Goal: Task Accomplishment & Management: Complete application form

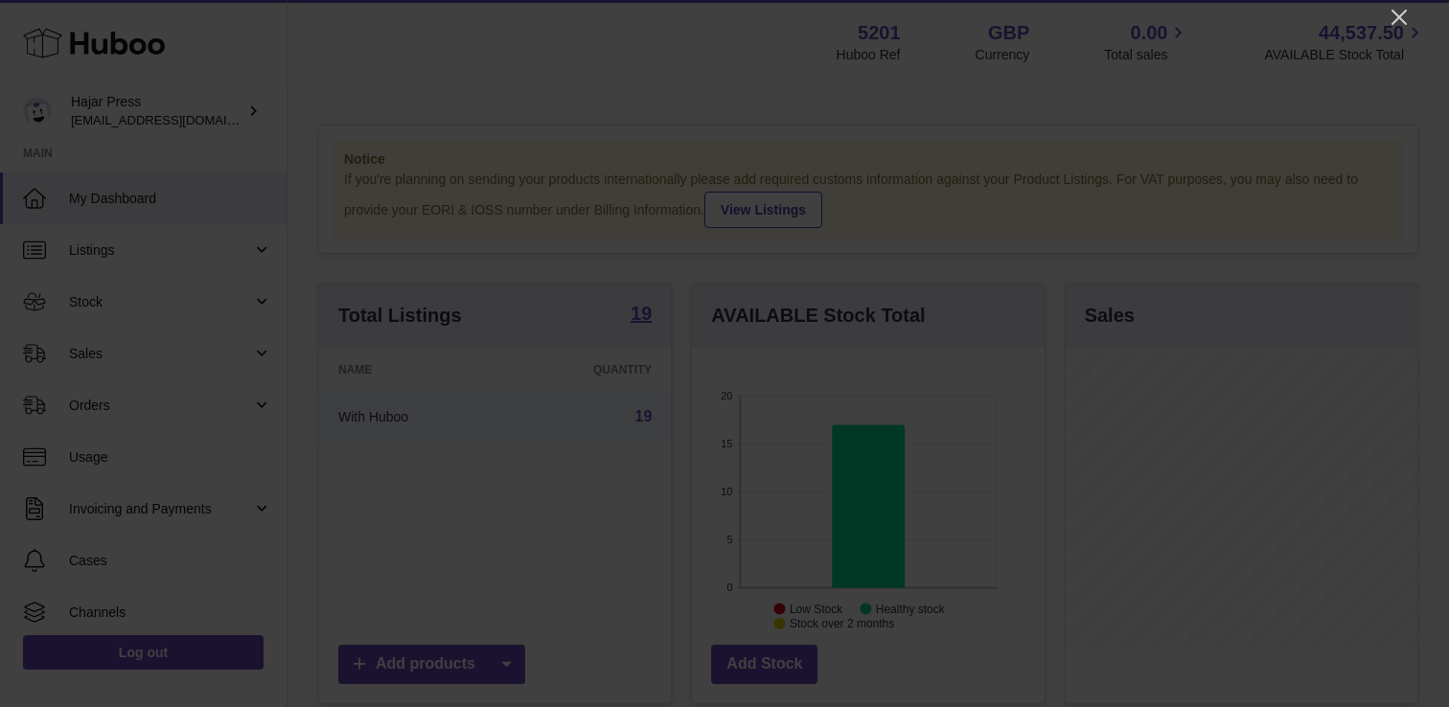
scroll to position [299, 352]
click at [1387, 19] on icon "Close" at bounding box center [1398, 17] width 23 height 23
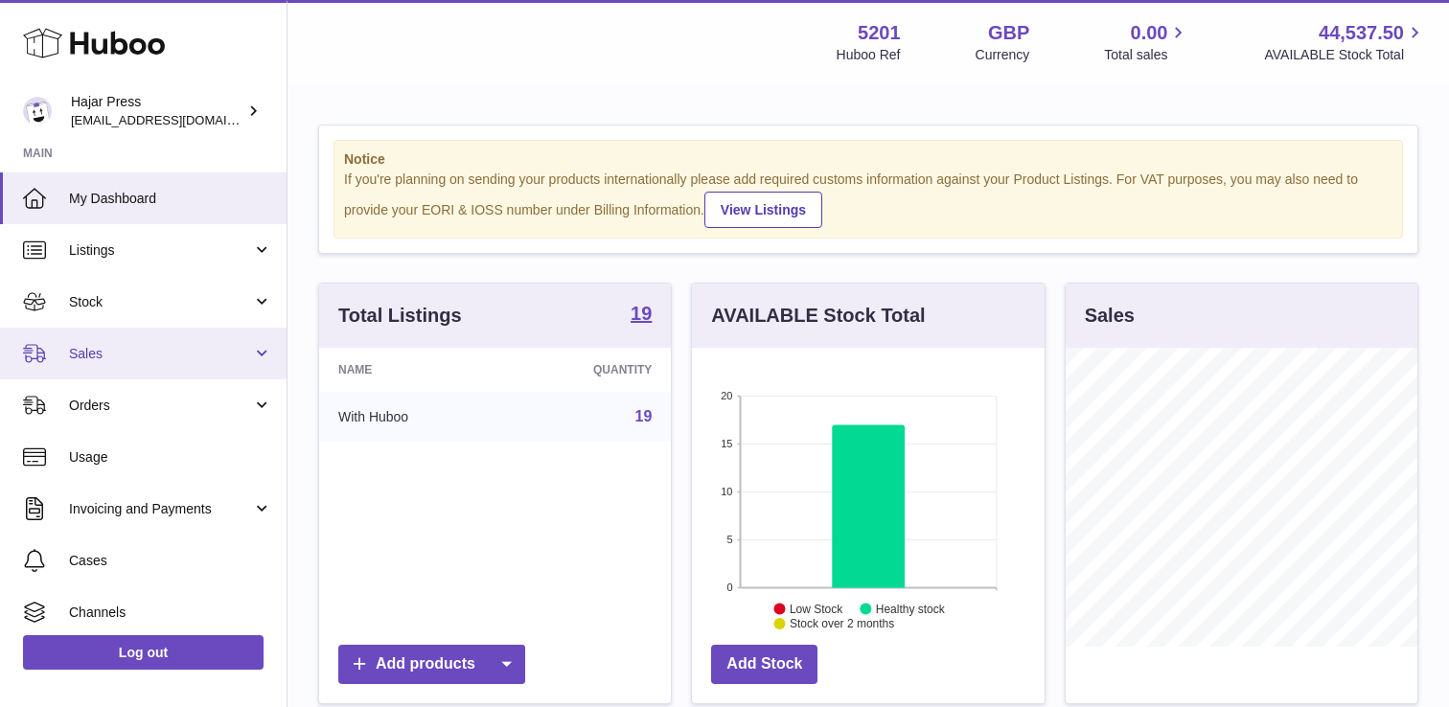
click at [155, 364] on link "Sales" at bounding box center [143, 354] width 286 height 52
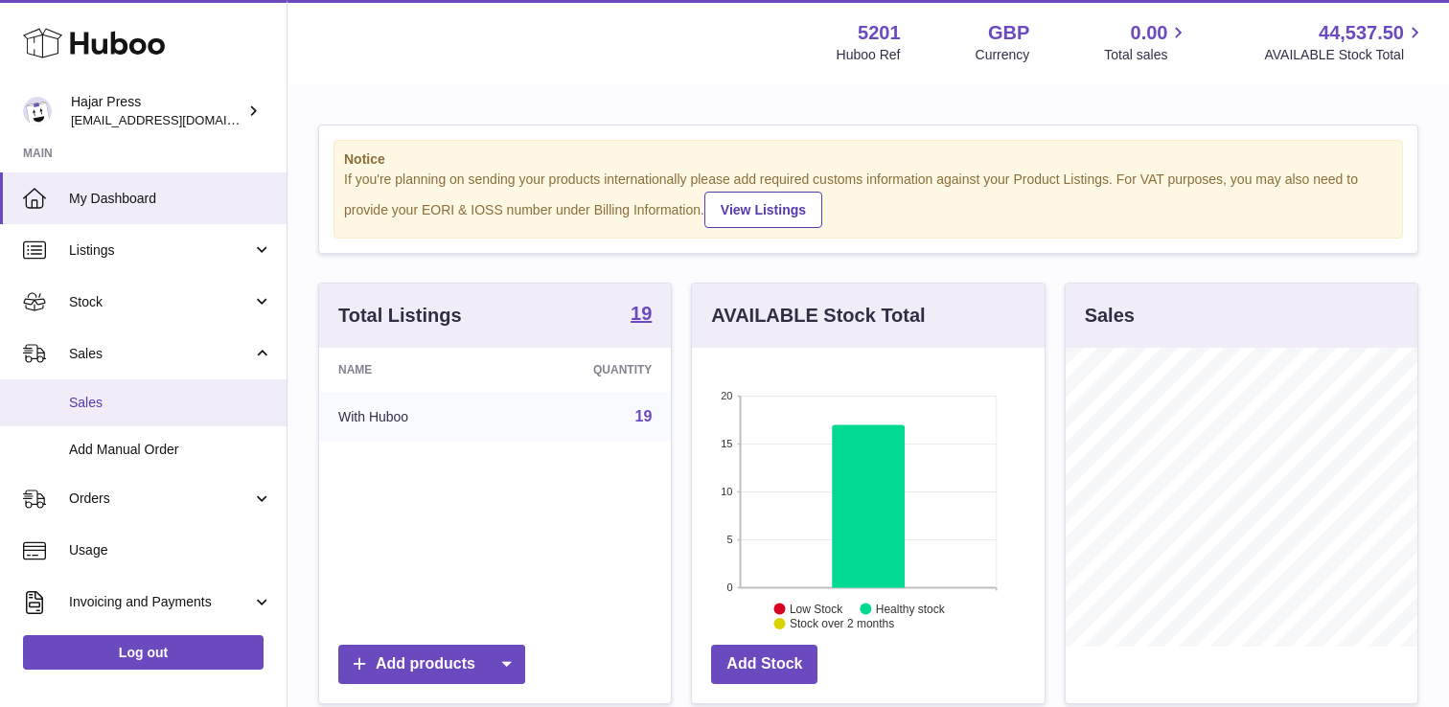
click at [128, 409] on span "Sales" at bounding box center [170, 403] width 203 height 18
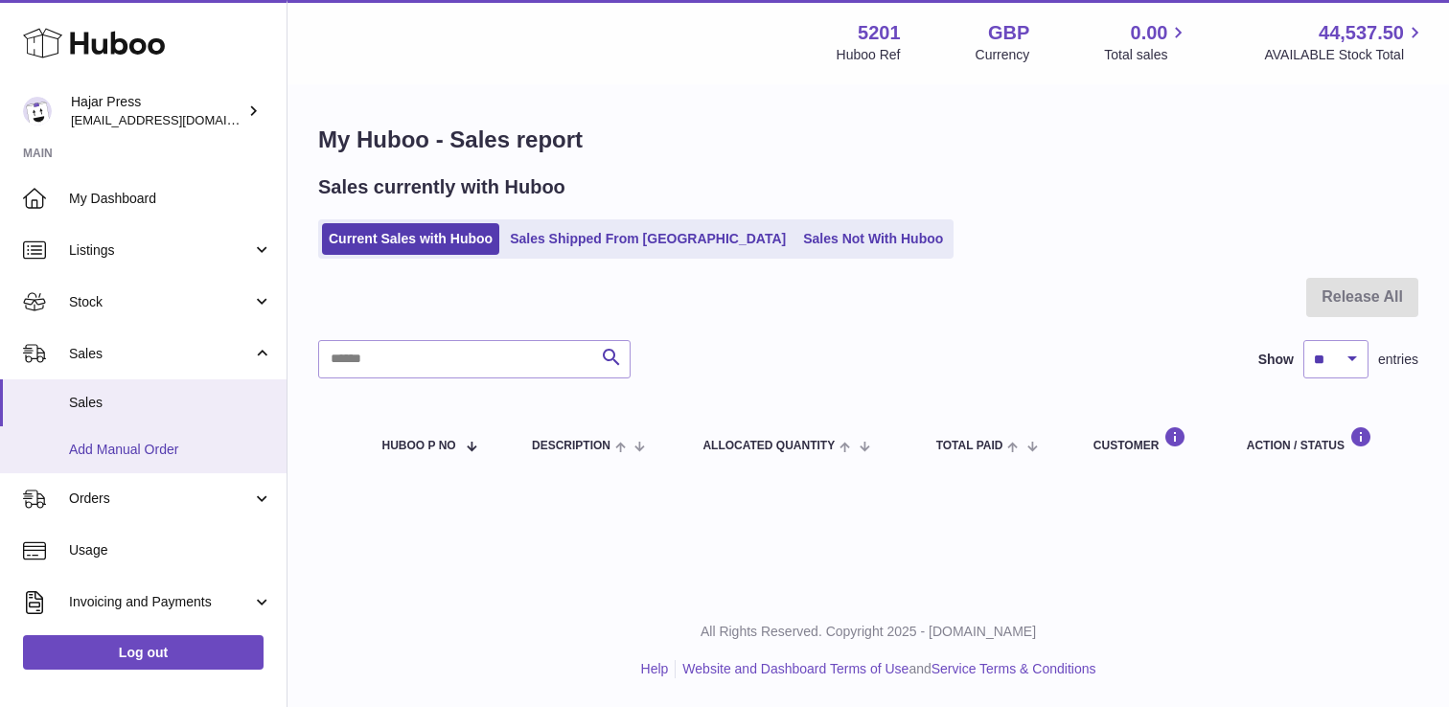
click at [110, 458] on span "Add Manual Order" at bounding box center [170, 450] width 203 height 18
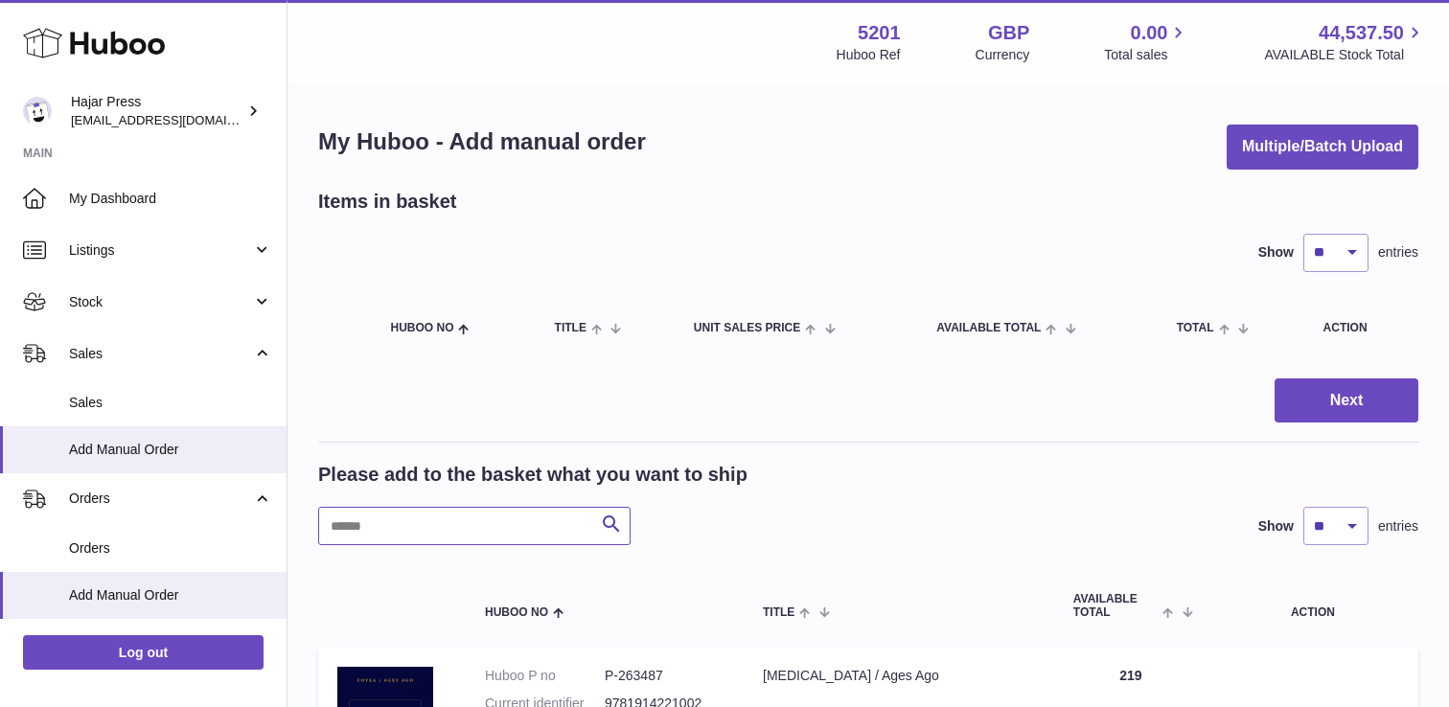
click at [463, 516] on input "text" at bounding box center [474, 526] width 312 height 38
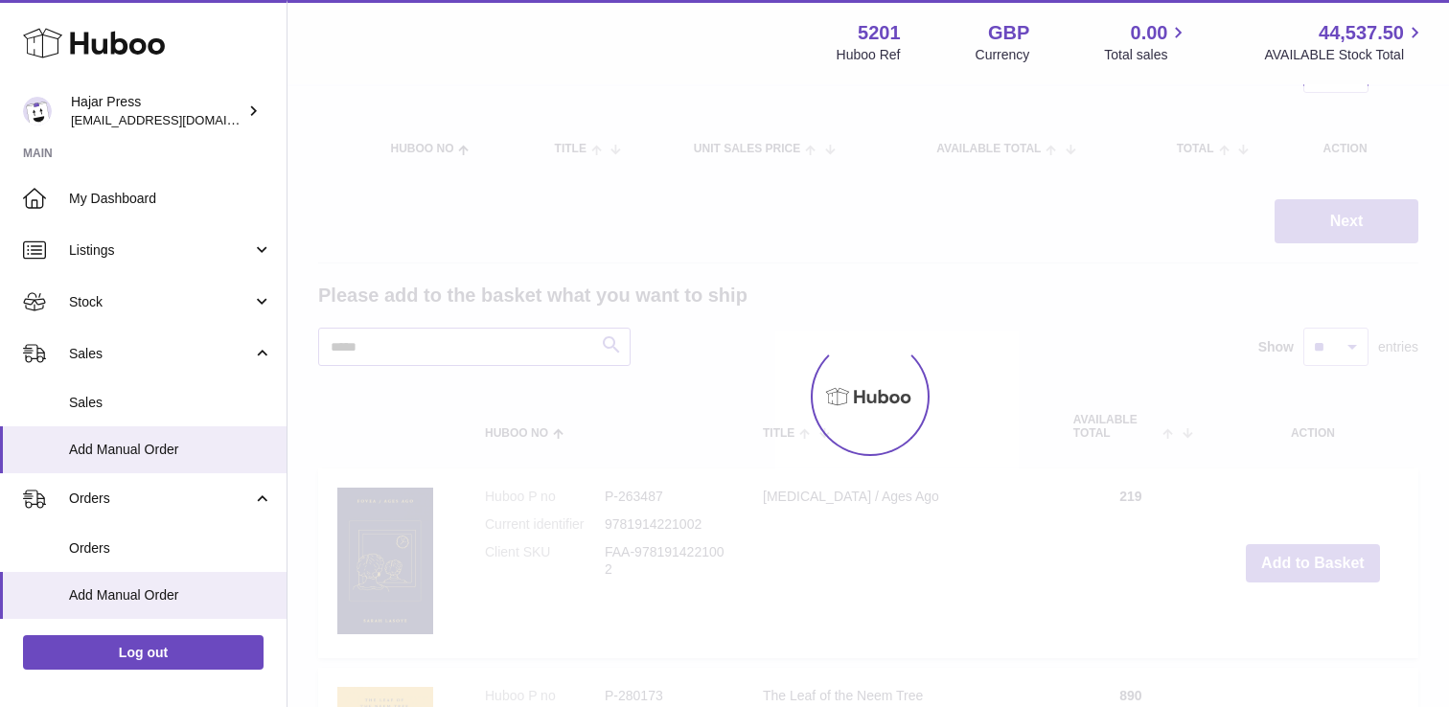
scroll to position [205, 0]
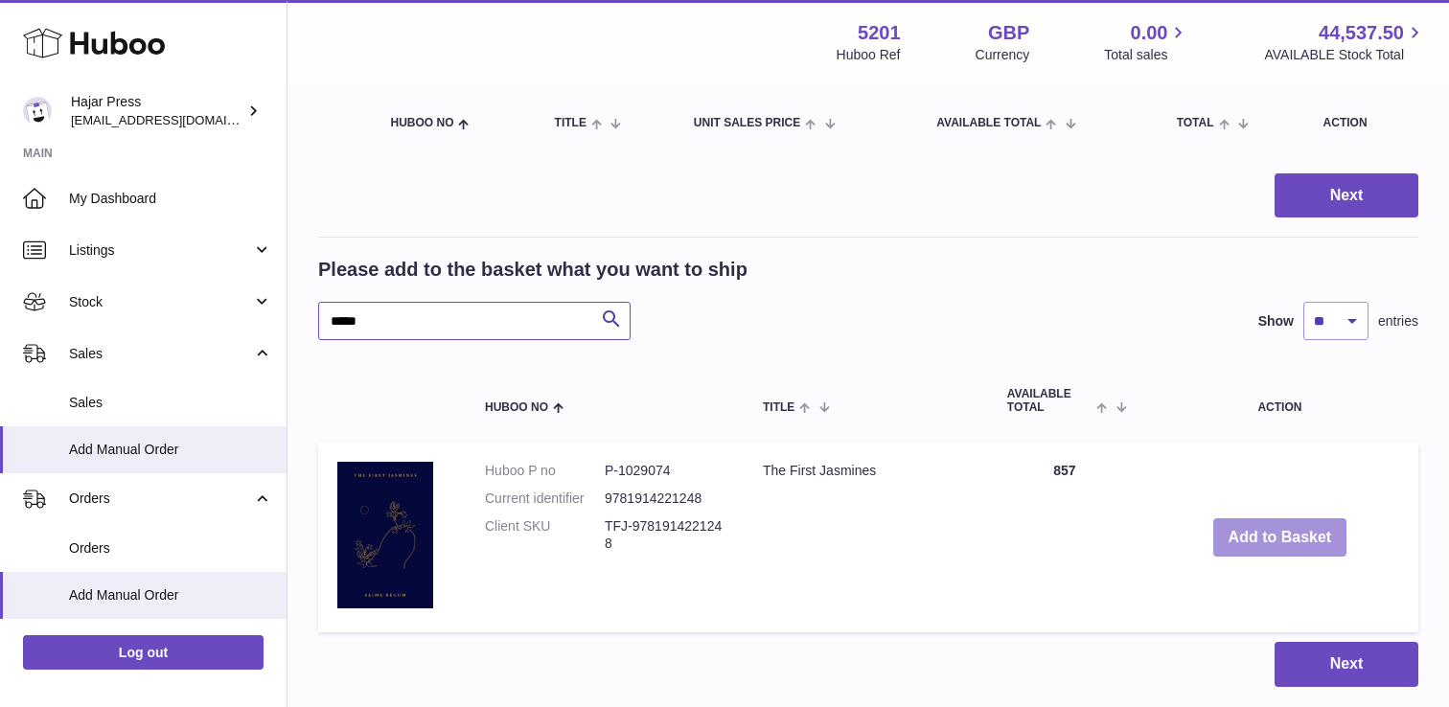
type input "*****"
click at [1312, 524] on button "Add to Basket" at bounding box center [1280, 537] width 134 height 39
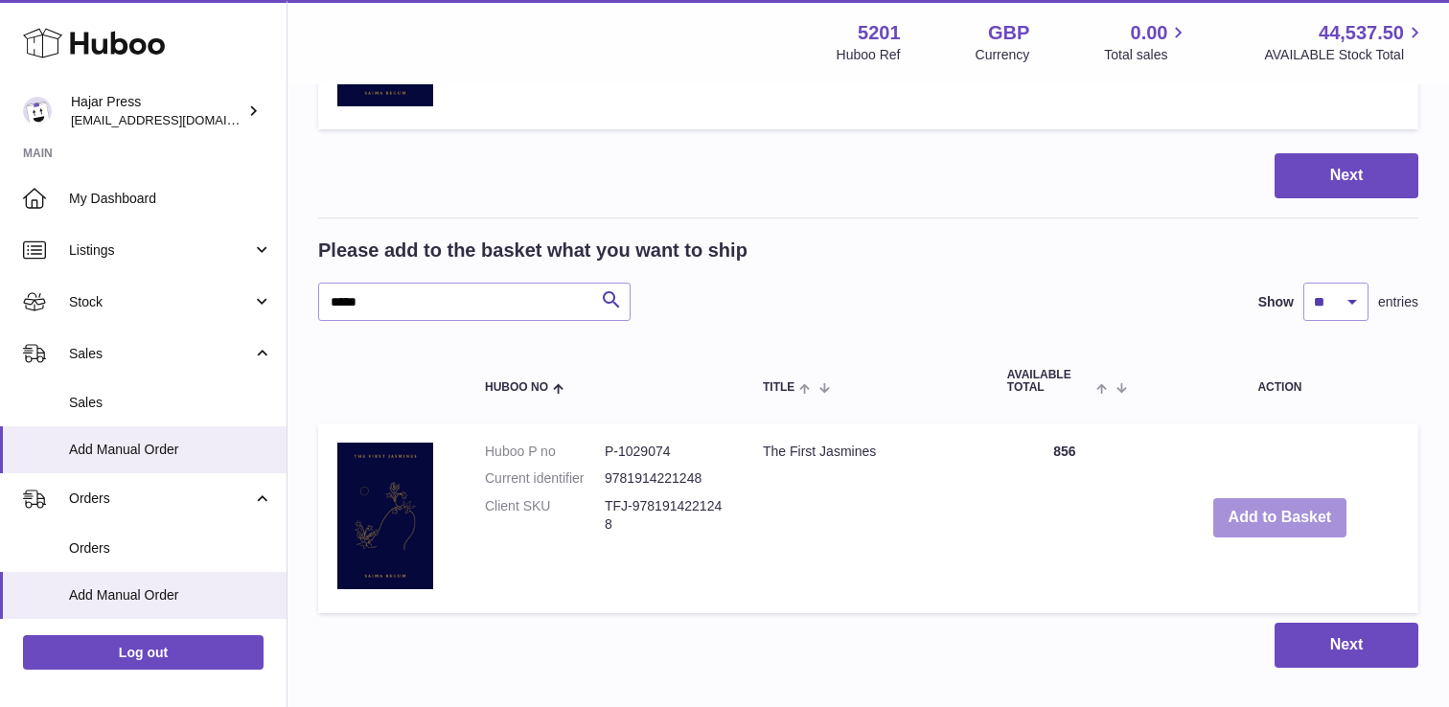
scroll to position [545, 0]
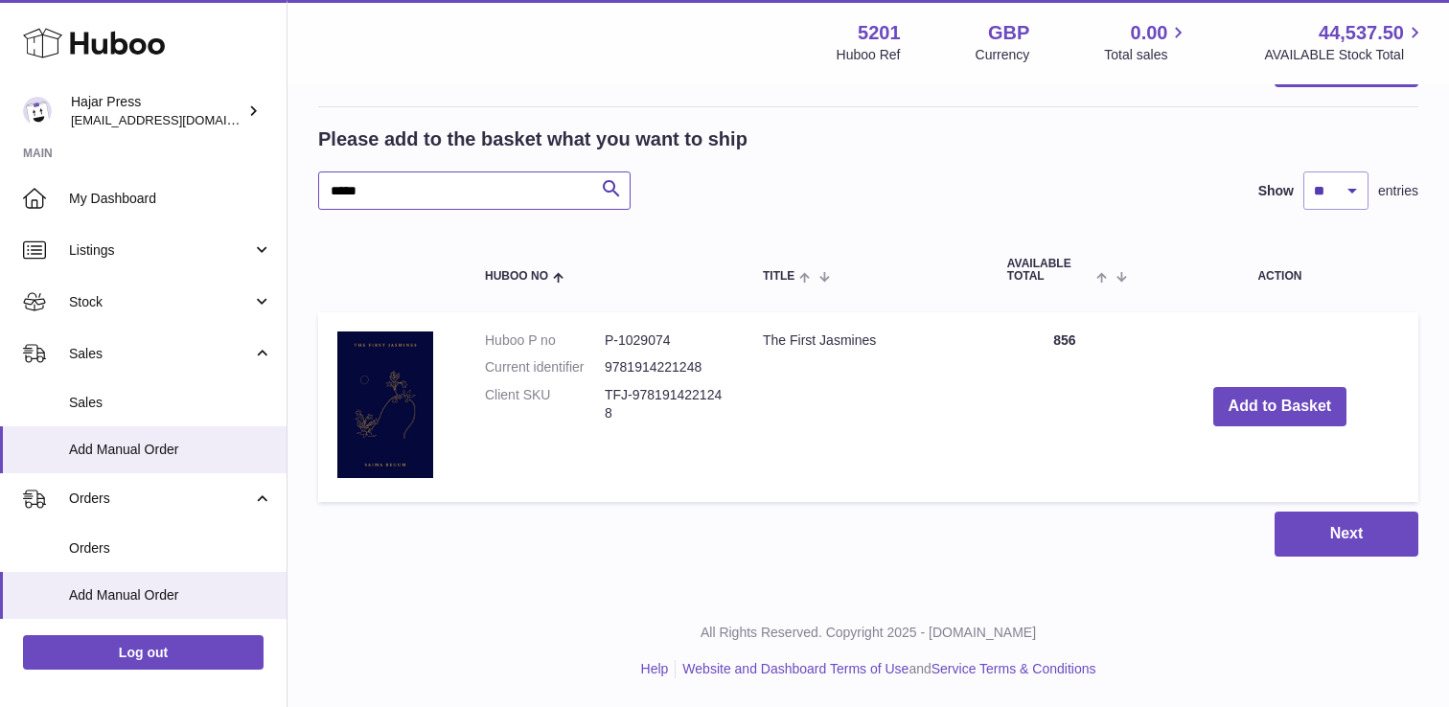
drag, startPoint x: 514, startPoint y: 195, endPoint x: 290, endPoint y: 193, distance: 223.3
click at [290, 193] on div "My Huboo - Add manual order Multiple/Batch Upload Items in basket Show ** ** **…" at bounding box center [867, 68] width 1161 height 1054
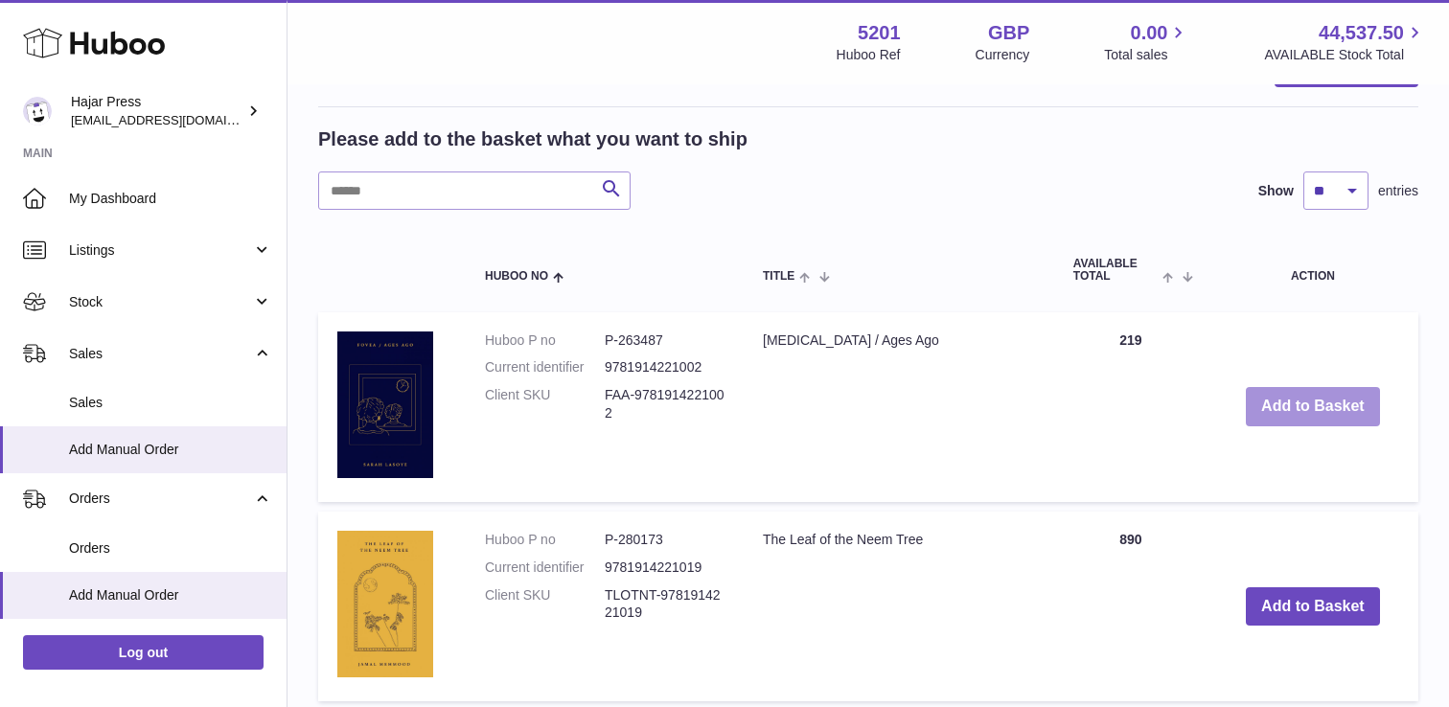
click at [1287, 410] on button "Add to Basket" at bounding box center [1313, 406] width 134 height 39
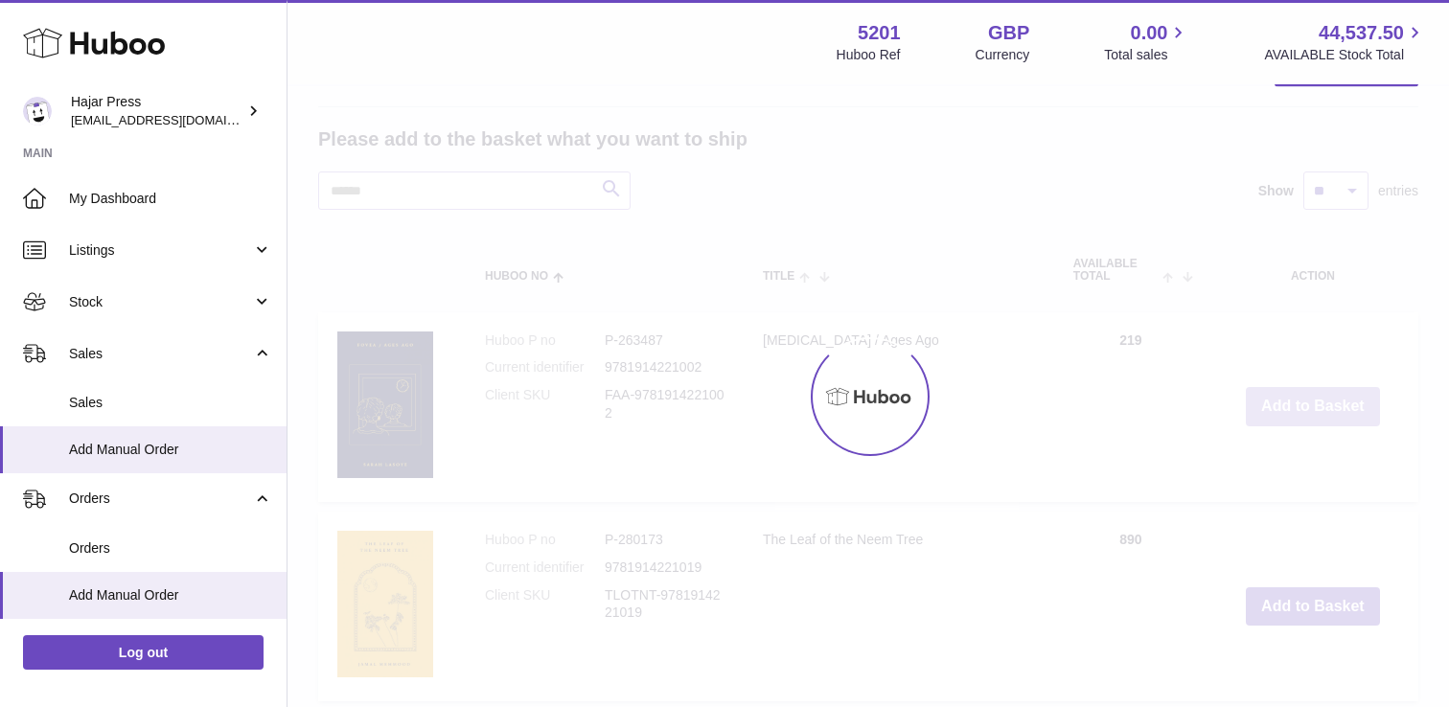
scroll to position [745, 0]
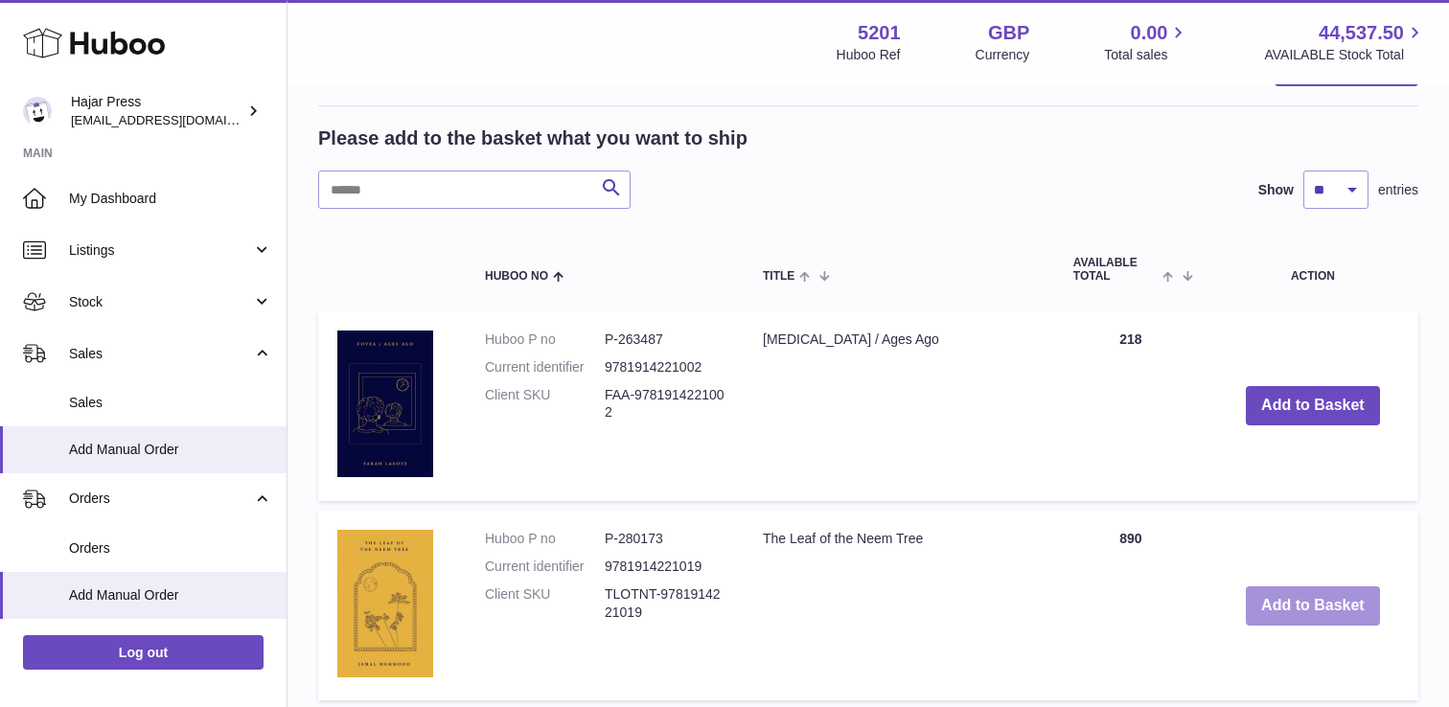
click at [1291, 602] on button "Add to Basket" at bounding box center [1313, 605] width 134 height 39
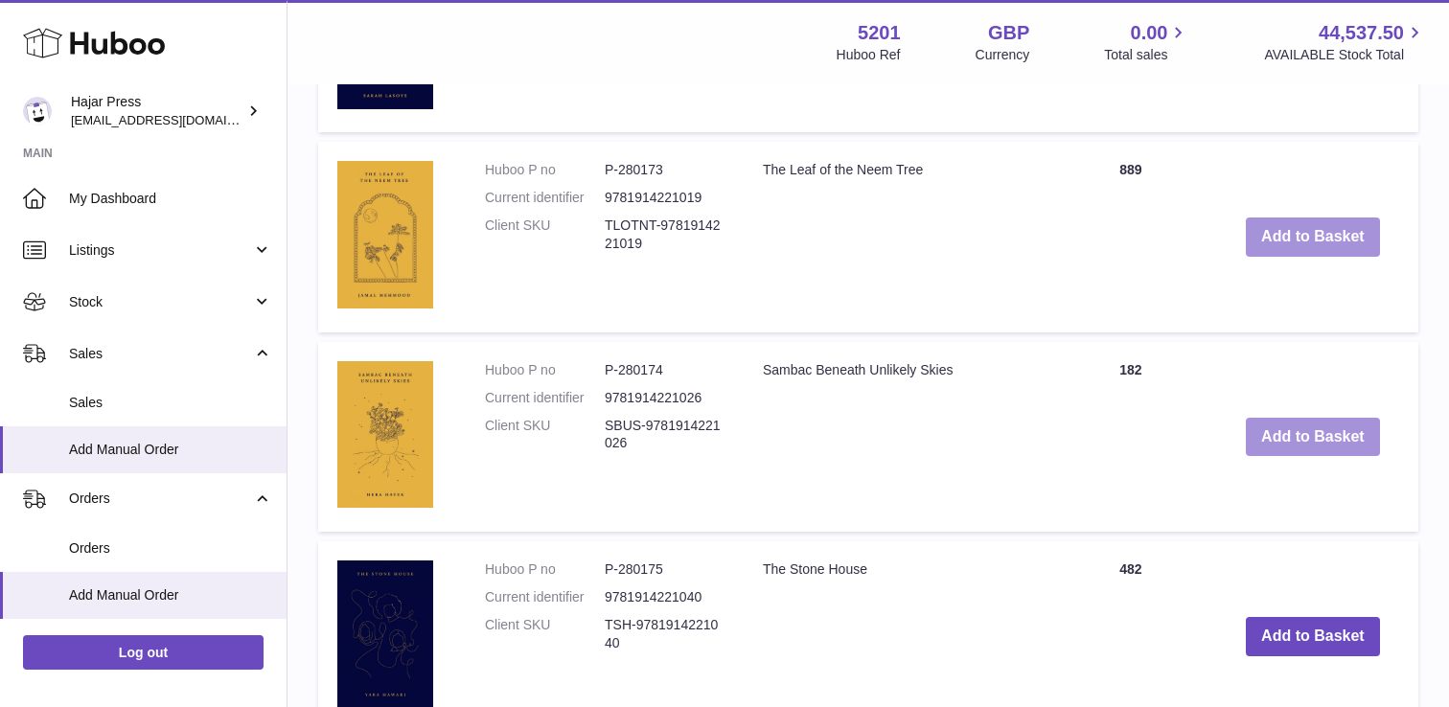
scroll to position [1327, 0]
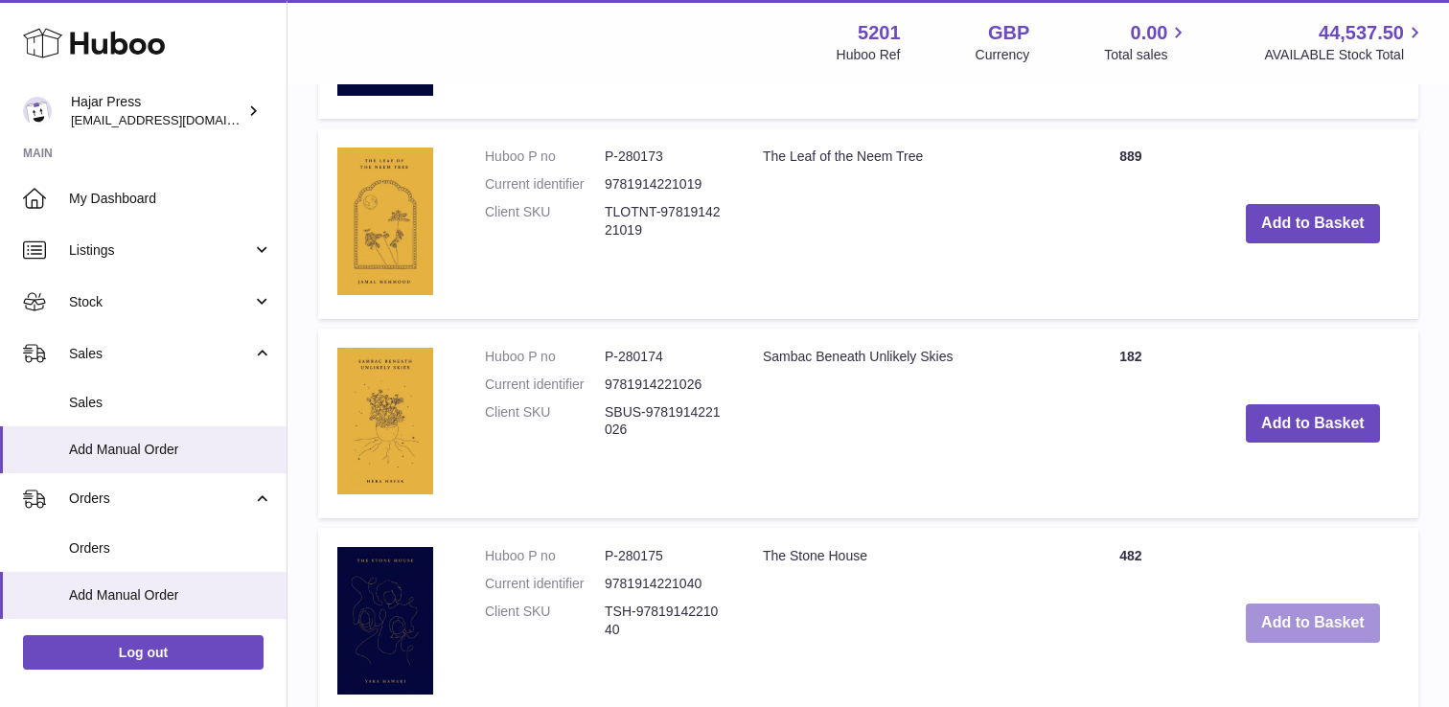
click at [1282, 612] on button "Add to Basket" at bounding box center [1313, 623] width 134 height 39
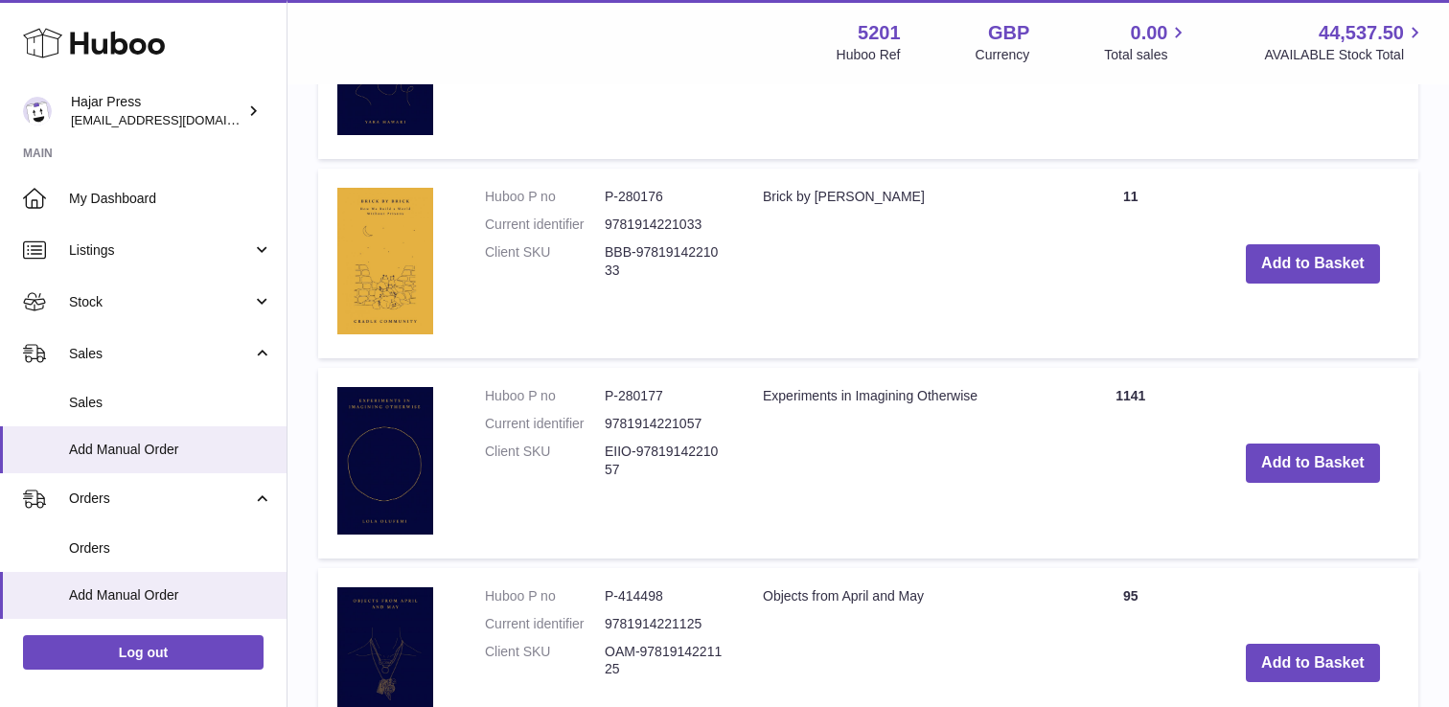
scroll to position [2209, 0]
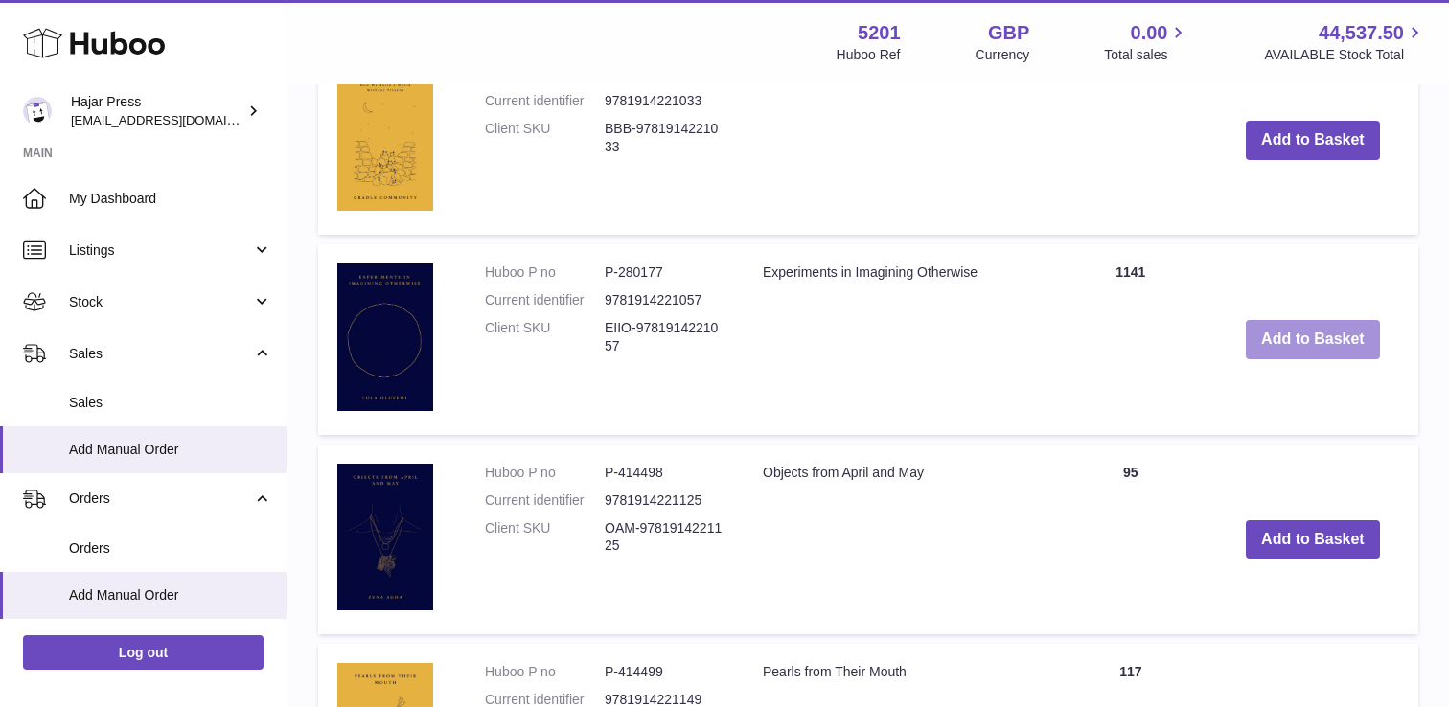
click at [1306, 349] on button "Add to Basket" at bounding box center [1313, 339] width 134 height 39
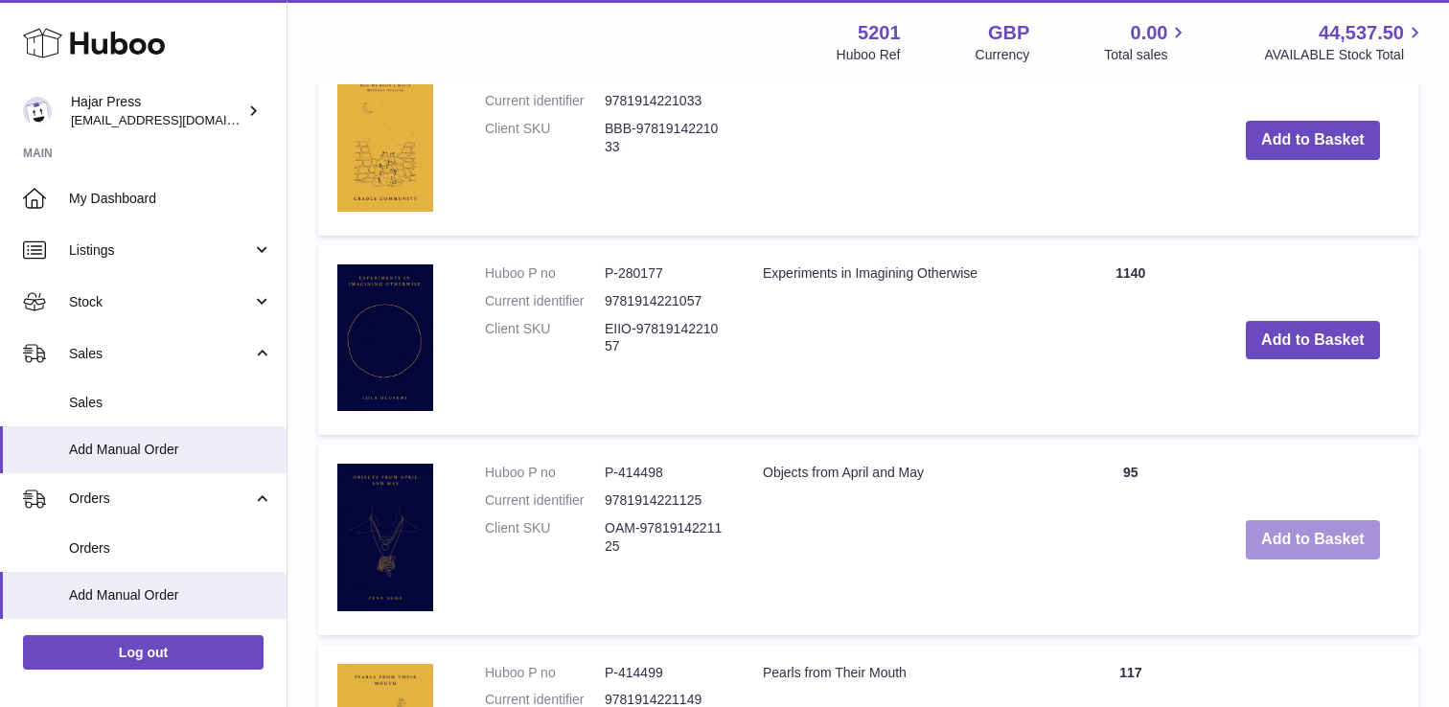
click at [1309, 533] on button "Add to Basket" at bounding box center [1313, 539] width 134 height 39
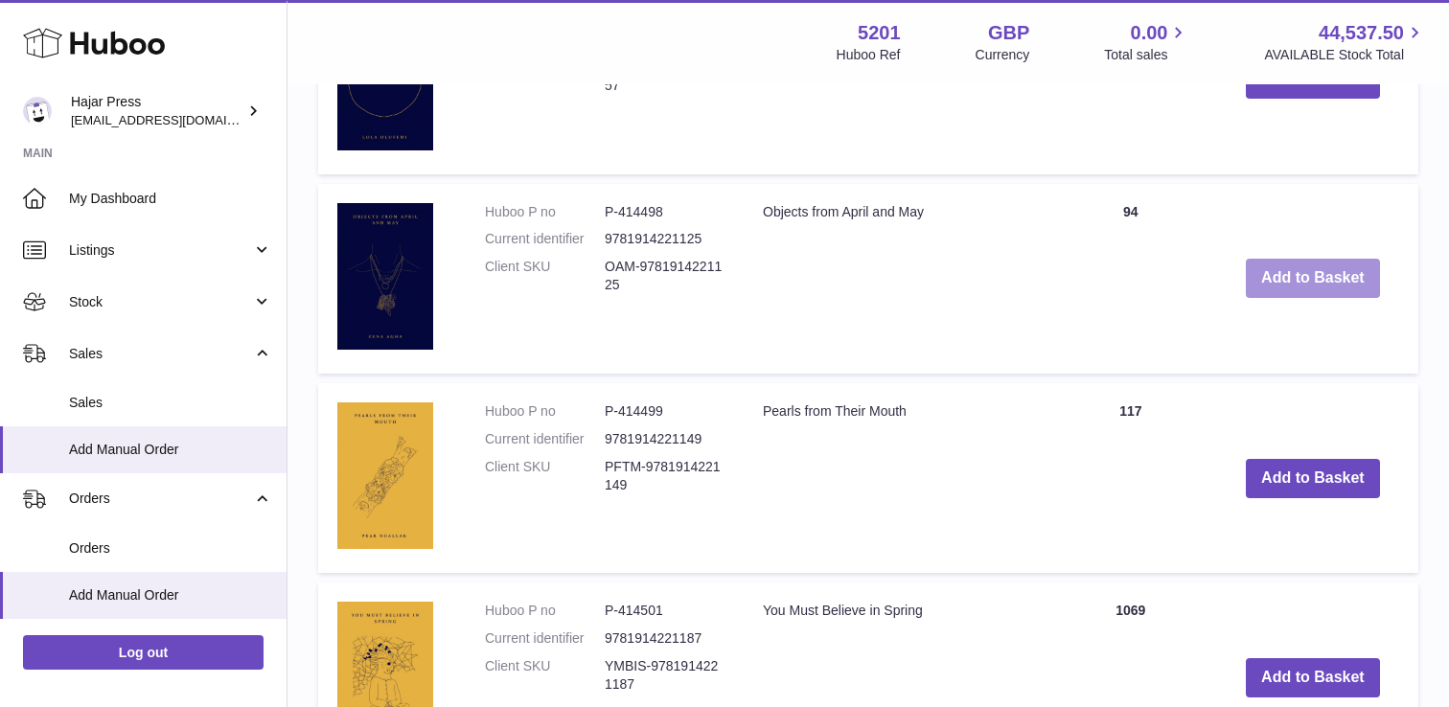
scroll to position [2884, 0]
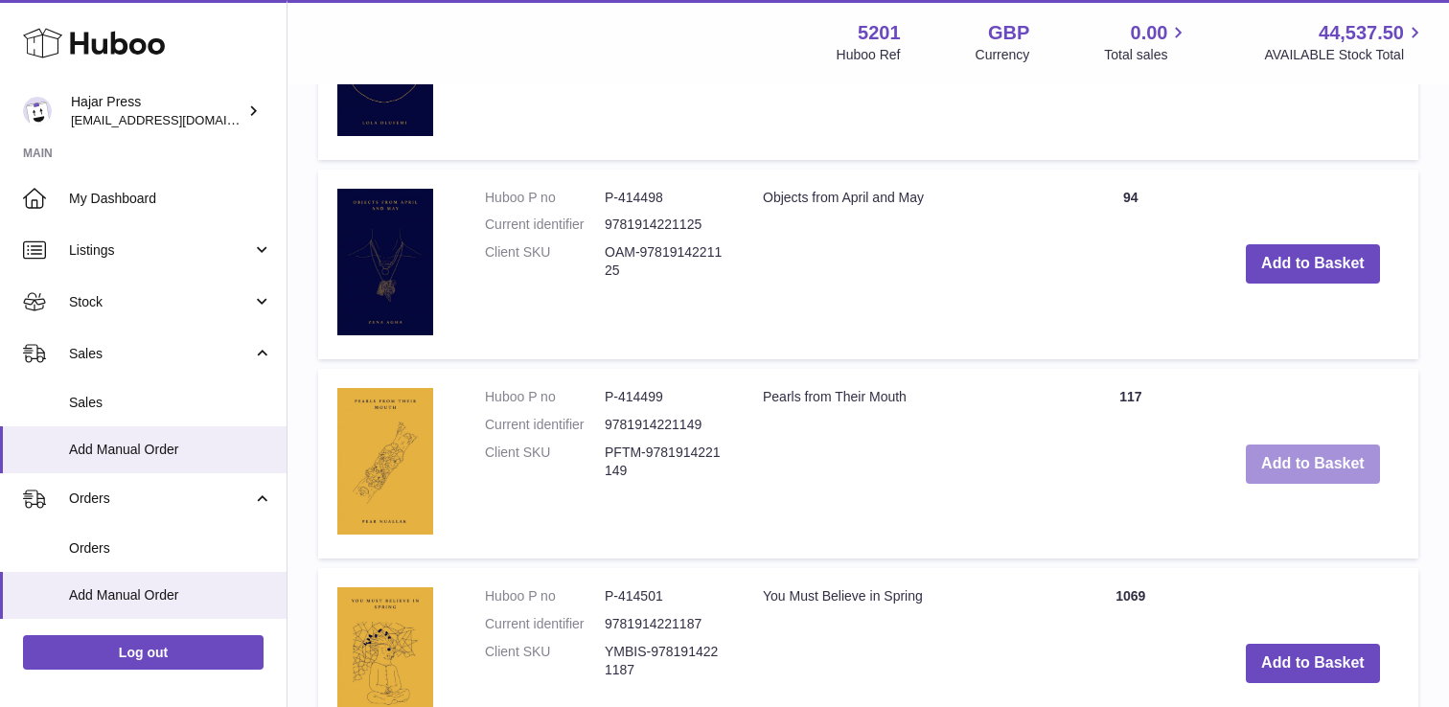
click at [1303, 475] on button "Add to Basket" at bounding box center [1313, 464] width 134 height 39
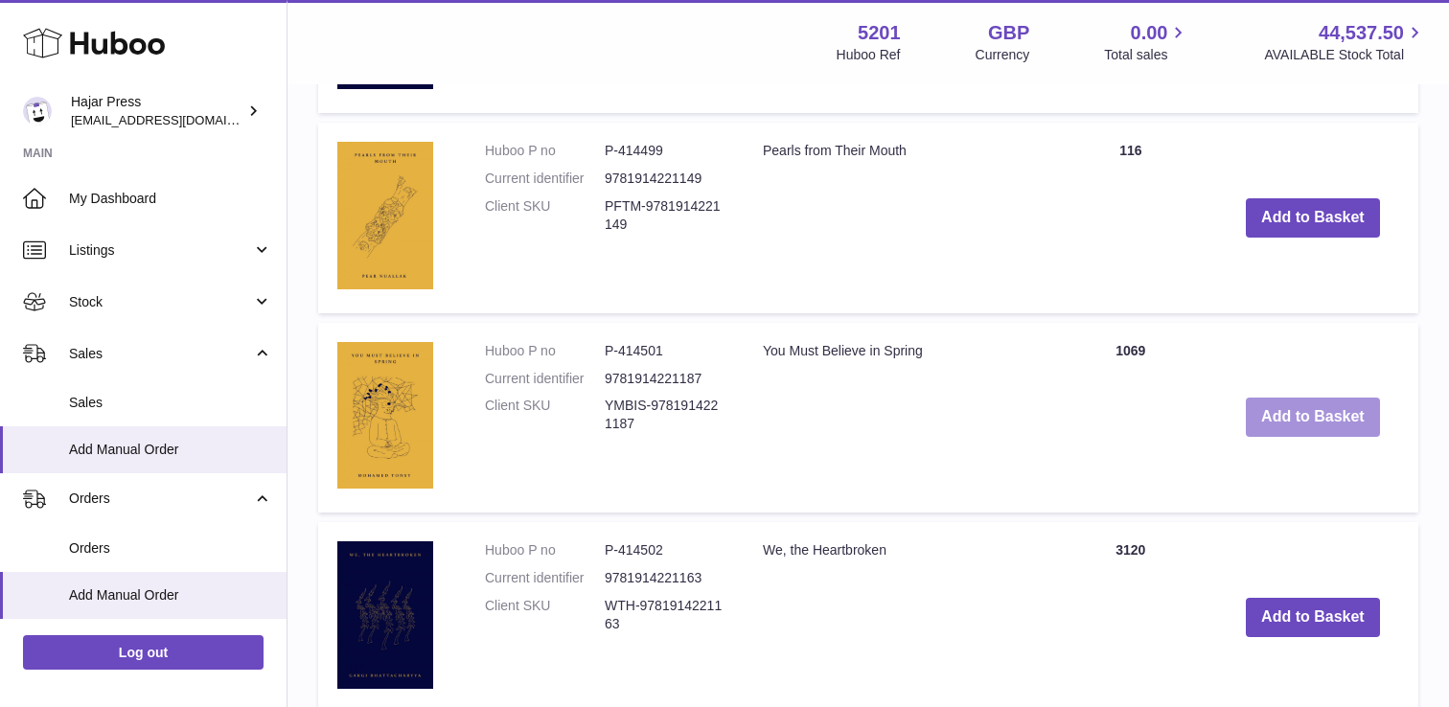
click at [1301, 429] on button "Add to Basket" at bounding box center [1313, 417] width 134 height 39
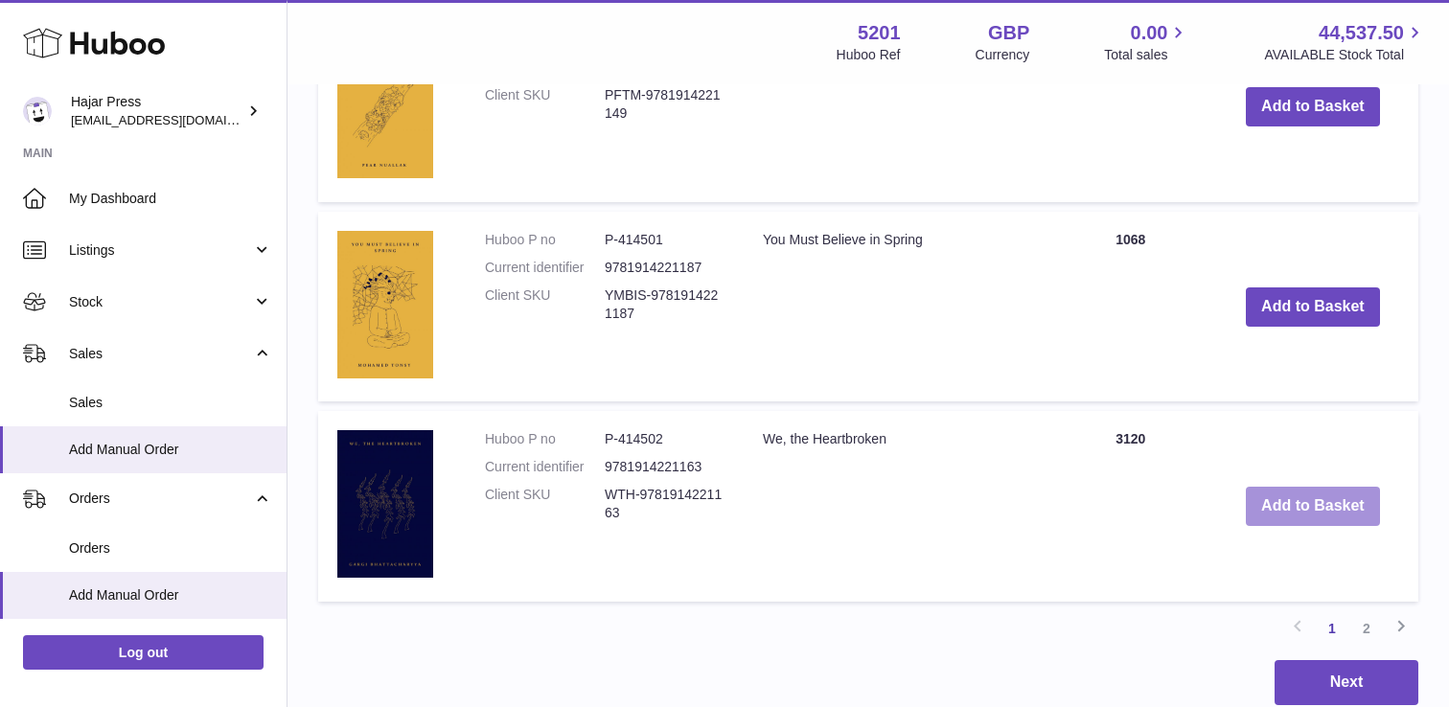
click at [1261, 497] on button "Add to Basket" at bounding box center [1313, 506] width 134 height 39
click at [1401, 629] on icon at bounding box center [1400, 626] width 23 height 24
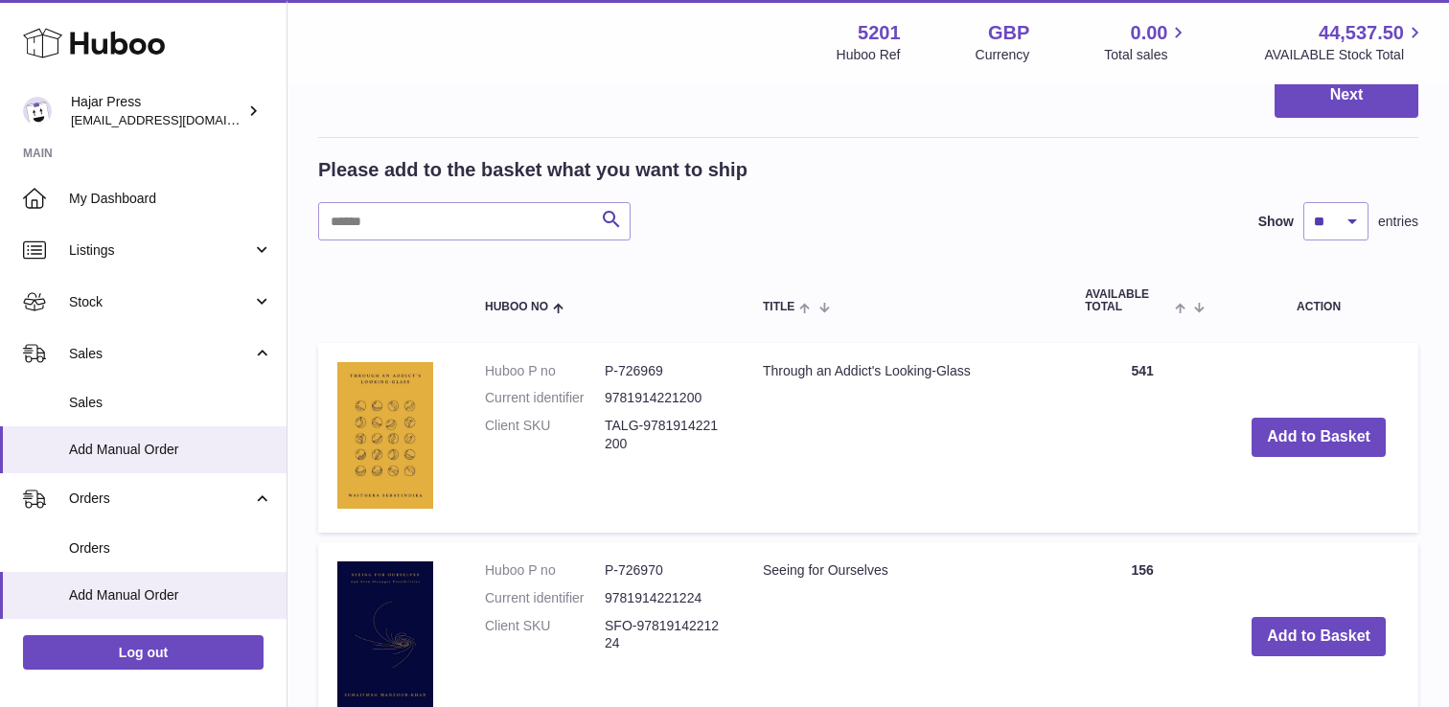
scroll to position [2116, 0]
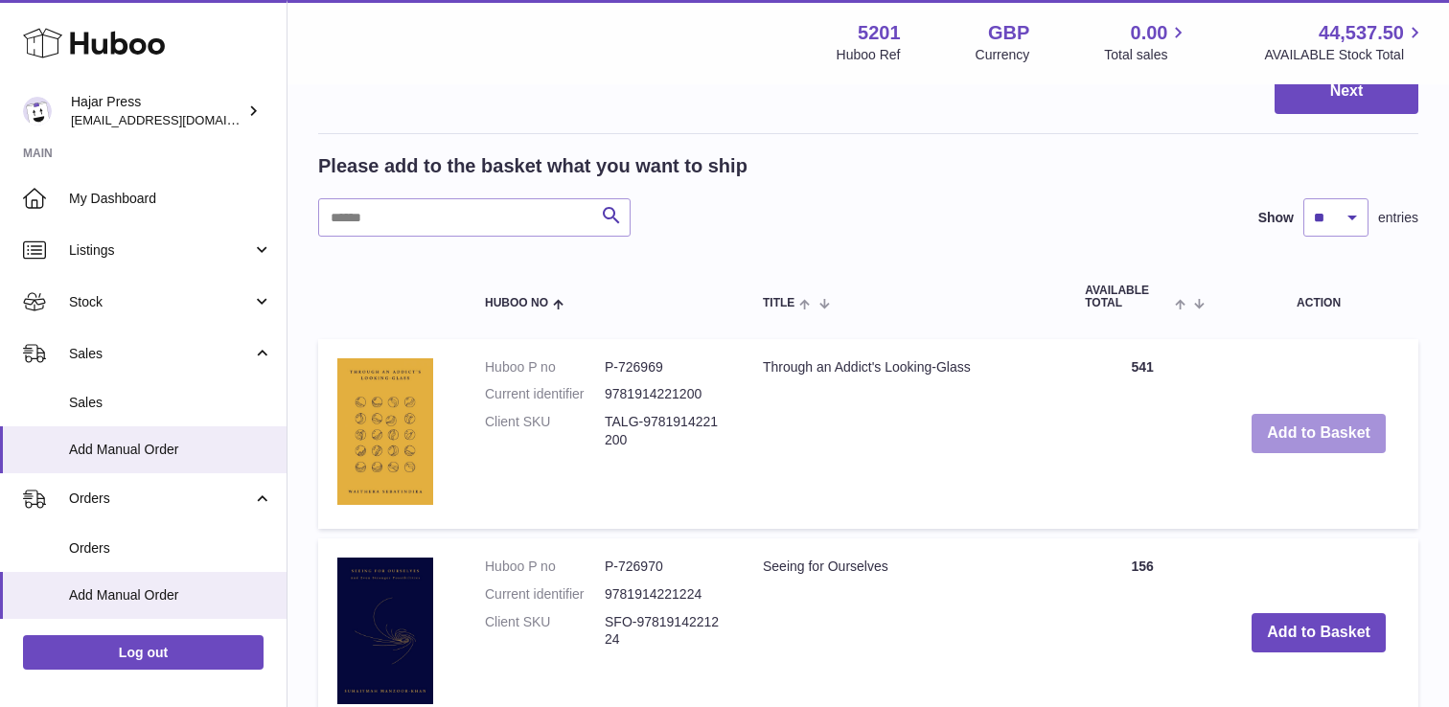
click at [1306, 440] on button "Add to Basket" at bounding box center [1318, 433] width 134 height 39
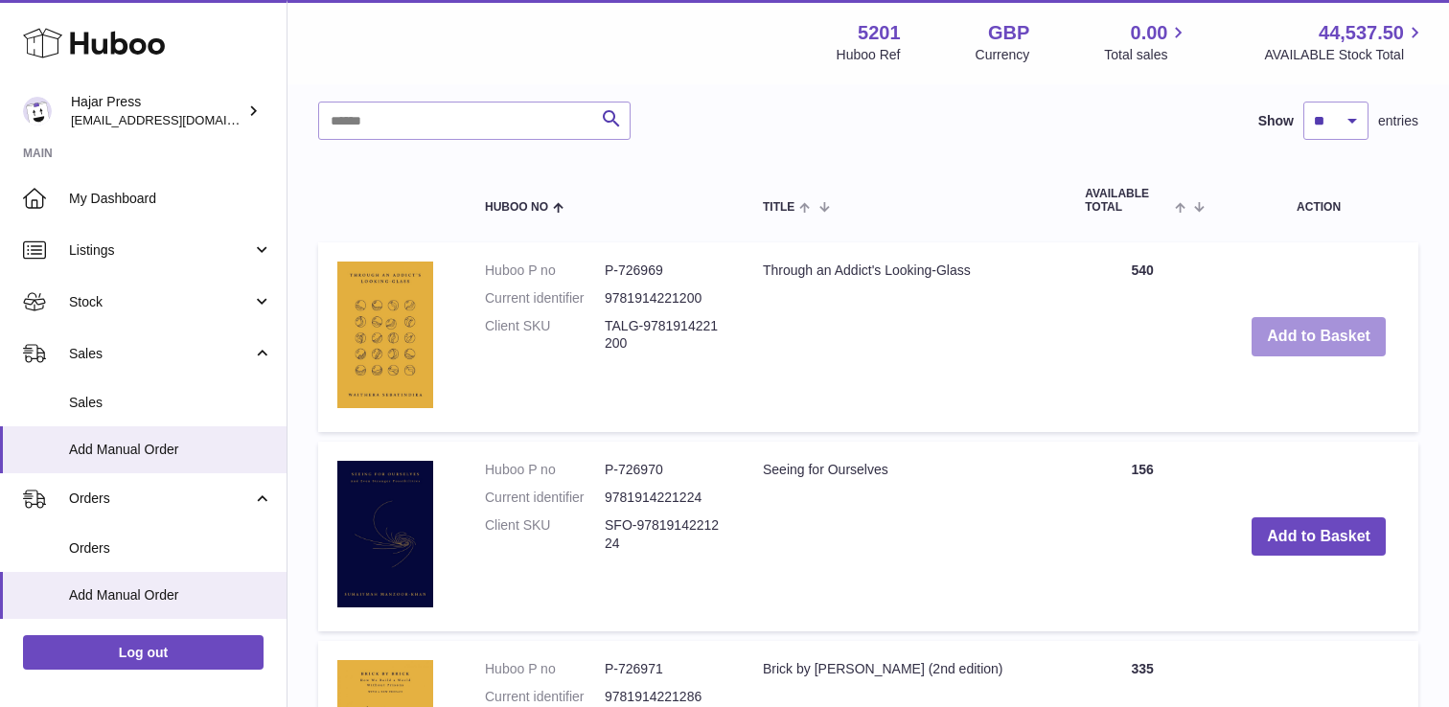
scroll to position [2428, 0]
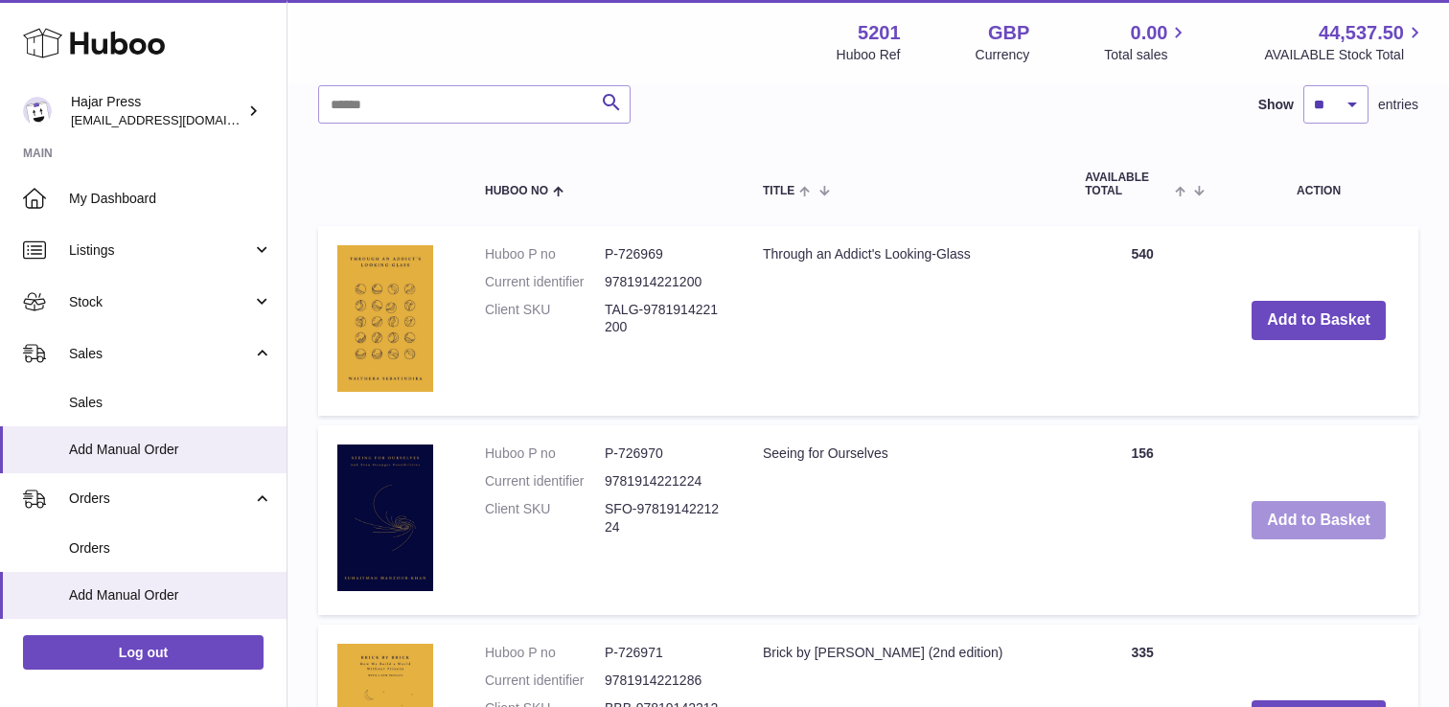
click at [1277, 518] on button "Add to Basket" at bounding box center [1318, 520] width 134 height 39
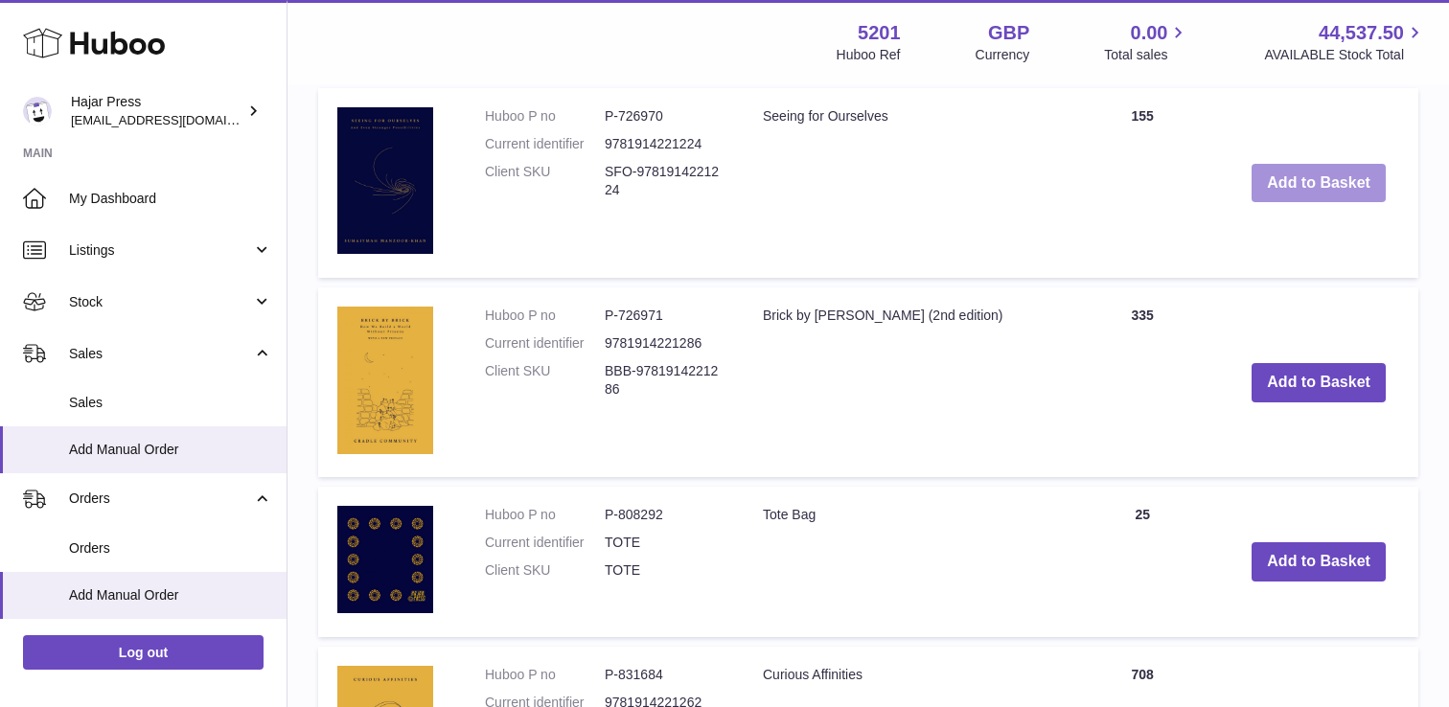
scroll to position [2834, 0]
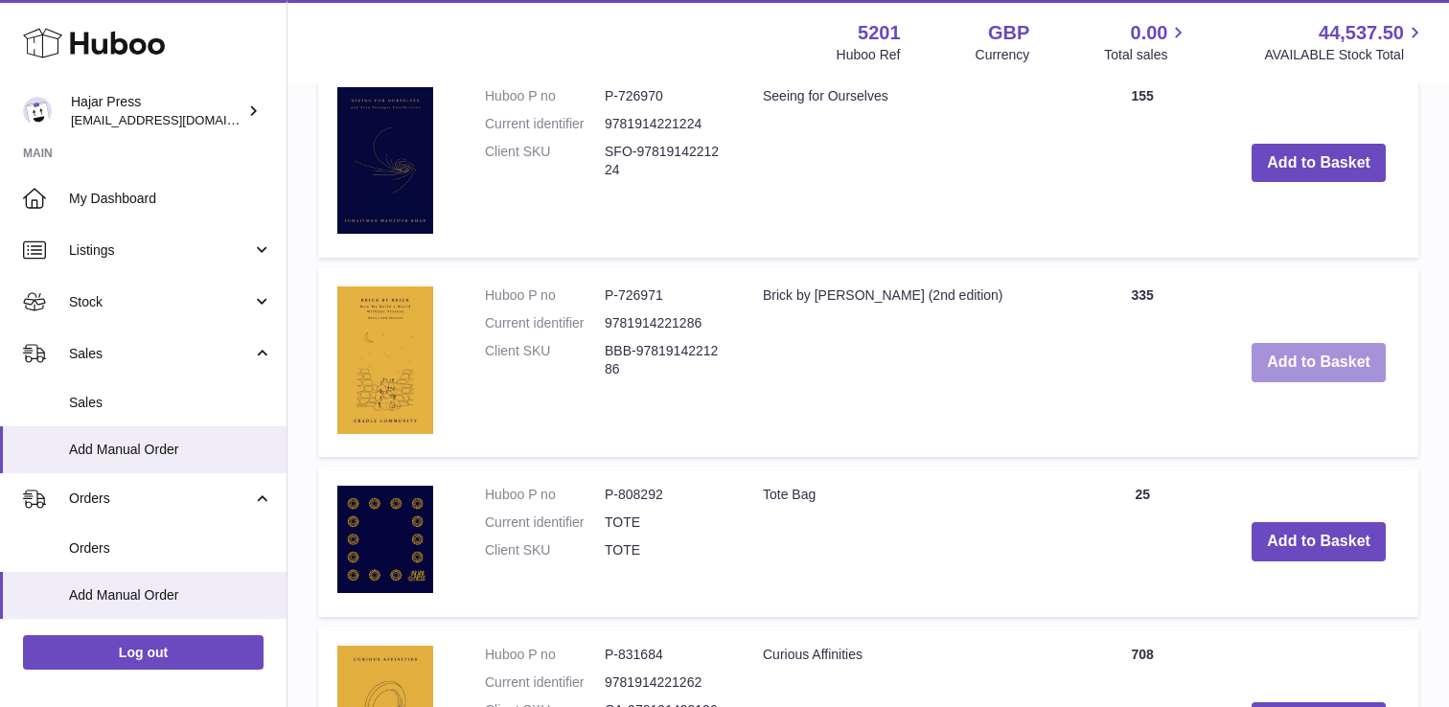
click at [1319, 362] on button "Add to Basket" at bounding box center [1318, 362] width 134 height 39
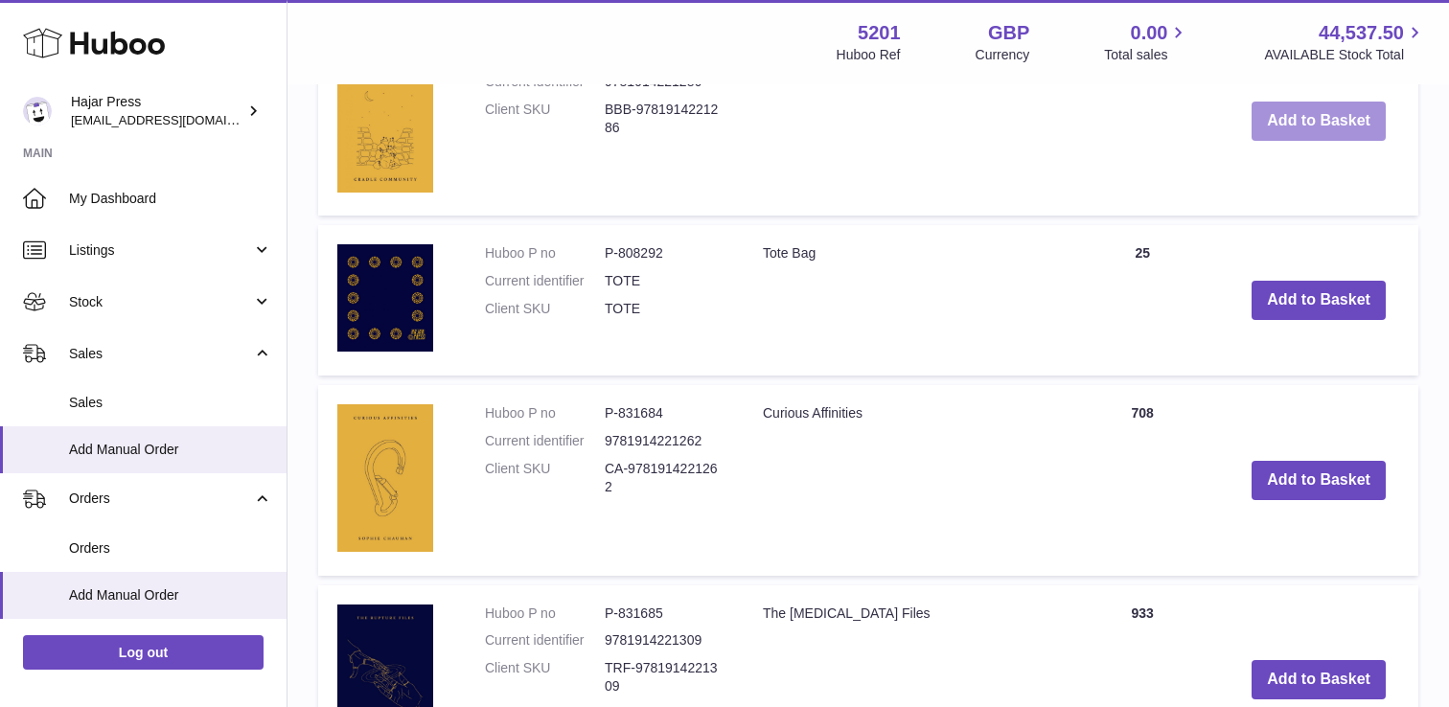
scroll to position [3131, 0]
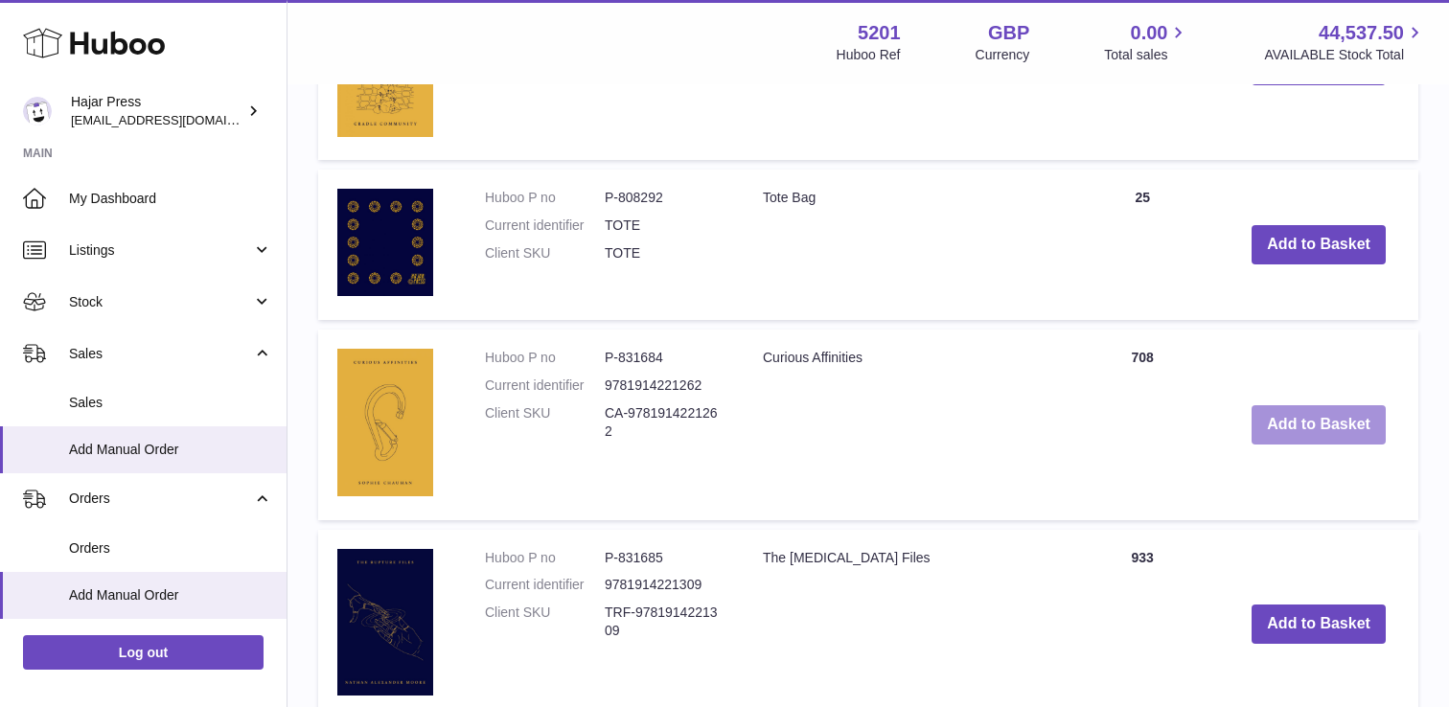
click at [1277, 423] on button "Add to Basket" at bounding box center [1318, 424] width 134 height 39
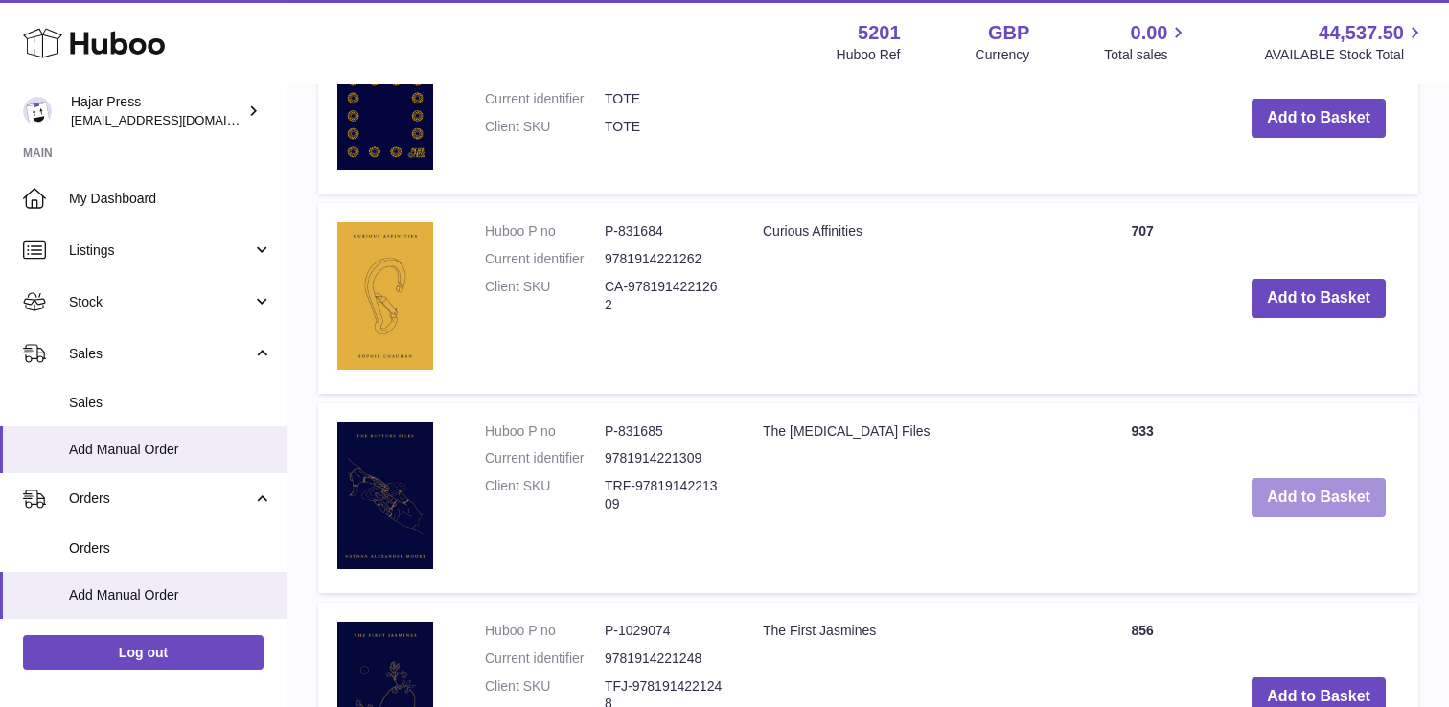
click at [1293, 492] on button "Add to Basket" at bounding box center [1318, 497] width 134 height 39
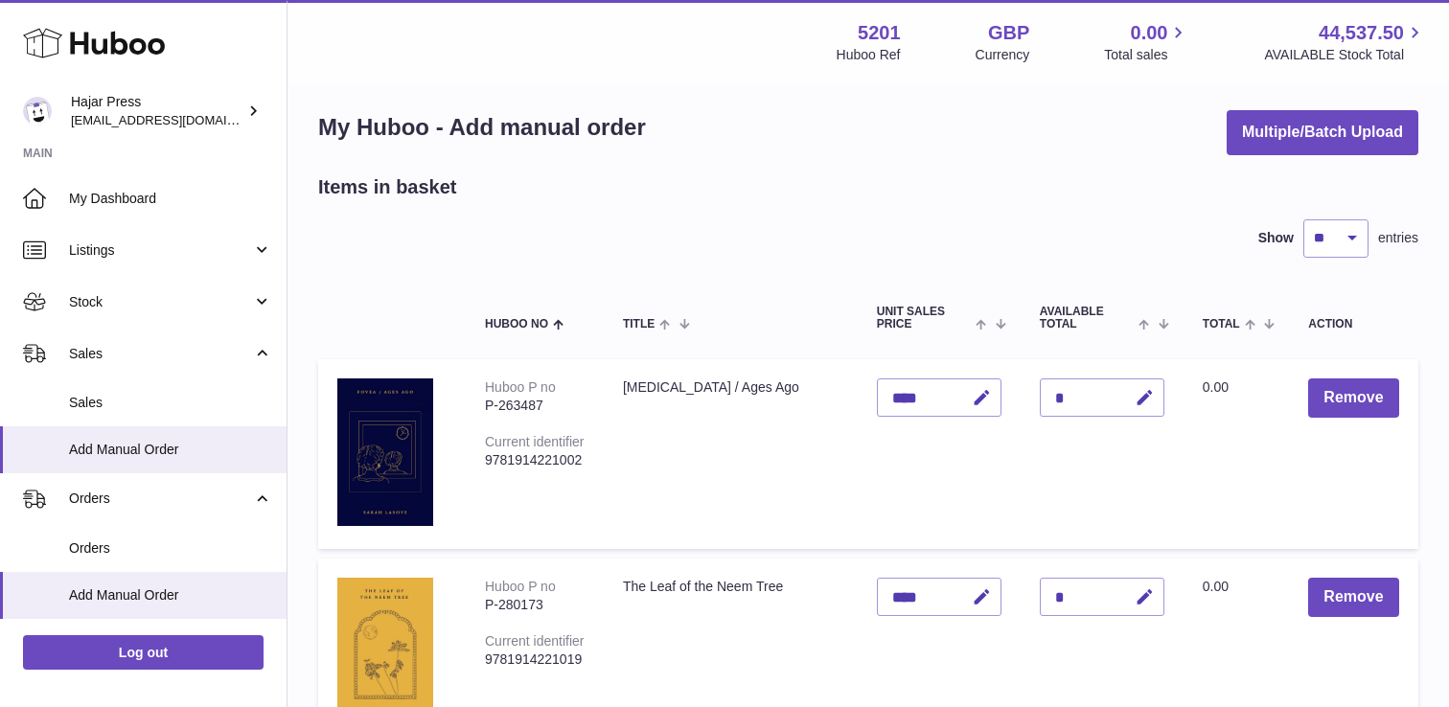
scroll to position [16, 0]
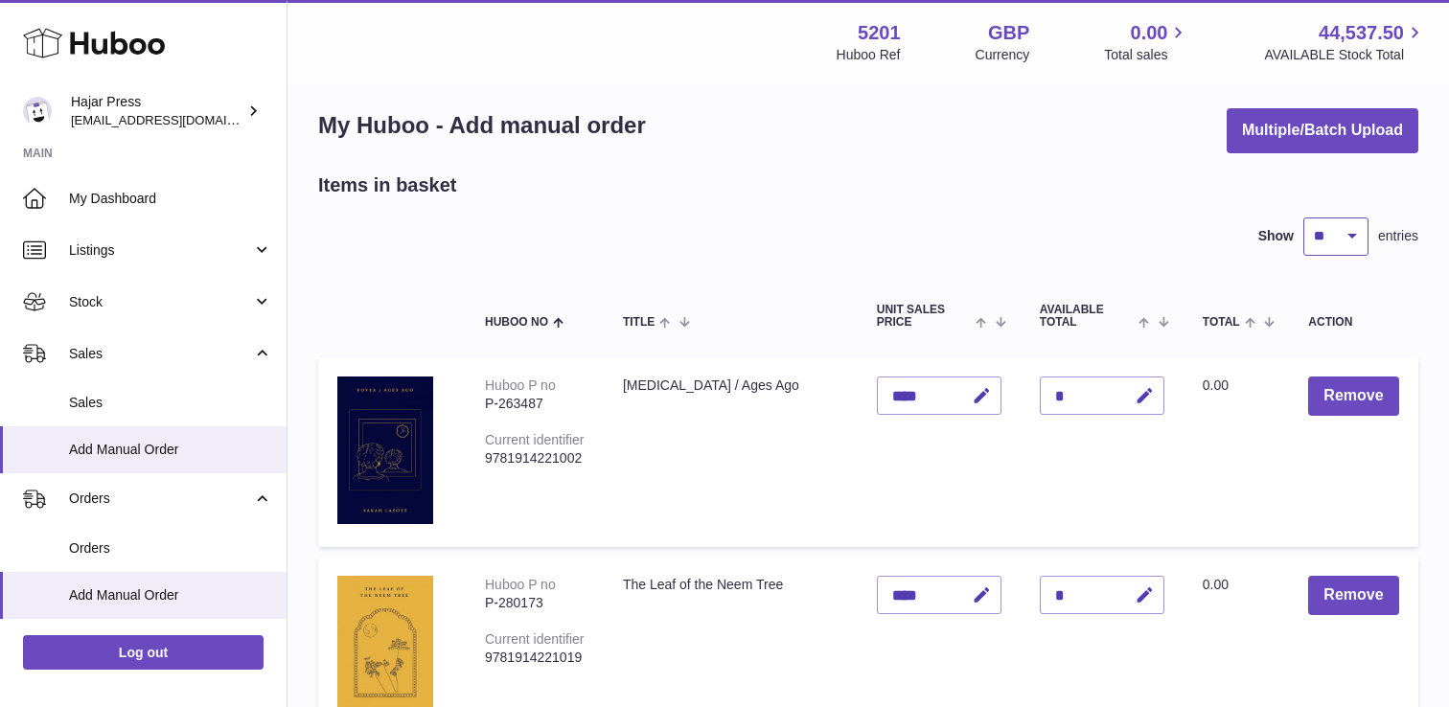
click at [1340, 253] on select "** ** ** ***" at bounding box center [1335, 236] width 65 height 38
select select "**"
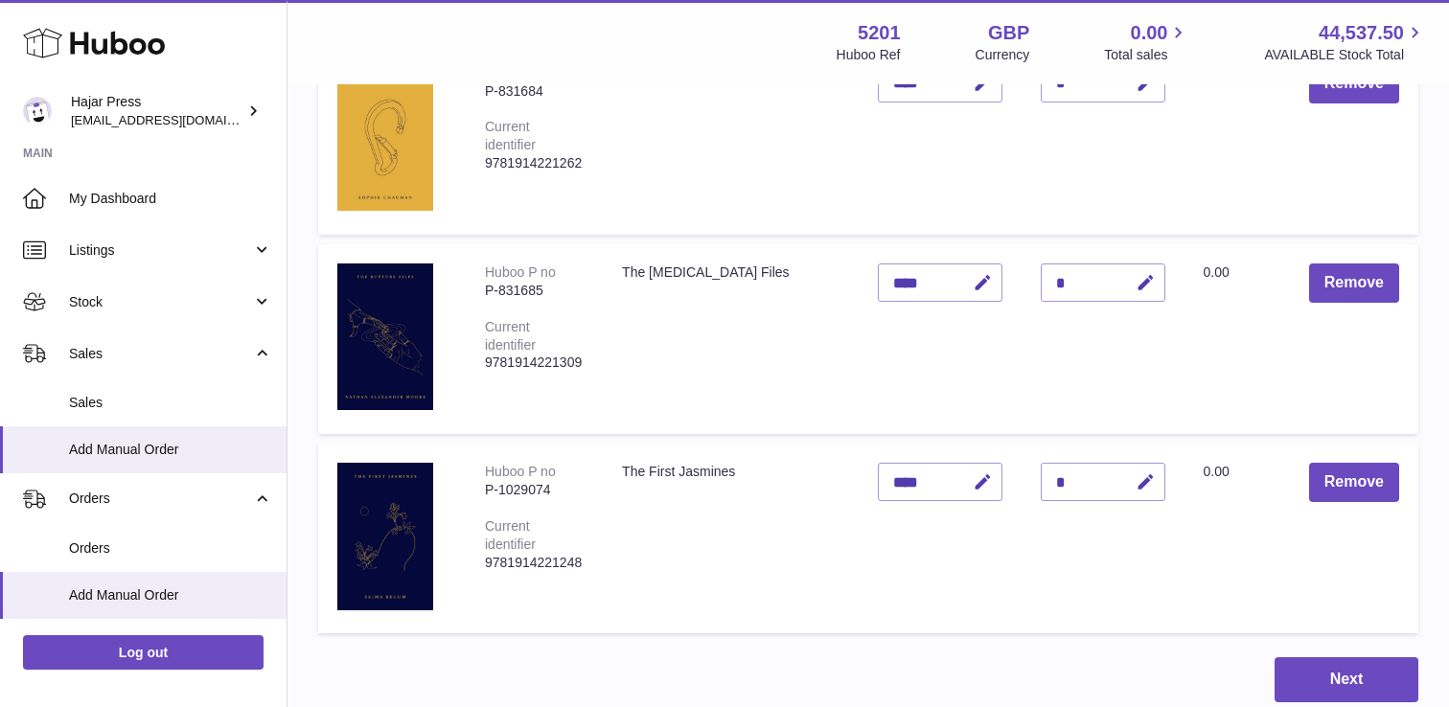
scroll to position [2586, 0]
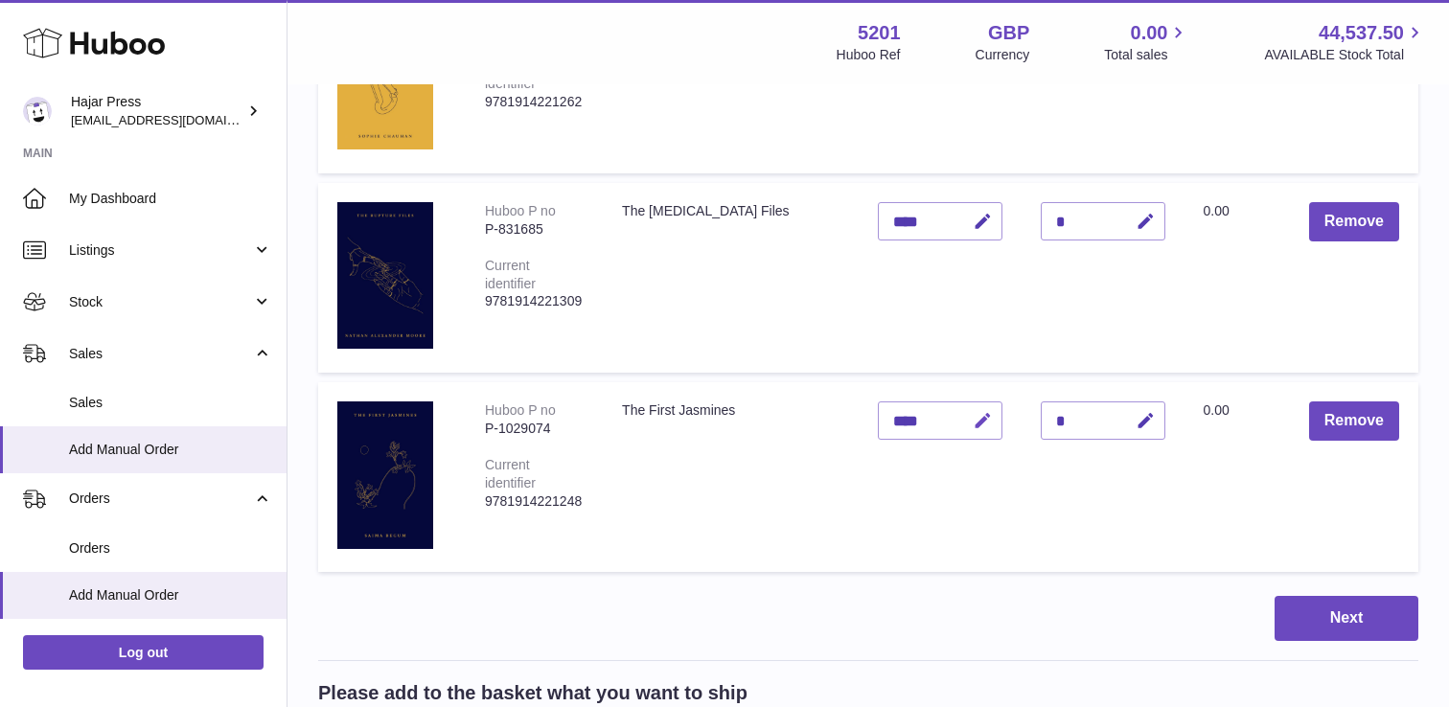
click at [982, 419] on icon "button" at bounding box center [983, 421] width 20 height 20
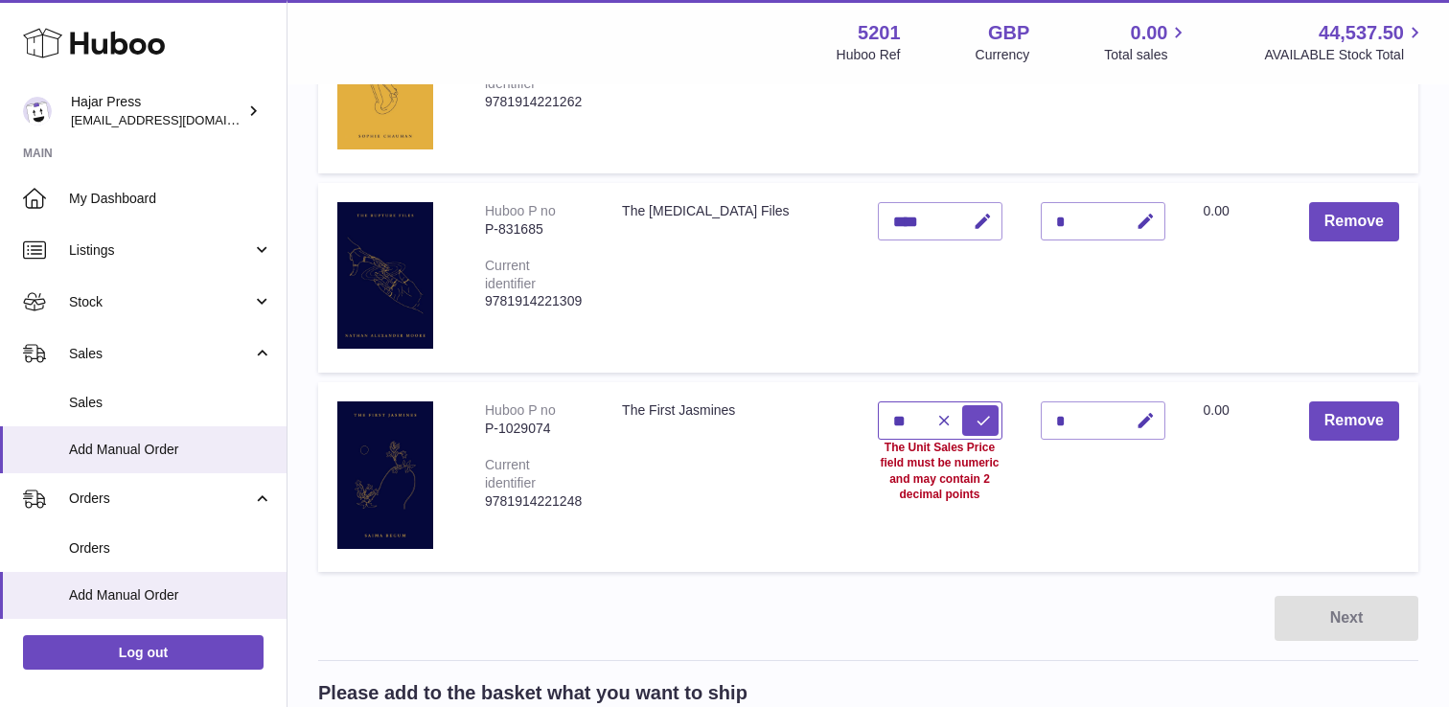
type input "*"
type input "****"
click at [984, 425] on icon "submit" at bounding box center [982, 420] width 17 height 17
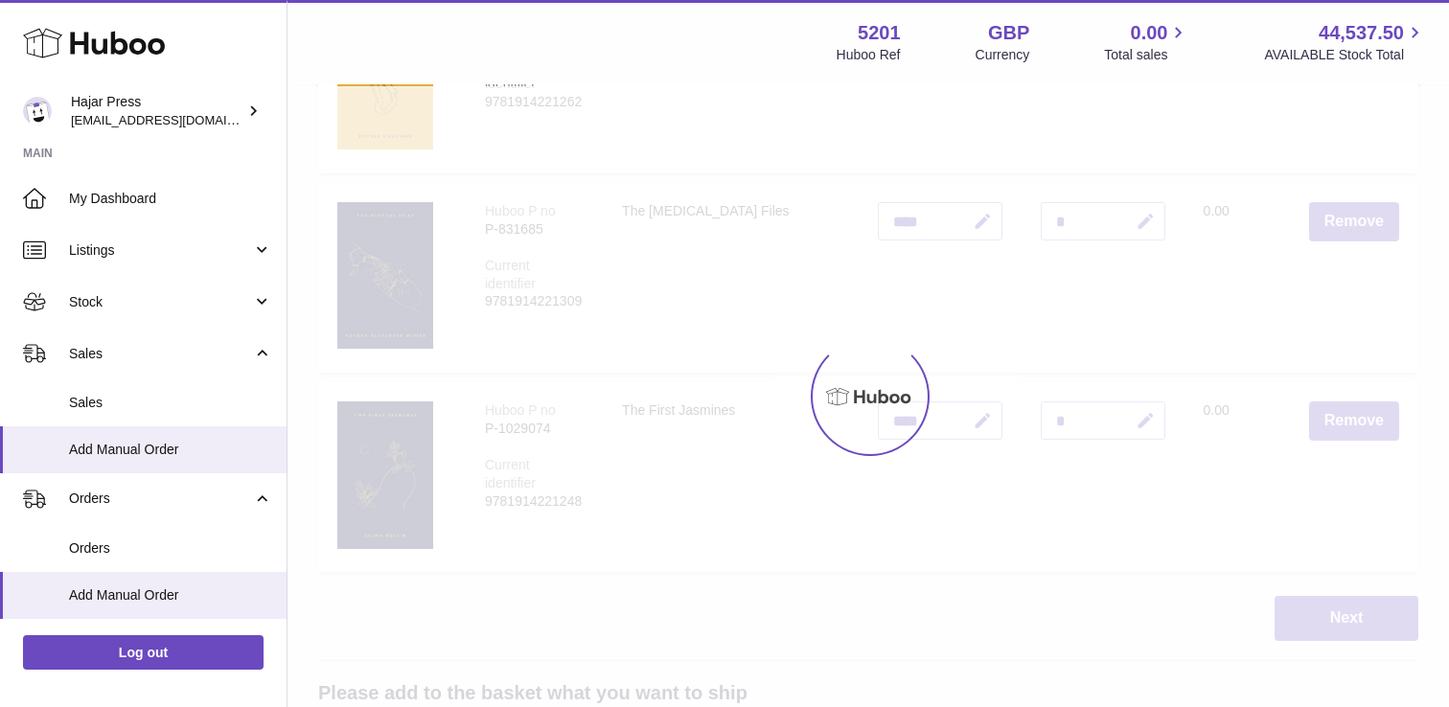
click at [1132, 425] on button "button" at bounding box center [1142, 420] width 45 height 39
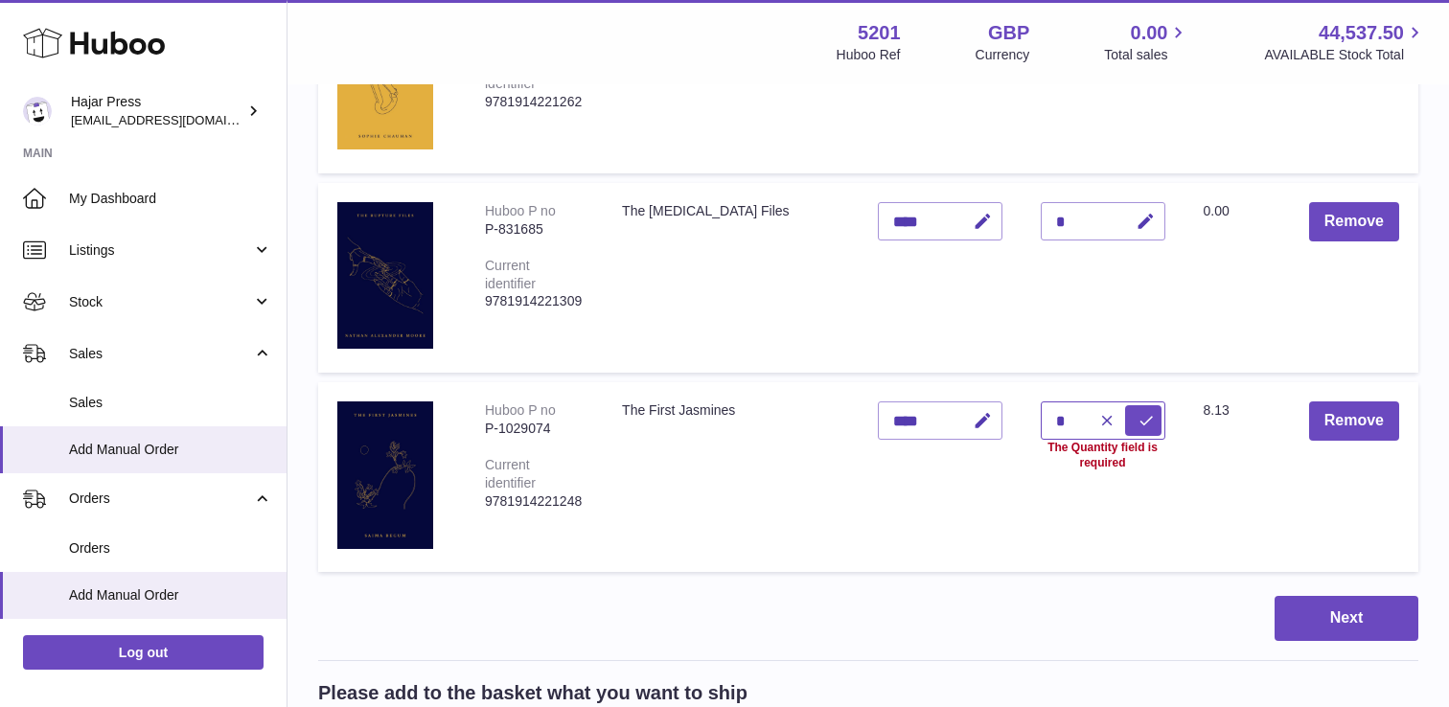
type input "*"
click at [1132, 425] on button "submit" at bounding box center [1143, 420] width 36 height 31
click at [1135, 221] on icon "button" at bounding box center [1145, 222] width 20 height 20
type input "*"
click at [1134, 221] on button "submit" at bounding box center [1143, 221] width 36 height 31
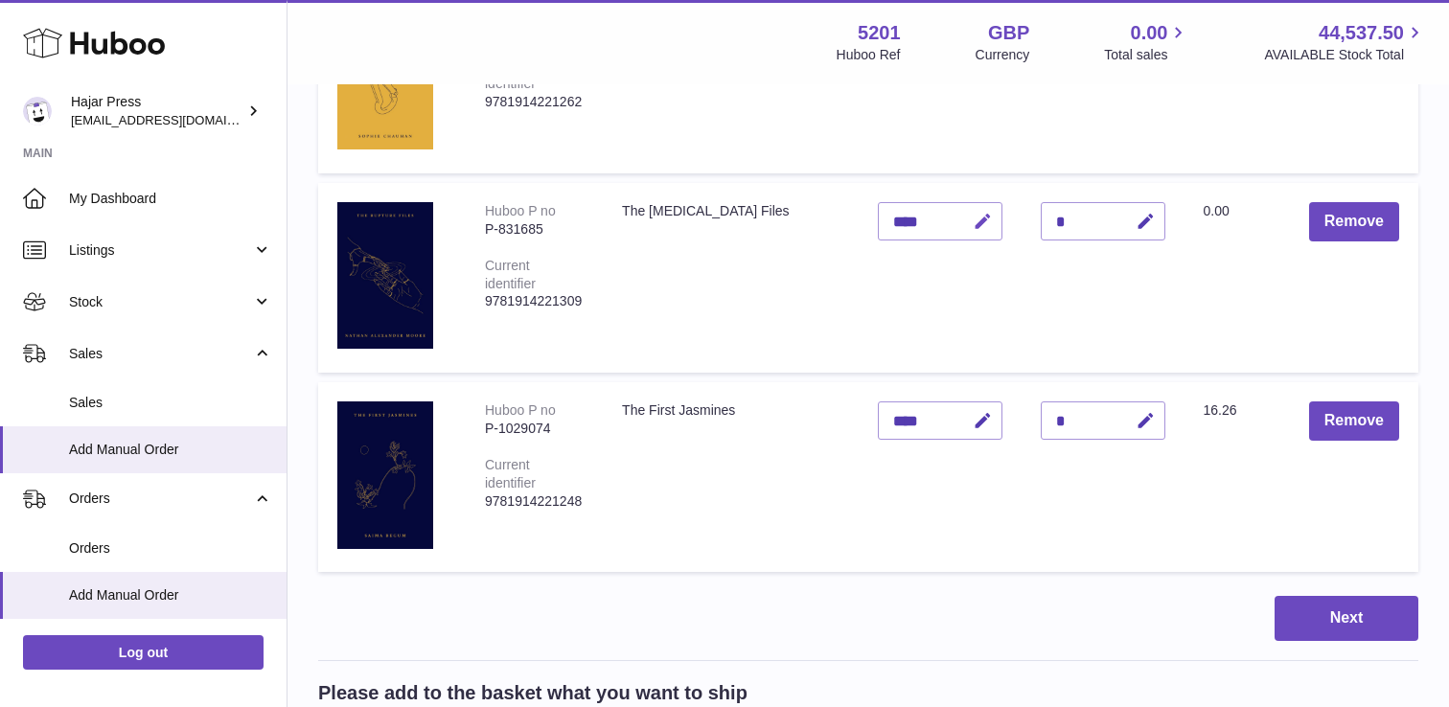
click at [973, 224] on icon "button" at bounding box center [983, 222] width 20 height 20
type input "*"
type input "****"
click at [974, 224] on icon "submit" at bounding box center [982, 221] width 17 height 17
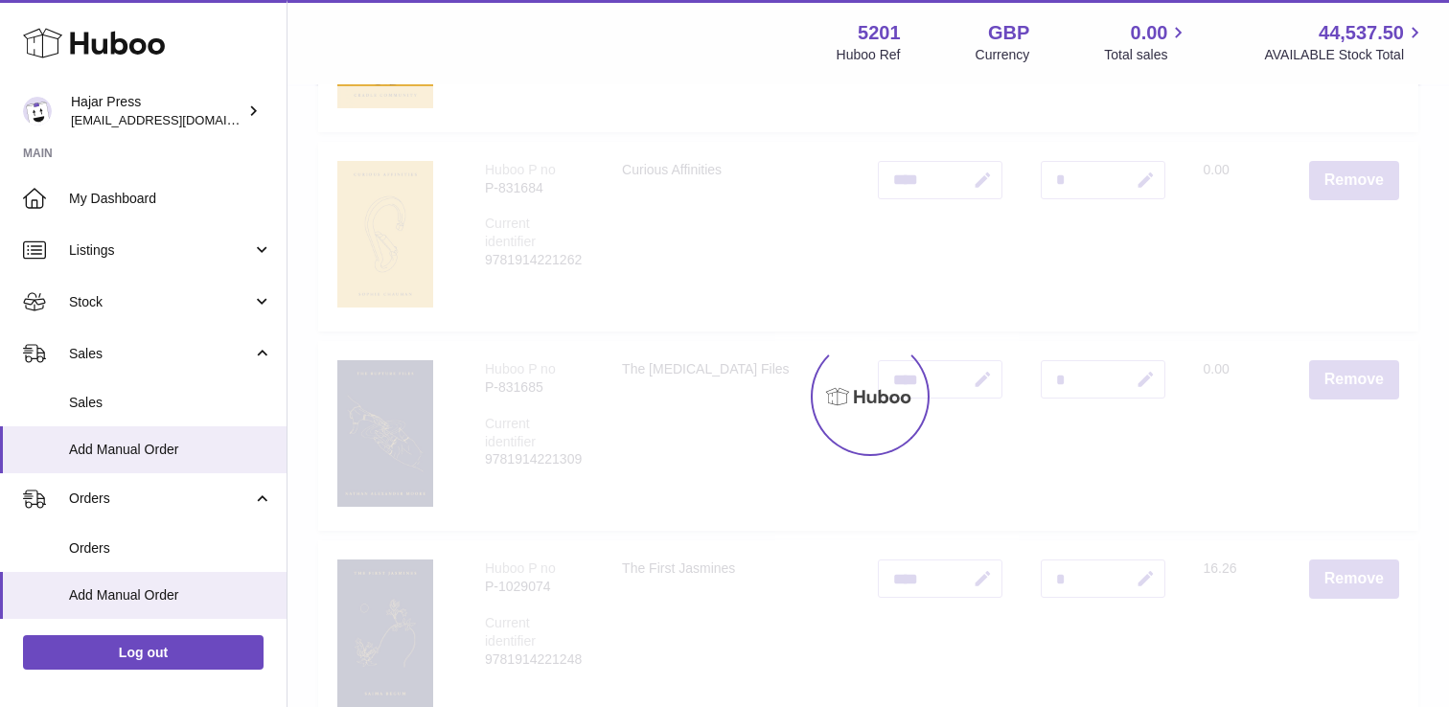
scroll to position [2408, 0]
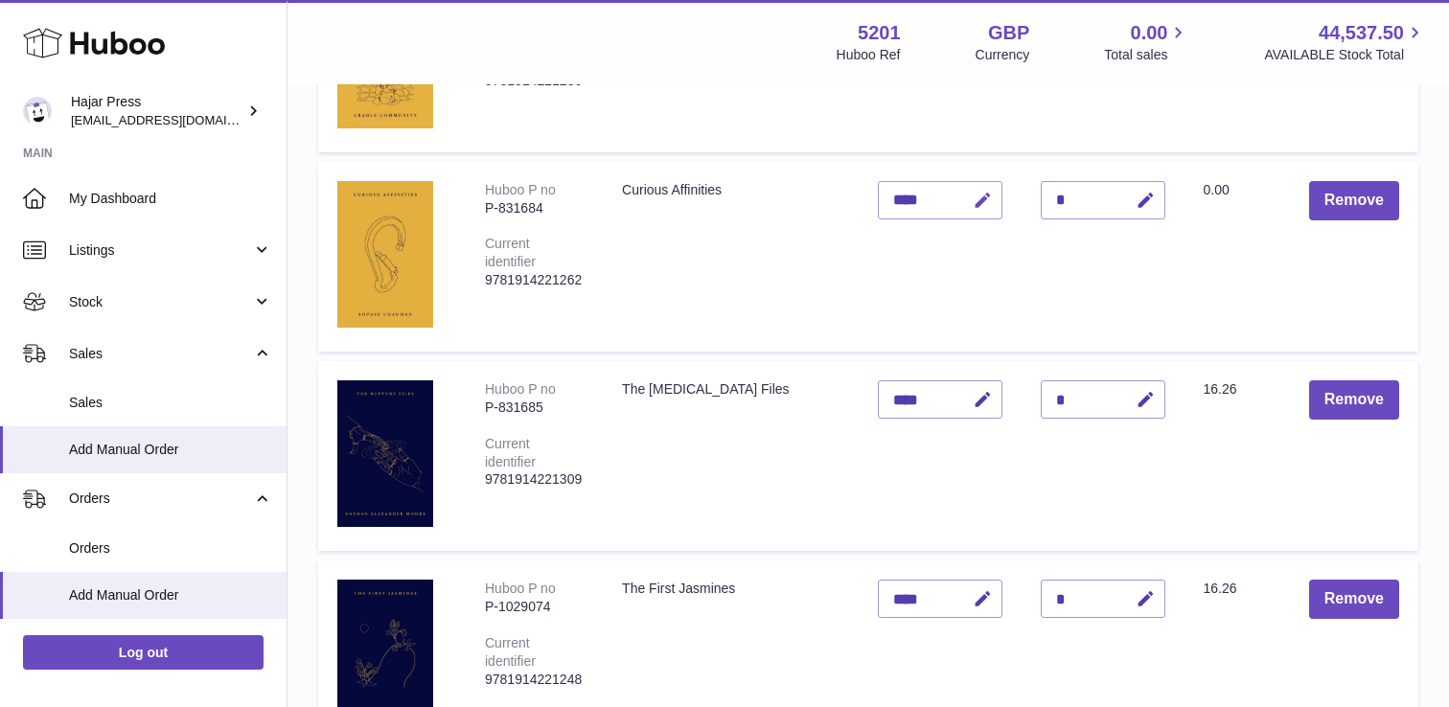
click at [983, 195] on icon "button" at bounding box center [983, 201] width 20 height 20
type input "*"
type input "****"
click at [989, 195] on icon "submit" at bounding box center [982, 200] width 17 height 17
click at [1154, 201] on button "button" at bounding box center [1142, 200] width 45 height 39
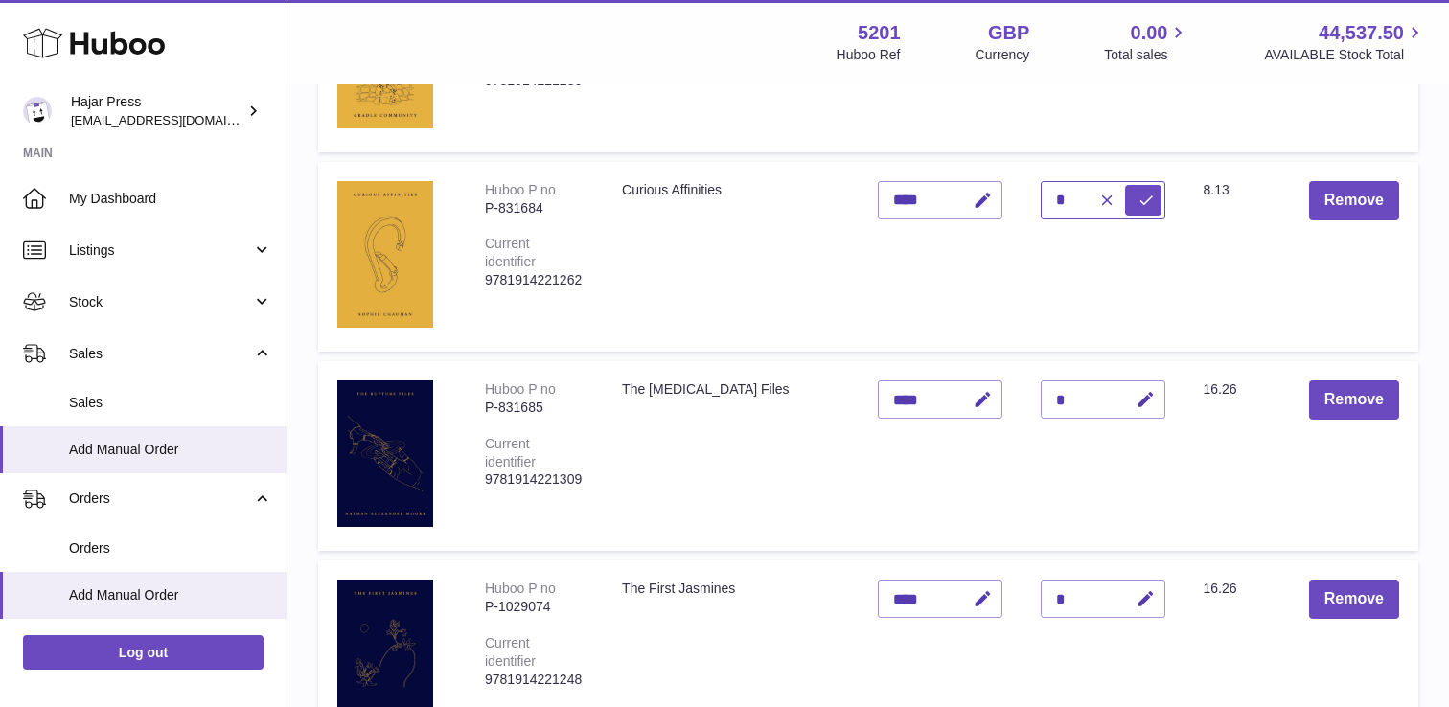
type input "*"
click at [1154, 201] on button "submit" at bounding box center [1143, 200] width 36 height 31
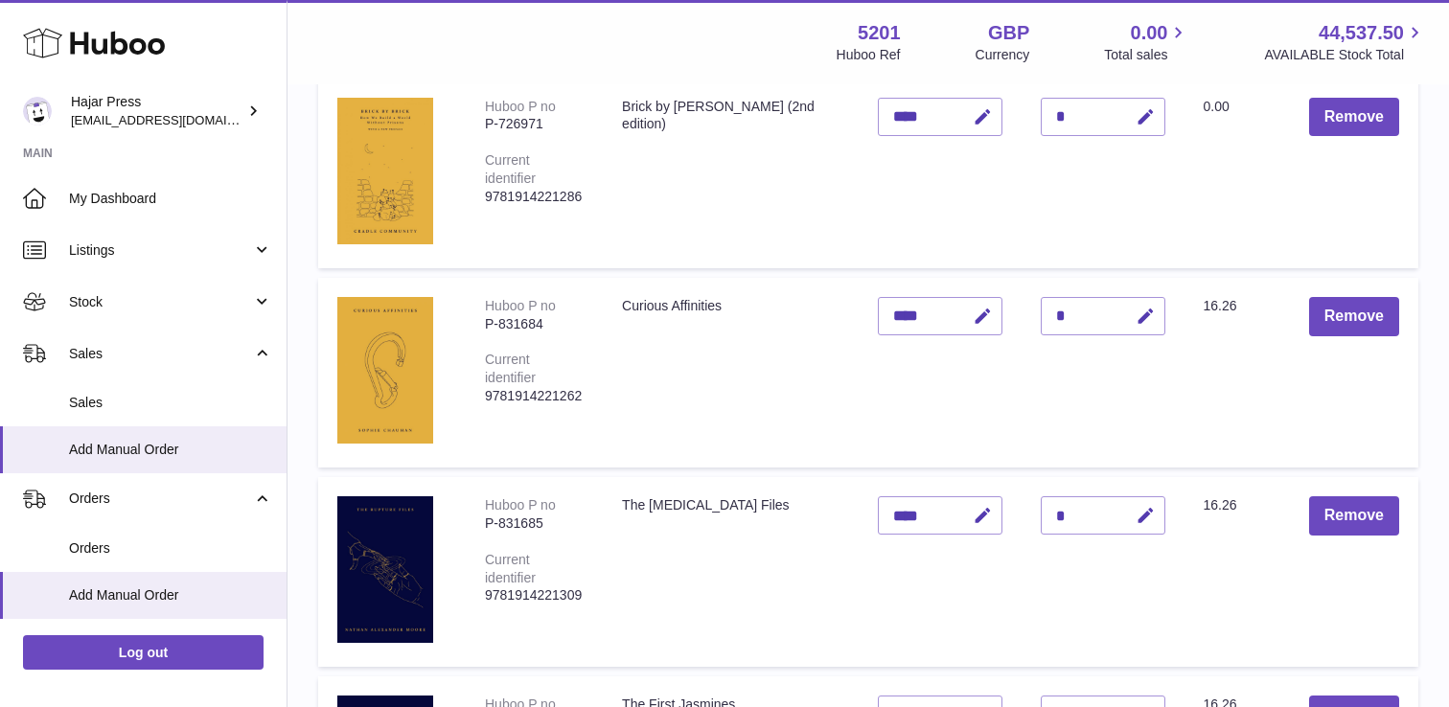
scroll to position [2269, 0]
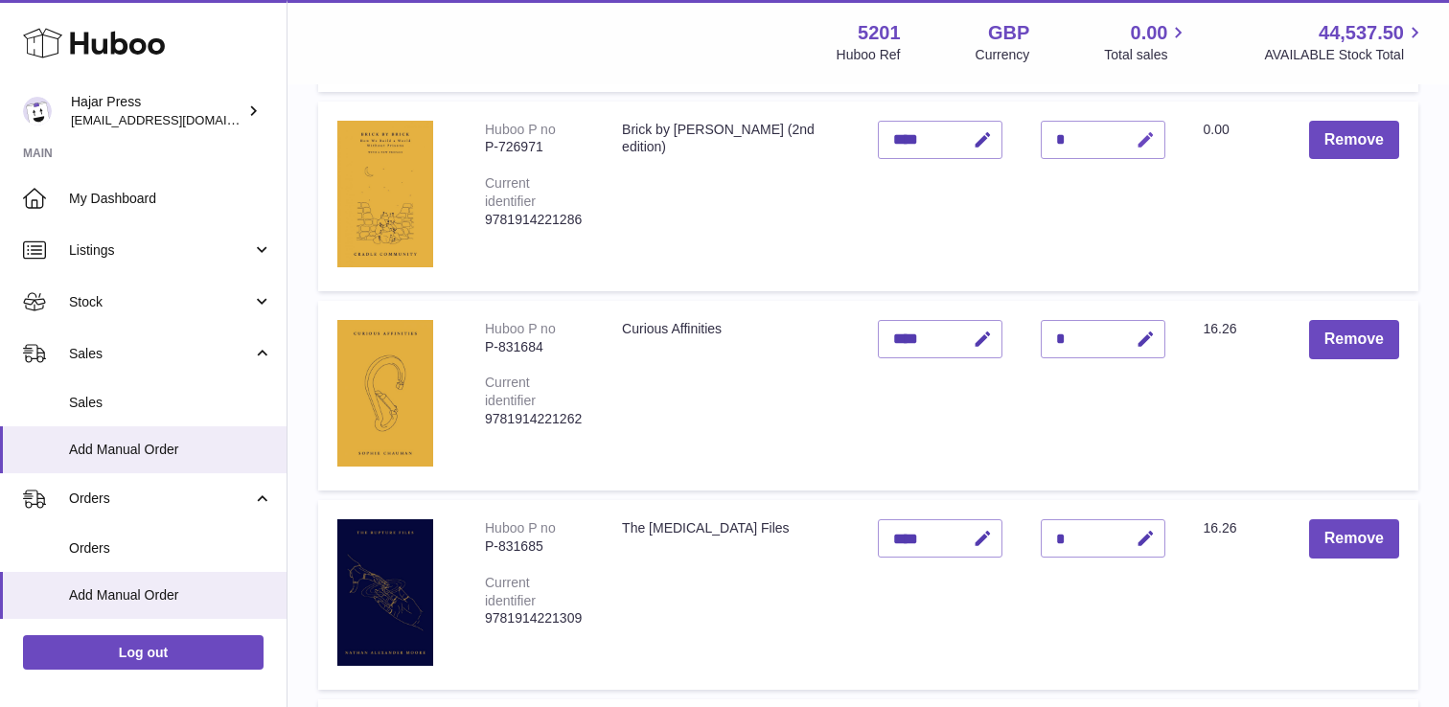
click at [1147, 127] on button "button" at bounding box center [1142, 140] width 45 height 39
type input "*"
click at [1125, 125] on button "submit" at bounding box center [1143, 140] width 36 height 31
click at [976, 150] on button "button" at bounding box center [979, 140] width 45 height 39
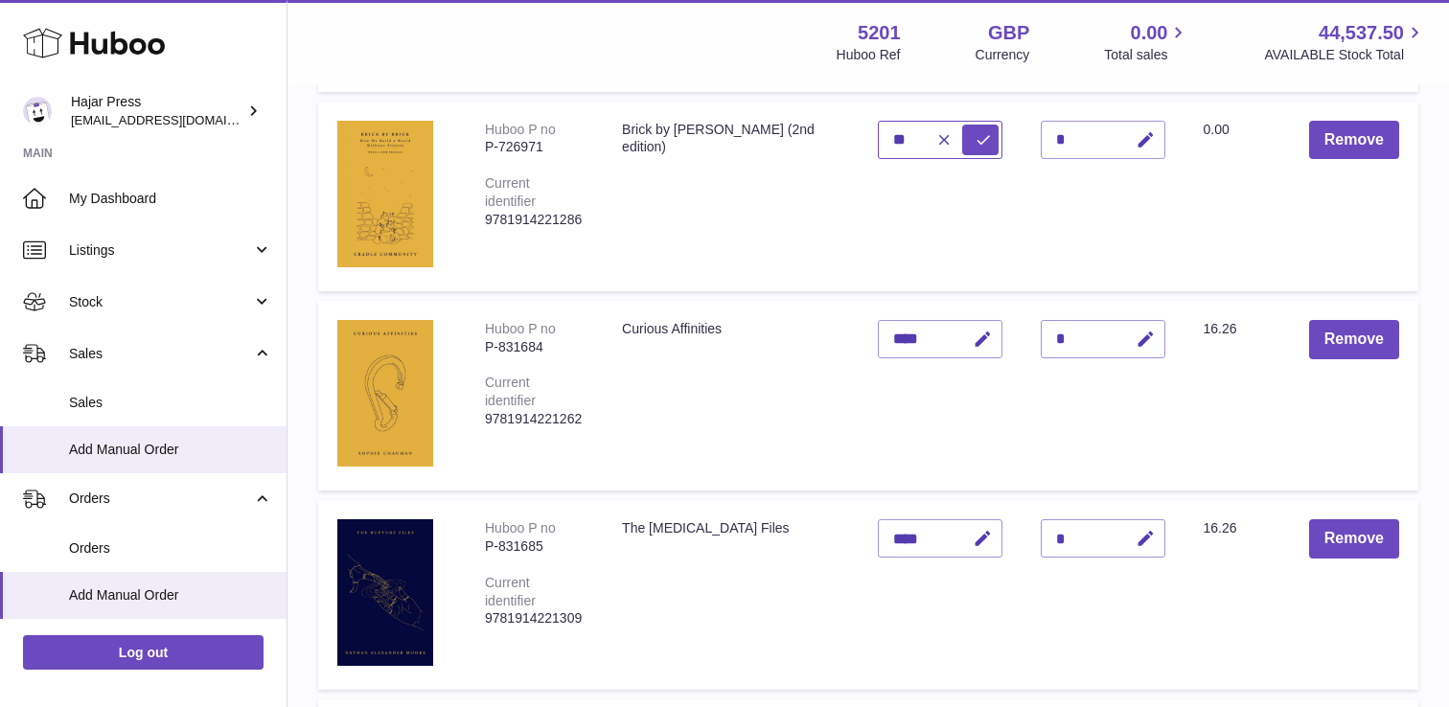
type input "*"
type input "****"
click at [962, 125] on button "submit" at bounding box center [980, 140] width 36 height 31
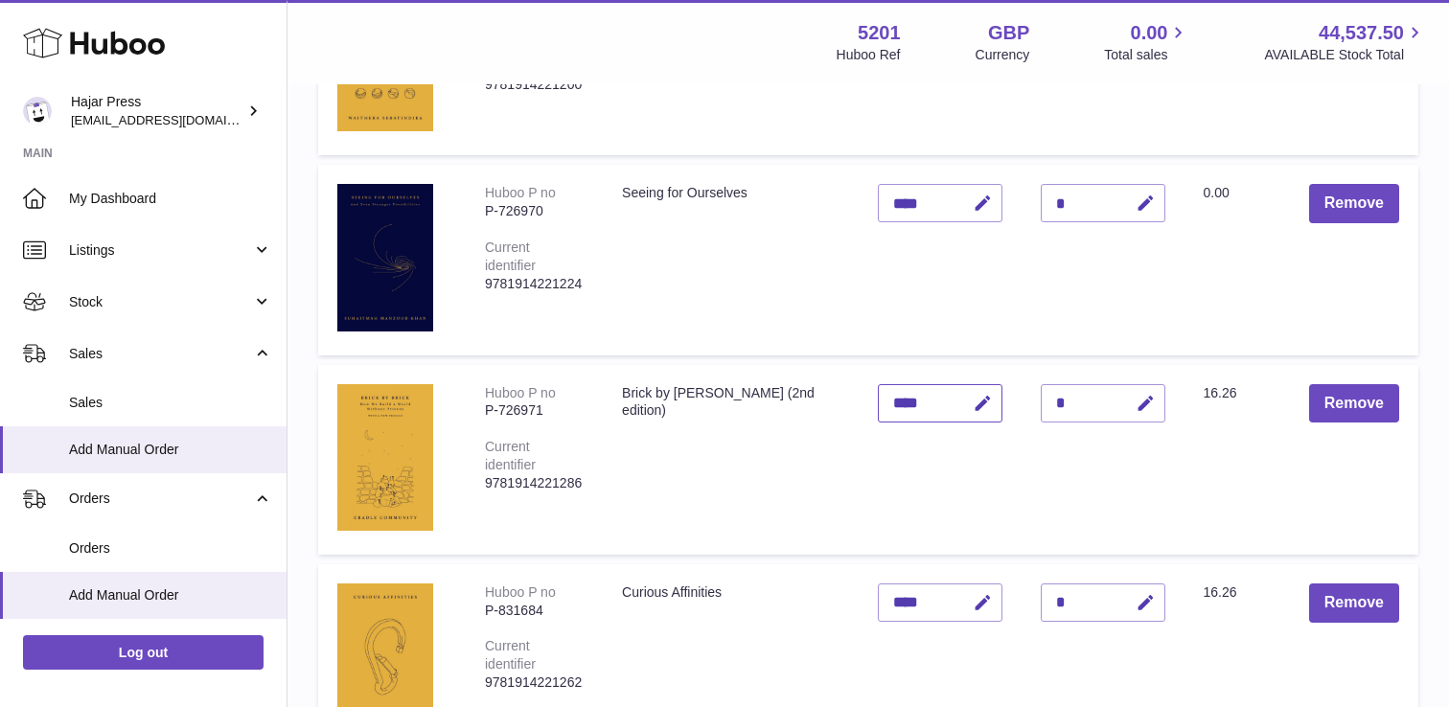
scroll to position [1996, 0]
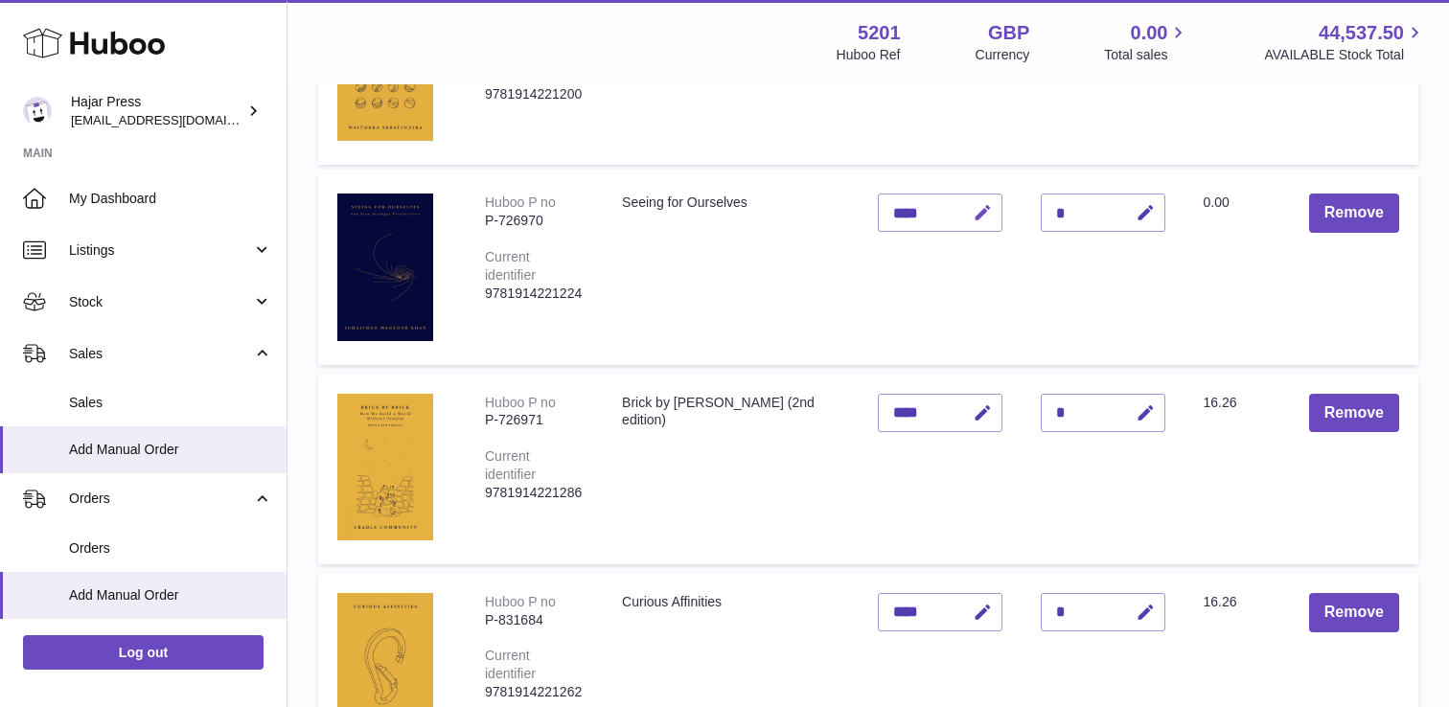
click at [989, 209] on icon "button" at bounding box center [983, 213] width 20 height 20
type input "*"
type input "****"
click at [989, 209] on icon "submit" at bounding box center [982, 212] width 17 height 17
click at [1143, 214] on icon "button" at bounding box center [1145, 213] width 20 height 20
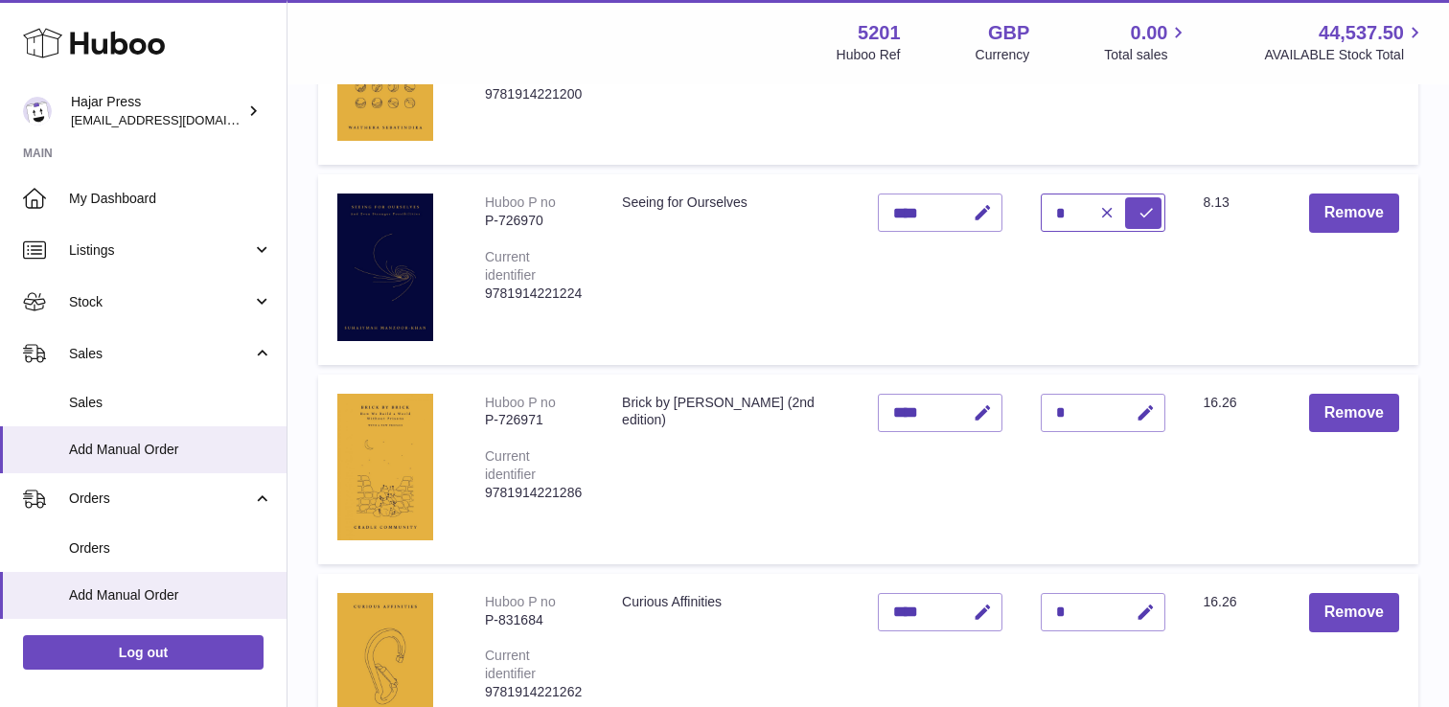
type input "*"
click at [1143, 214] on icon "submit" at bounding box center [1145, 212] width 17 height 17
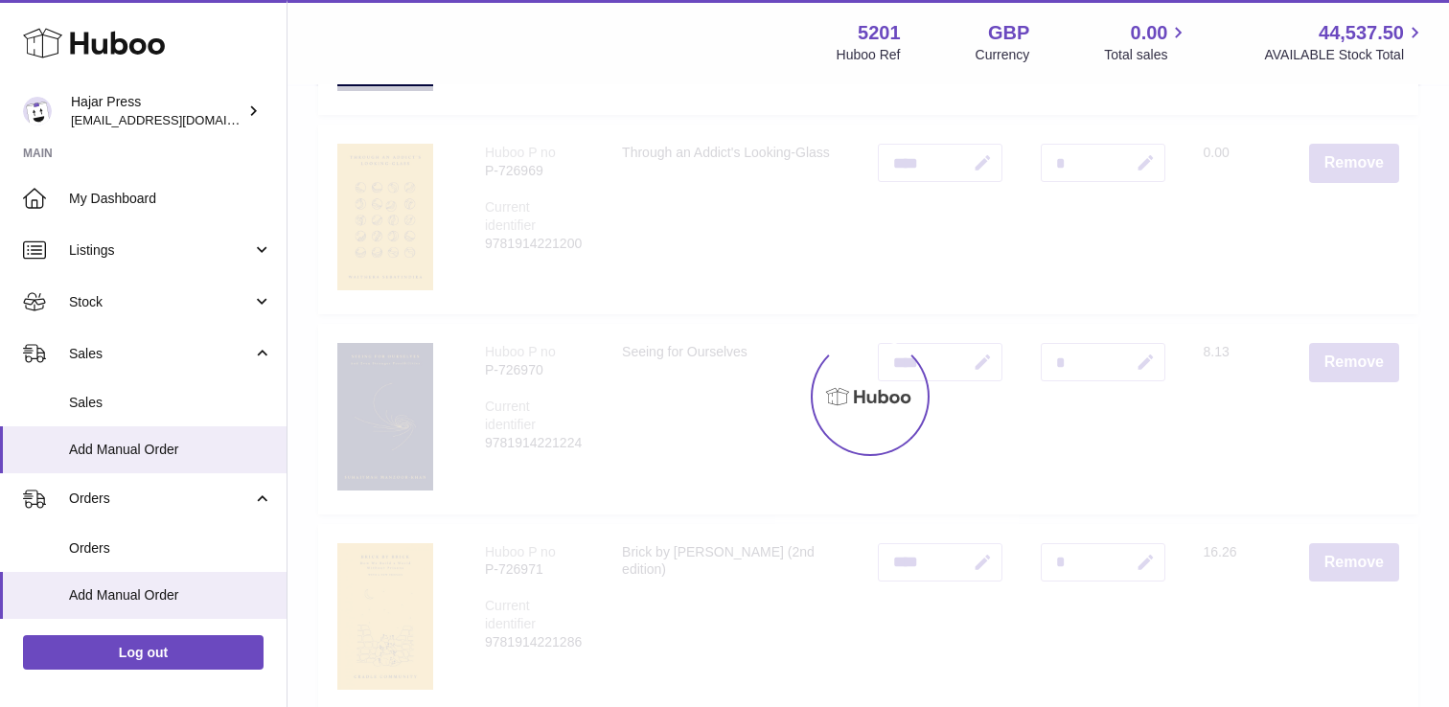
scroll to position [1826, 0]
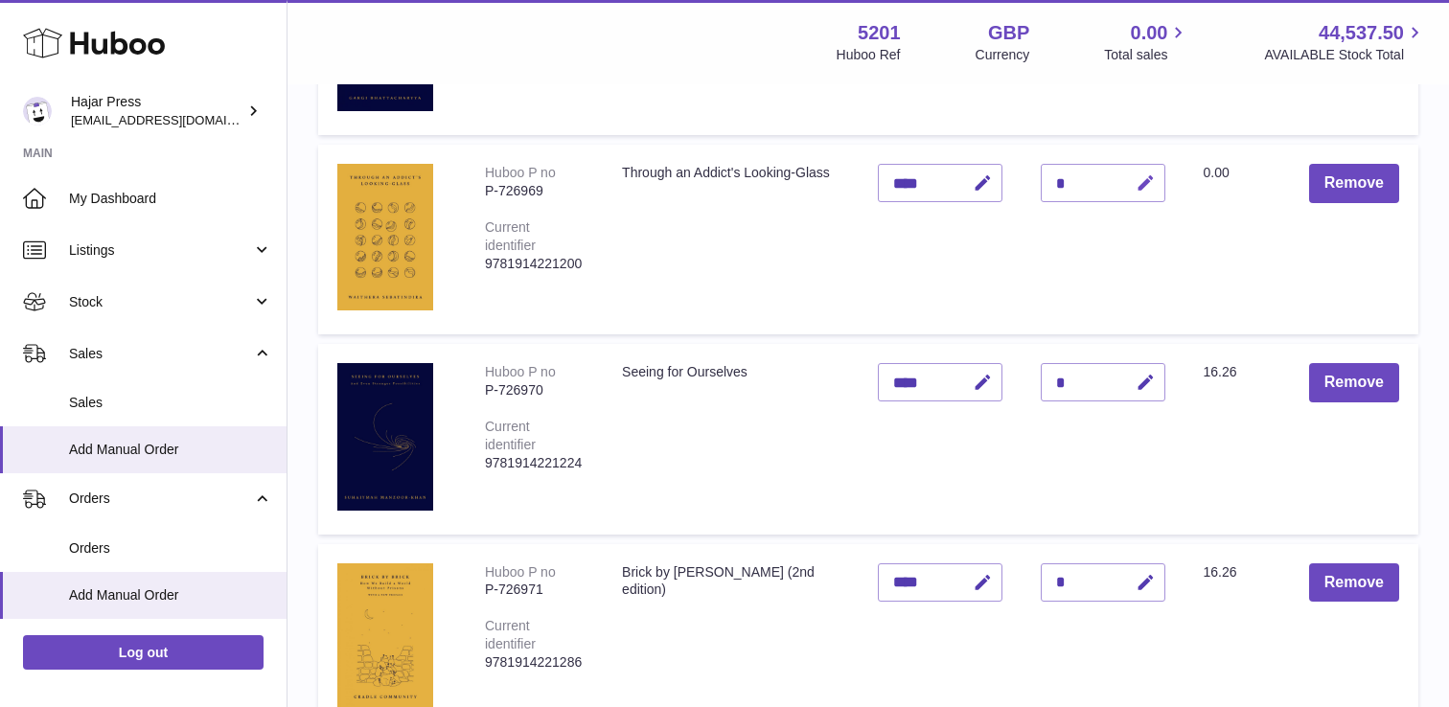
click at [1145, 180] on icon "button" at bounding box center [1145, 183] width 20 height 20
type input "*"
click at [1145, 180] on icon "submit" at bounding box center [1145, 182] width 17 height 17
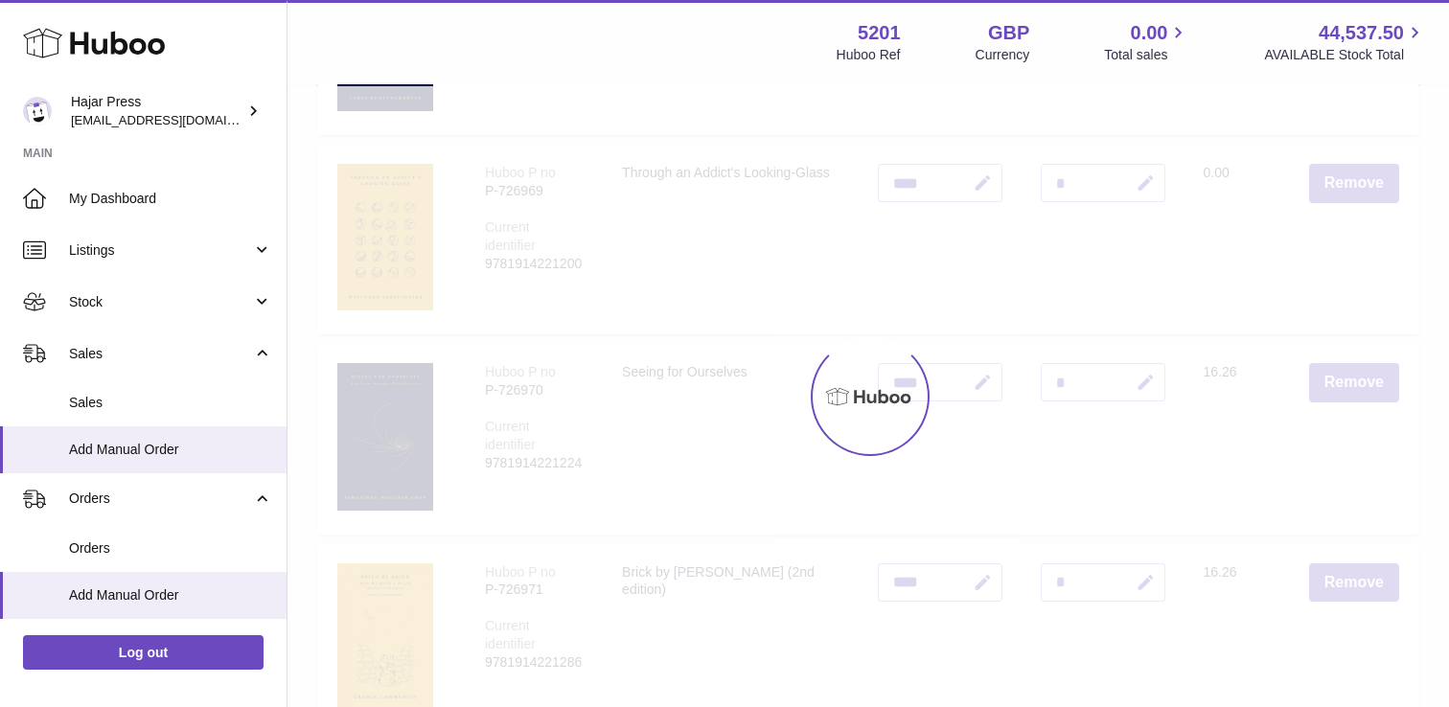
click at [972, 186] on div at bounding box center [867, 396] width 1161 height 621
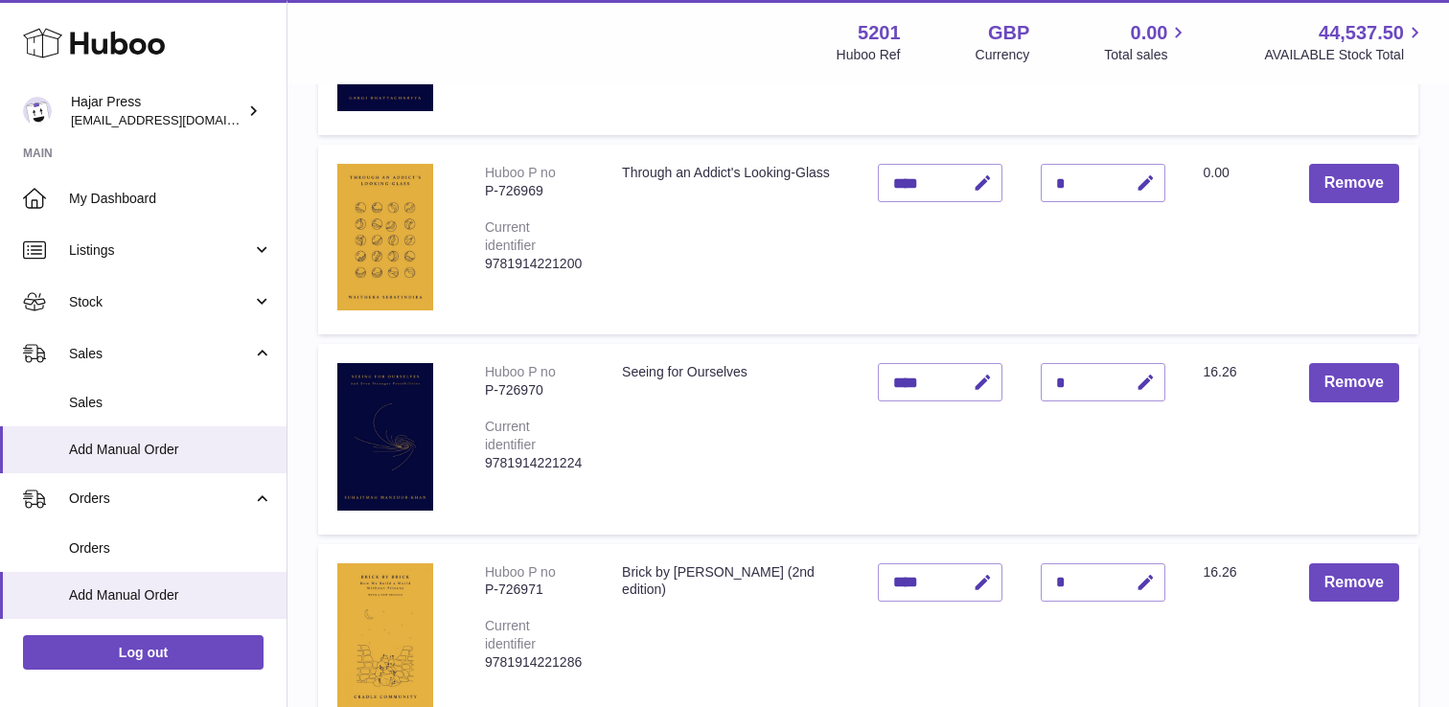
click at [973, 186] on icon "button" at bounding box center [983, 183] width 20 height 20
type input "*"
type input "****"
click at [972, 186] on button "submit" at bounding box center [980, 183] width 36 height 31
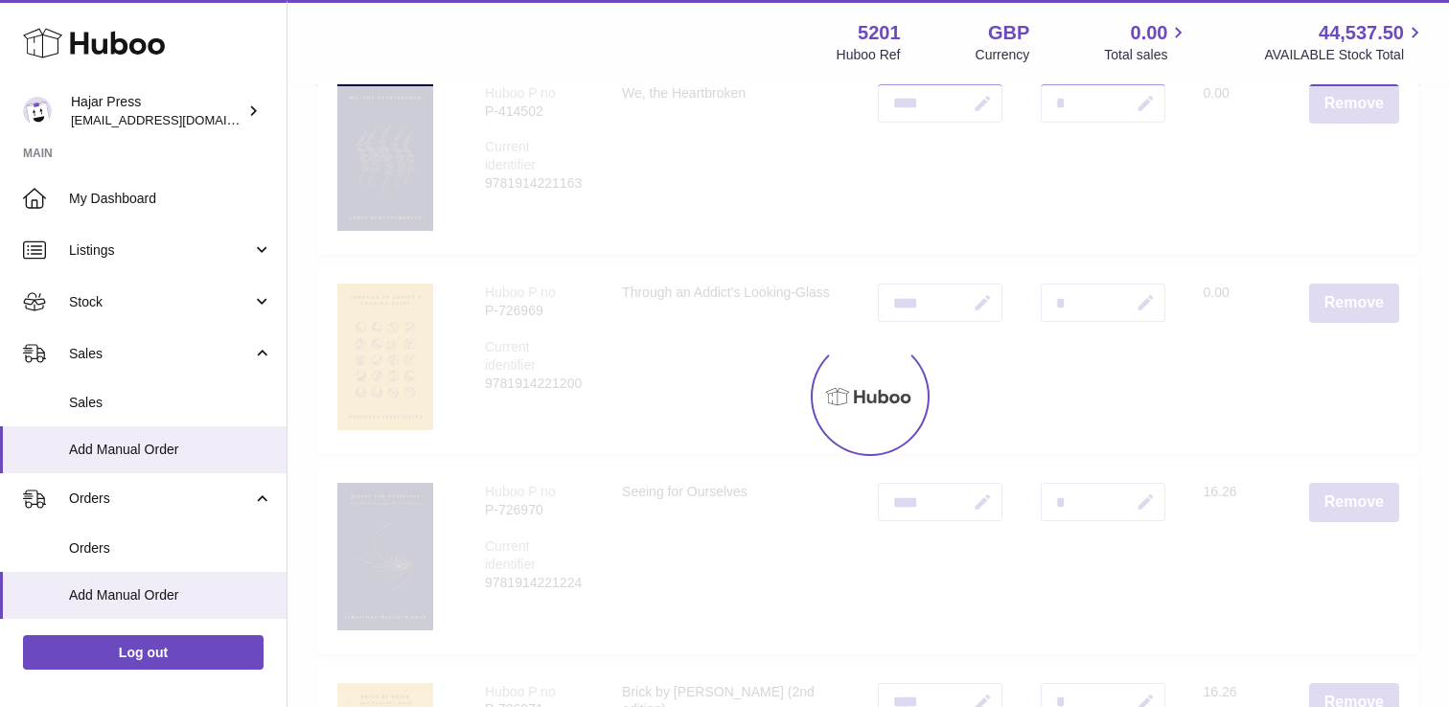
scroll to position [1687, 0]
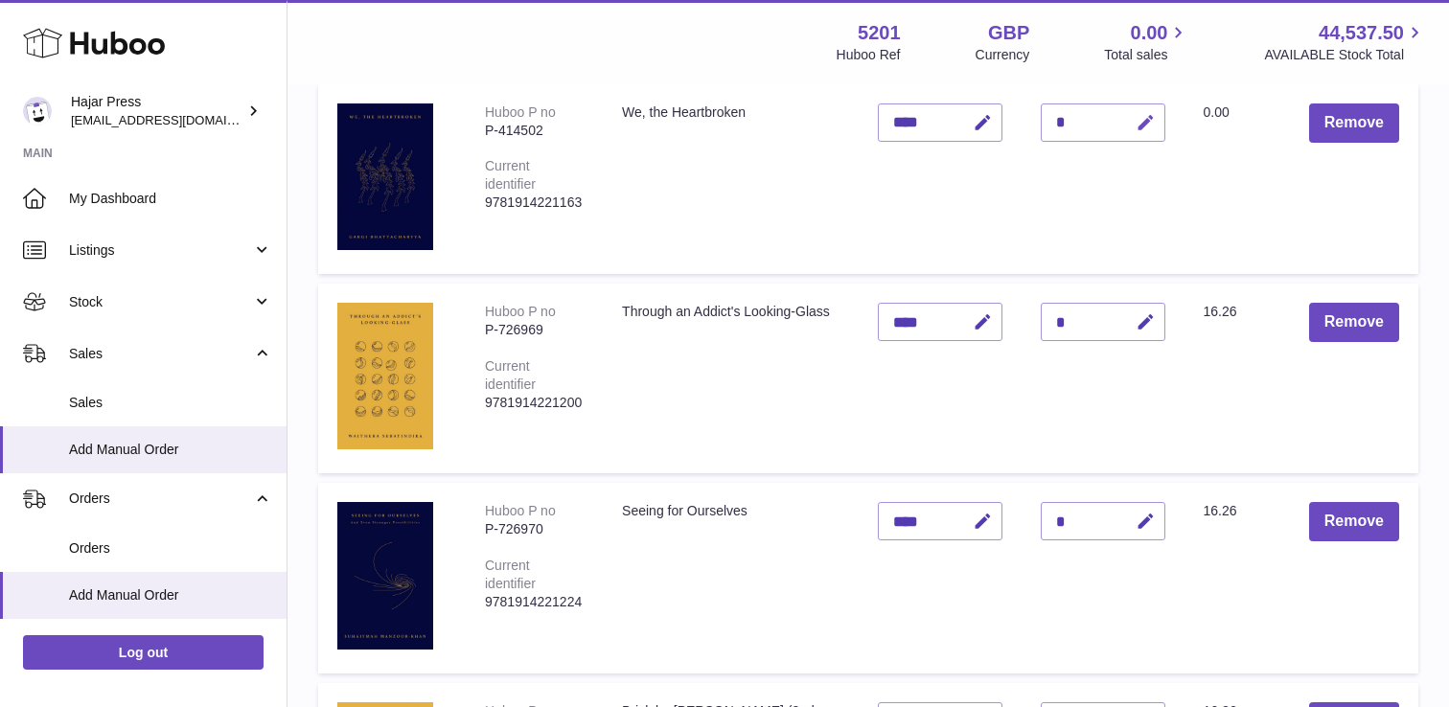
click at [1137, 123] on icon "button" at bounding box center [1145, 123] width 20 height 20
type input "*"
click at [1137, 123] on icon "submit" at bounding box center [1145, 122] width 17 height 17
click at [975, 125] on icon "button" at bounding box center [983, 123] width 20 height 20
type input "*"
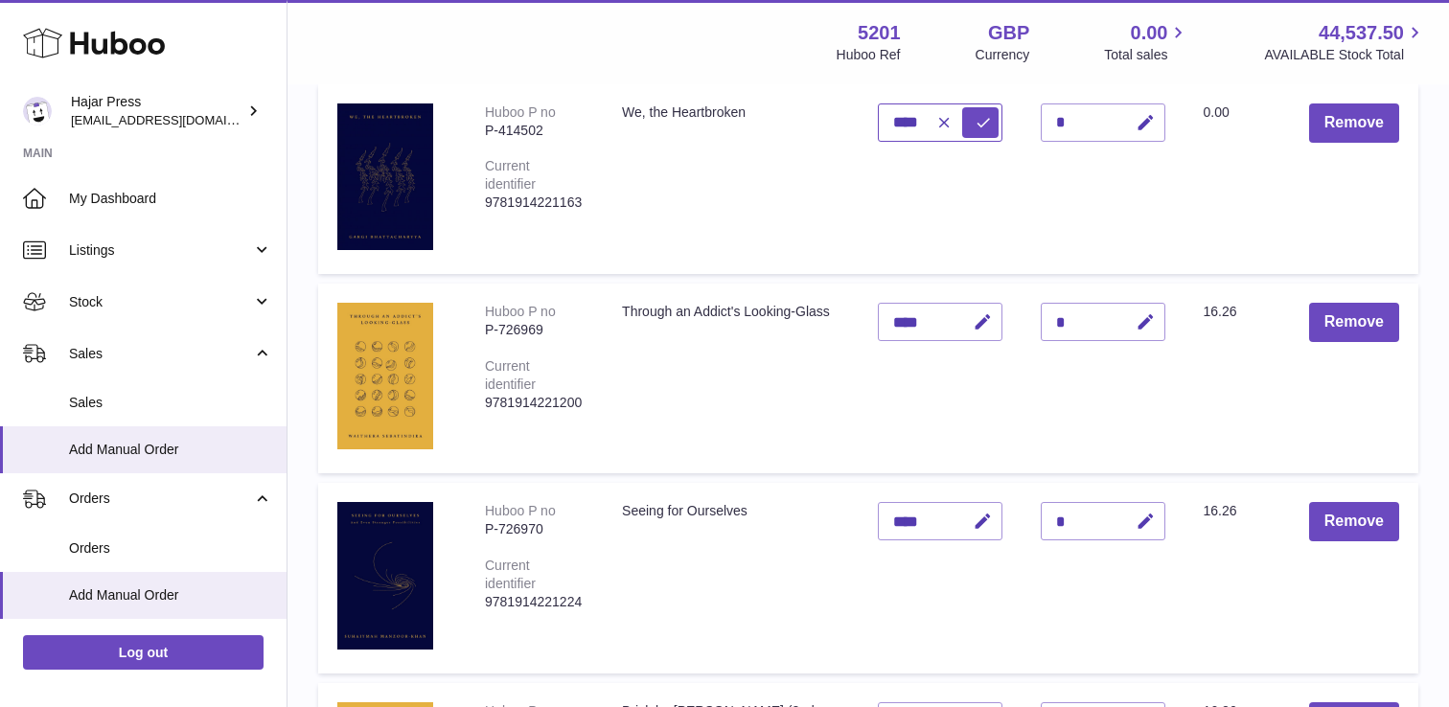
type input "****"
click at [975, 125] on icon "submit" at bounding box center [982, 122] width 17 height 17
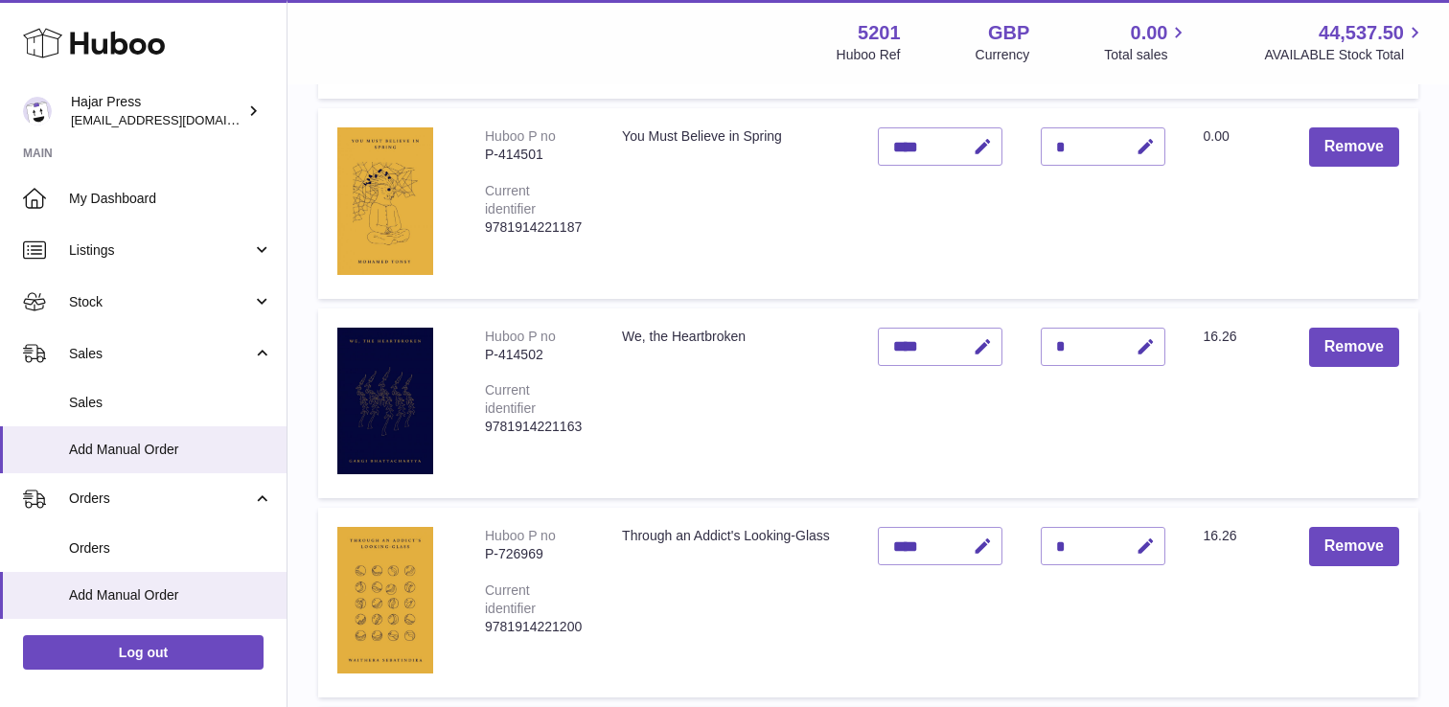
scroll to position [1461, 0]
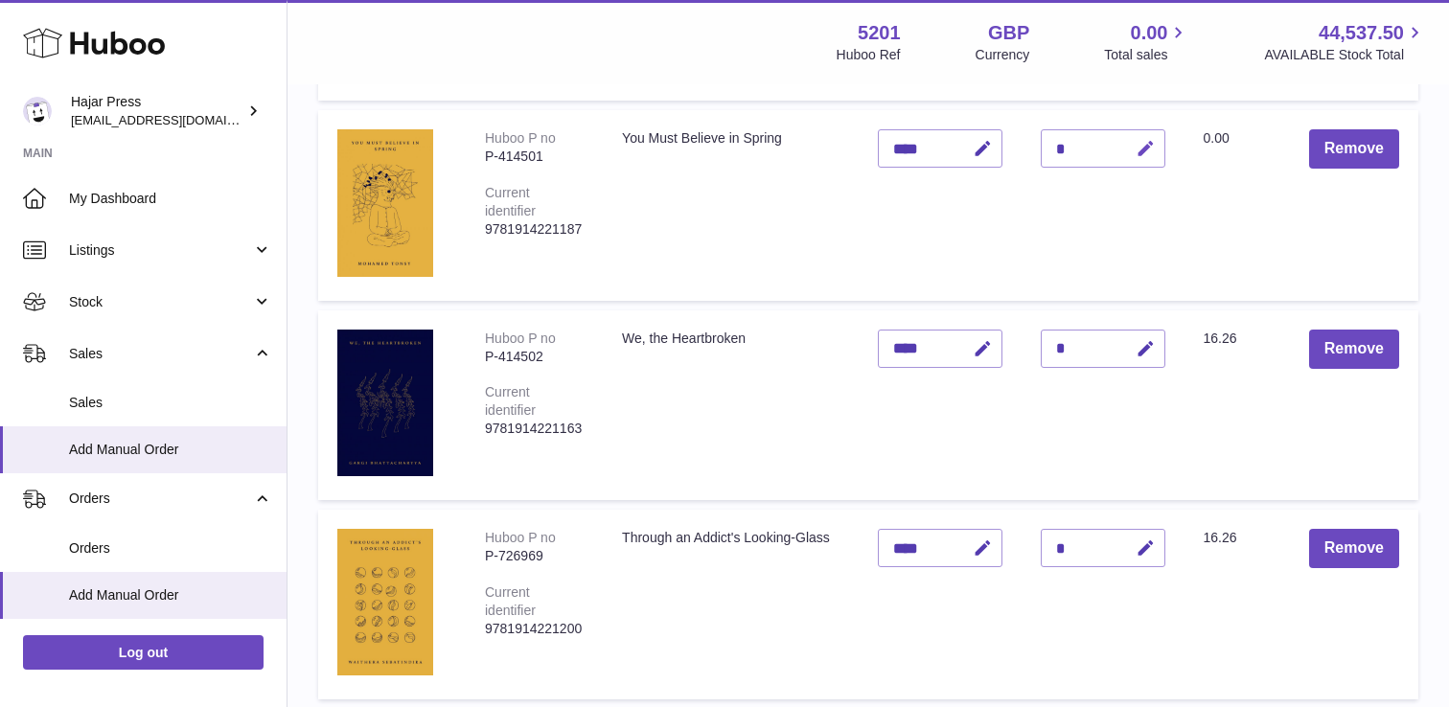
click at [1144, 155] on icon "button" at bounding box center [1145, 149] width 20 height 20
type input "*"
click at [1144, 155] on icon "submit" at bounding box center [1145, 148] width 17 height 17
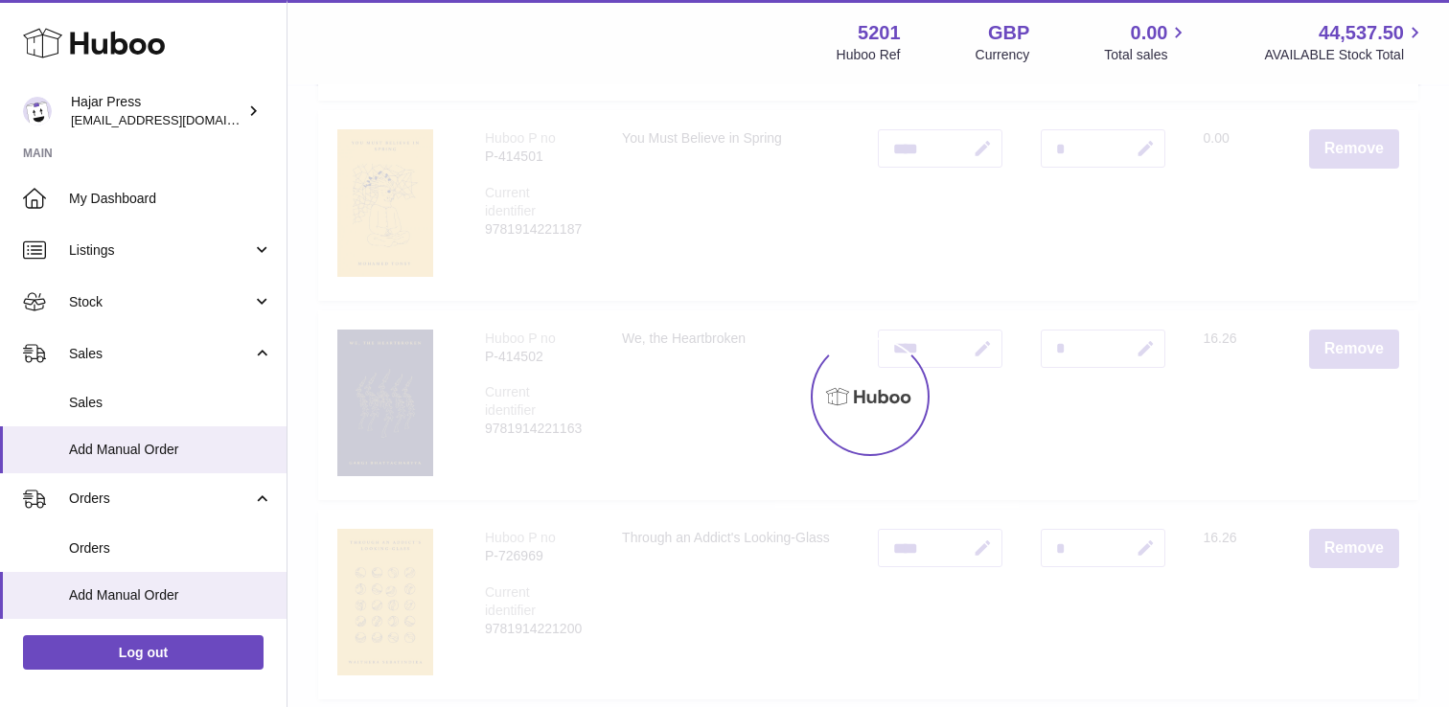
click at [976, 144] on div at bounding box center [867, 396] width 1161 height 621
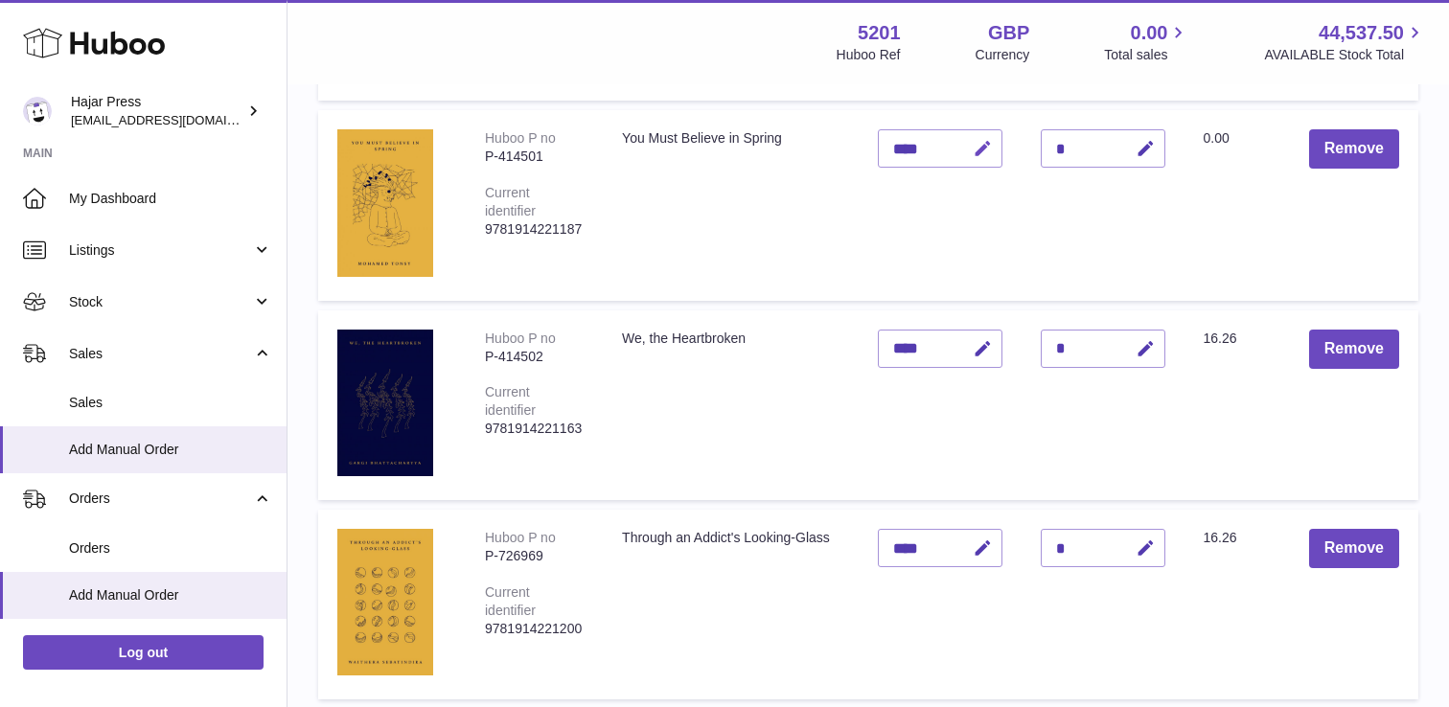
click at [981, 153] on icon "button" at bounding box center [983, 149] width 20 height 20
type input "*"
type input "****"
click at [981, 153] on icon "submit" at bounding box center [982, 148] width 17 height 17
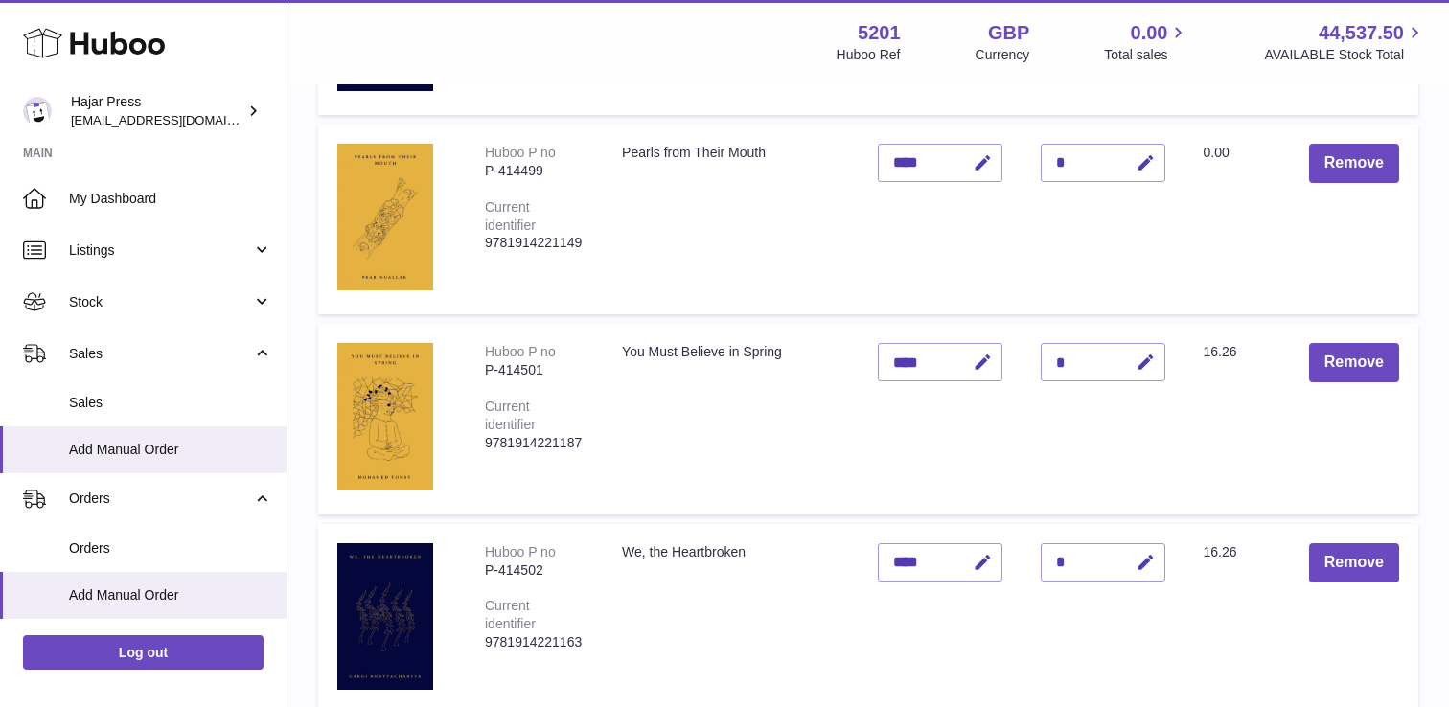
scroll to position [1224, 0]
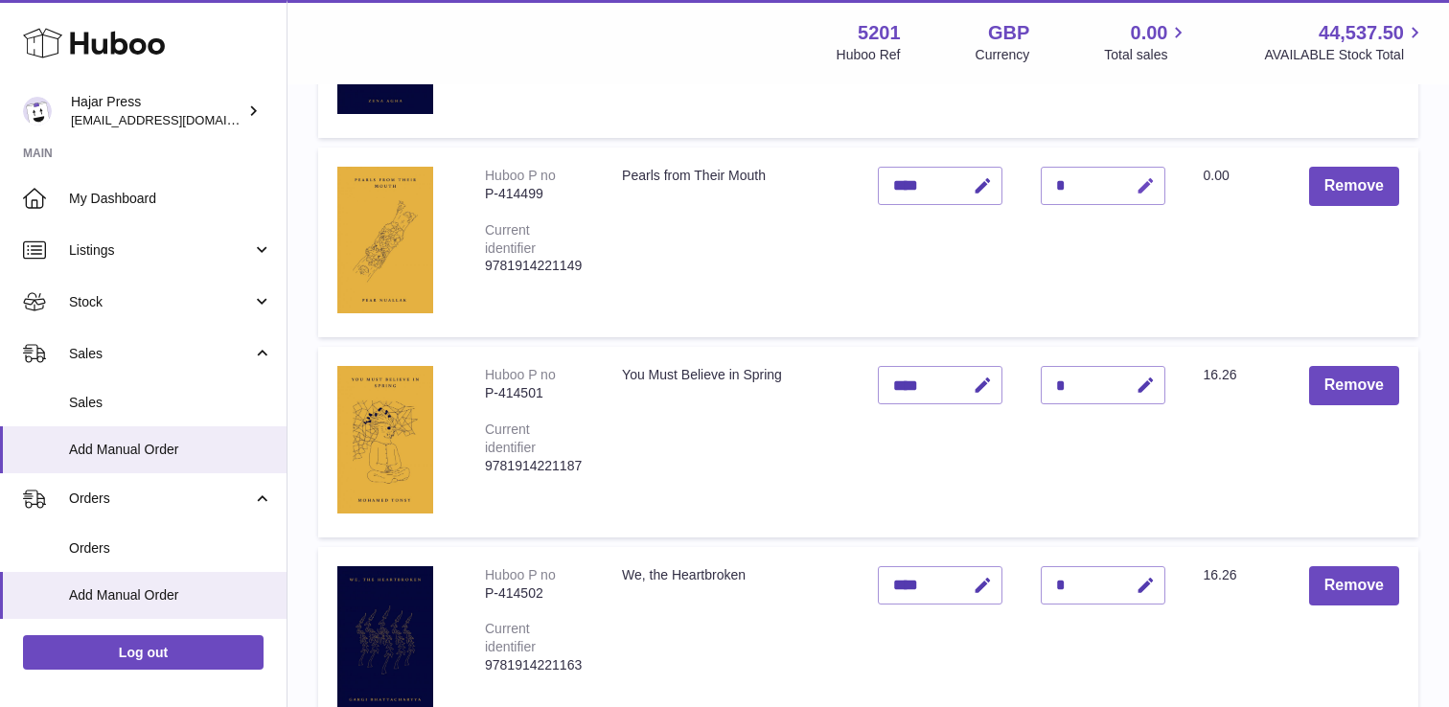
click at [1124, 182] on button "button" at bounding box center [1142, 186] width 45 height 39
type input "*"
click at [1125, 182] on button "submit" at bounding box center [1143, 186] width 36 height 31
click at [975, 191] on icon "button" at bounding box center [983, 186] width 20 height 20
type input "*"
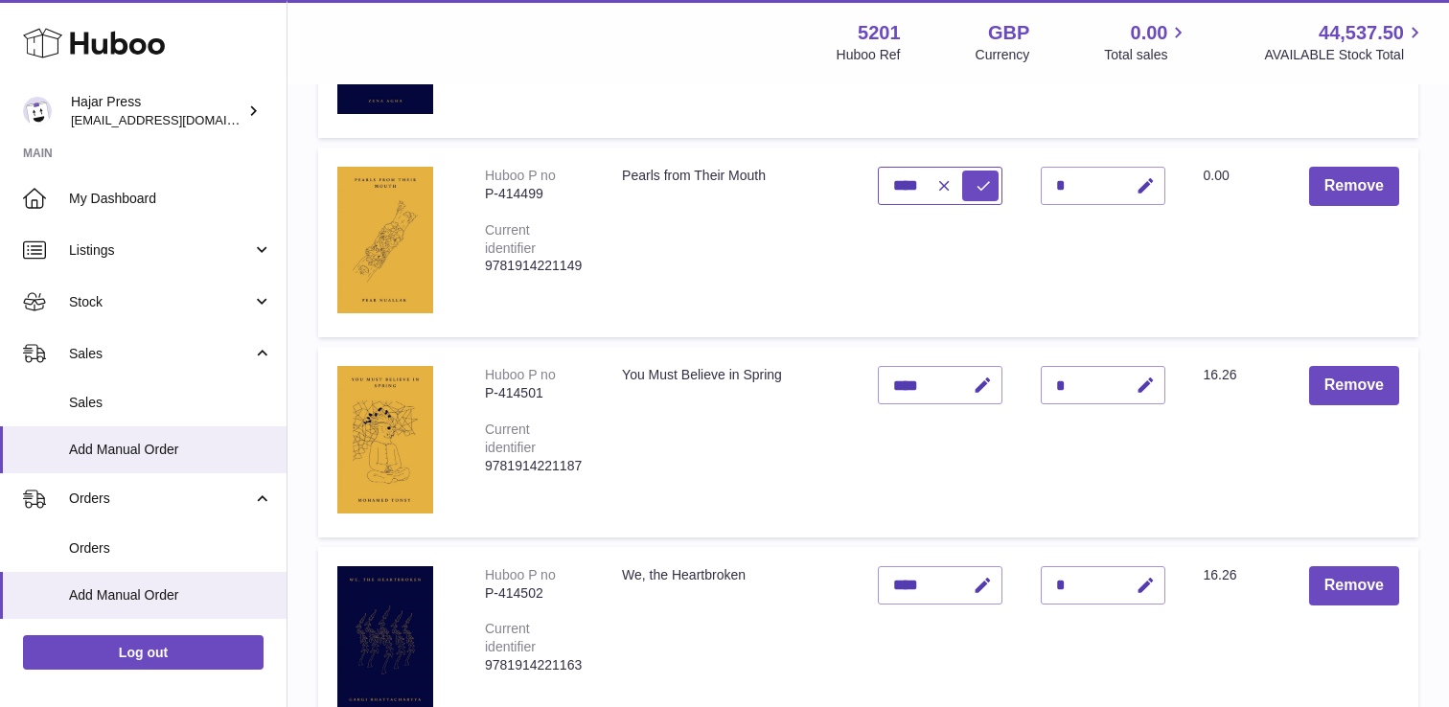
type input "****"
click at [975, 191] on icon "submit" at bounding box center [982, 185] width 17 height 17
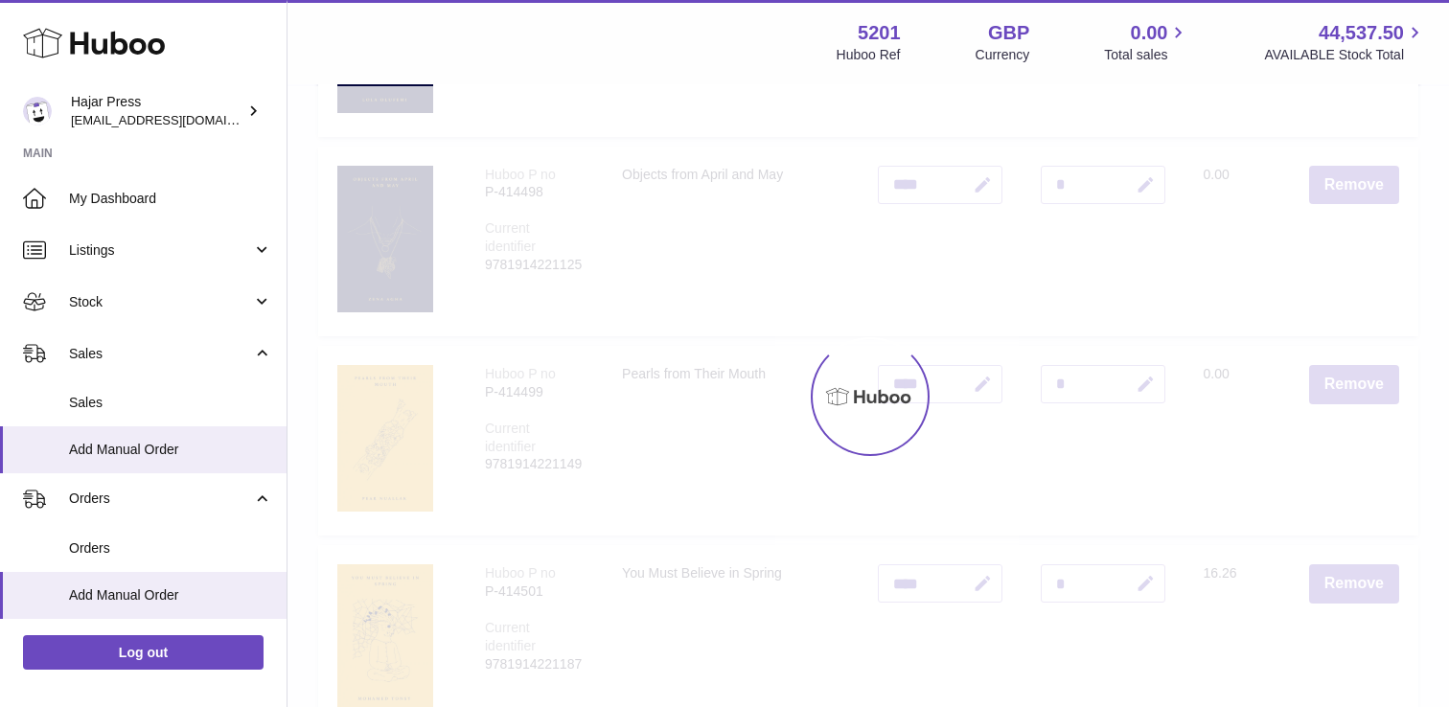
scroll to position [1020, 0]
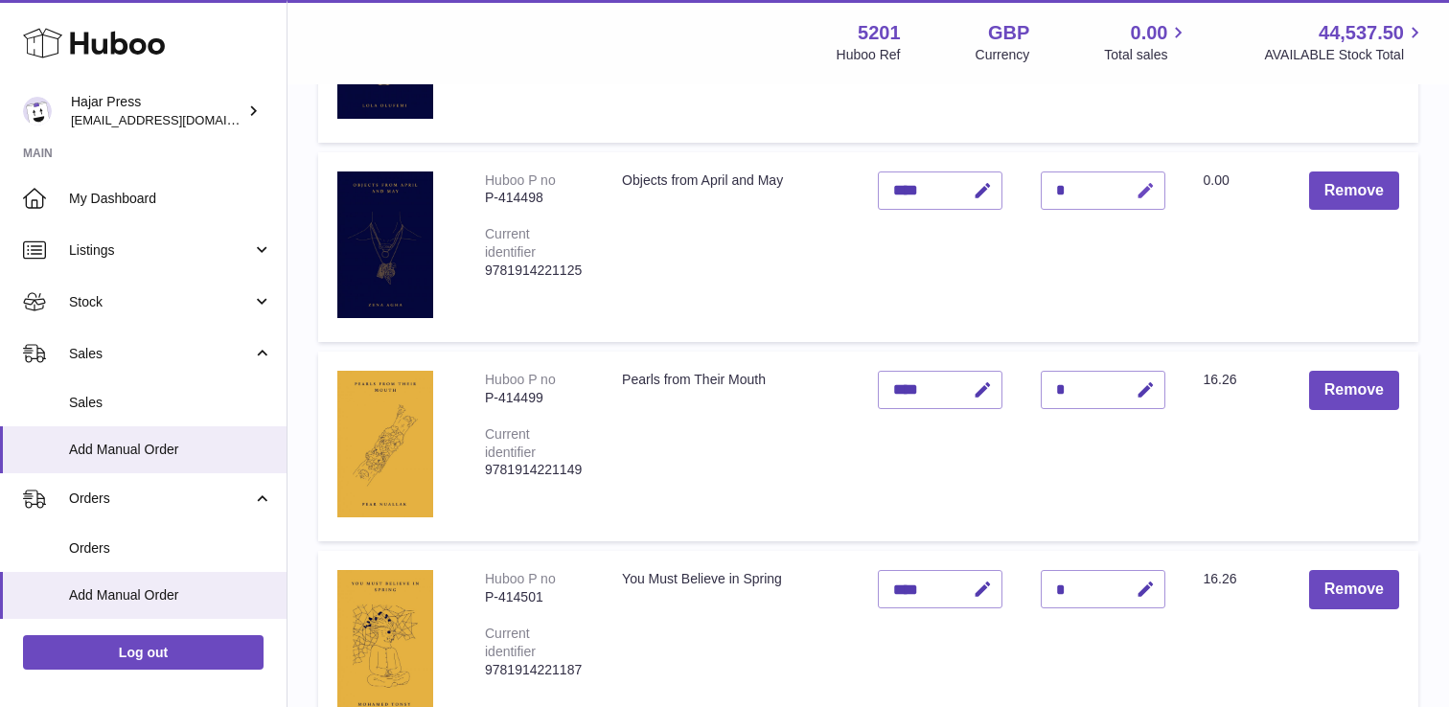
click at [1135, 191] on icon "button" at bounding box center [1145, 191] width 20 height 20
type input "*"
click at [1134, 191] on button "submit" at bounding box center [1143, 190] width 36 height 31
click at [978, 195] on icon "button" at bounding box center [983, 191] width 20 height 20
type input "*"
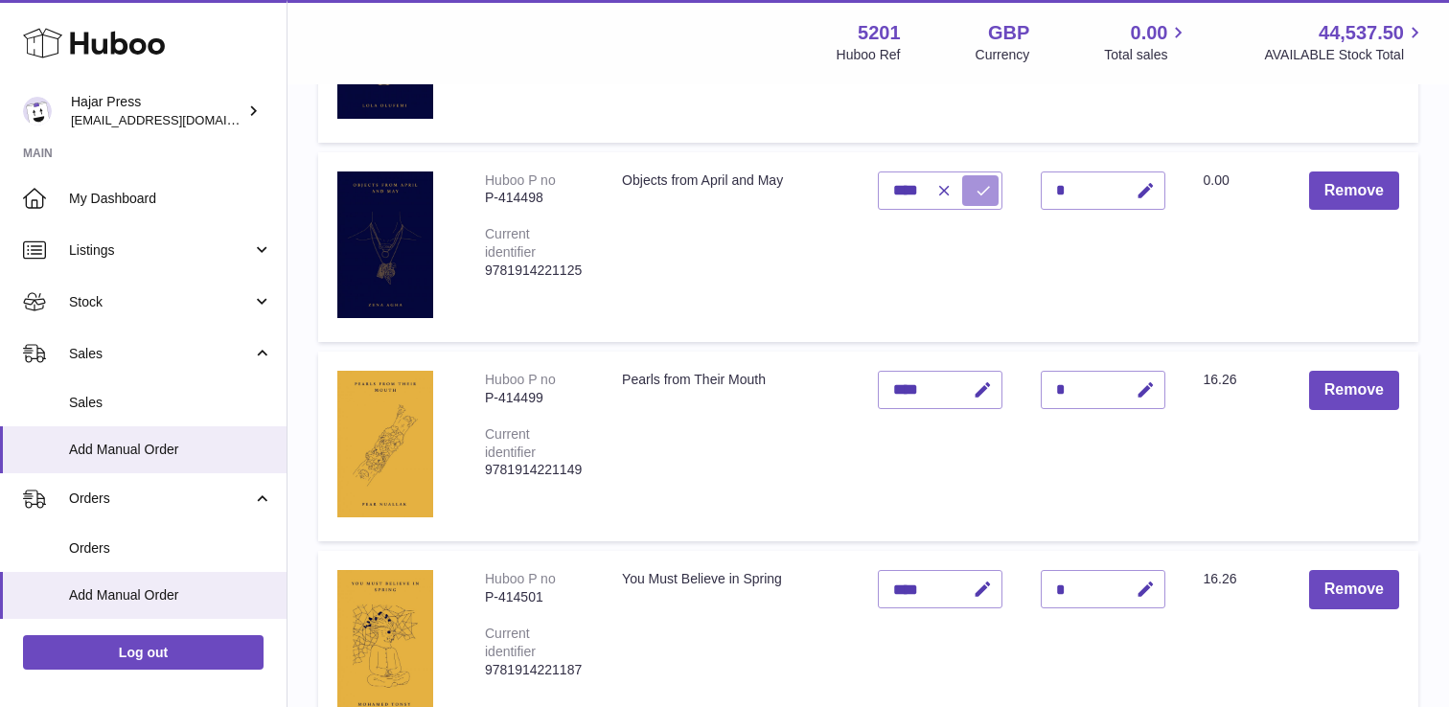
click at [977, 197] on icon "submit" at bounding box center [982, 190] width 17 height 17
click at [971, 205] on button "button" at bounding box center [979, 191] width 45 height 39
type input "*"
type input "****"
click at [971, 205] on button "submit" at bounding box center [980, 190] width 36 height 31
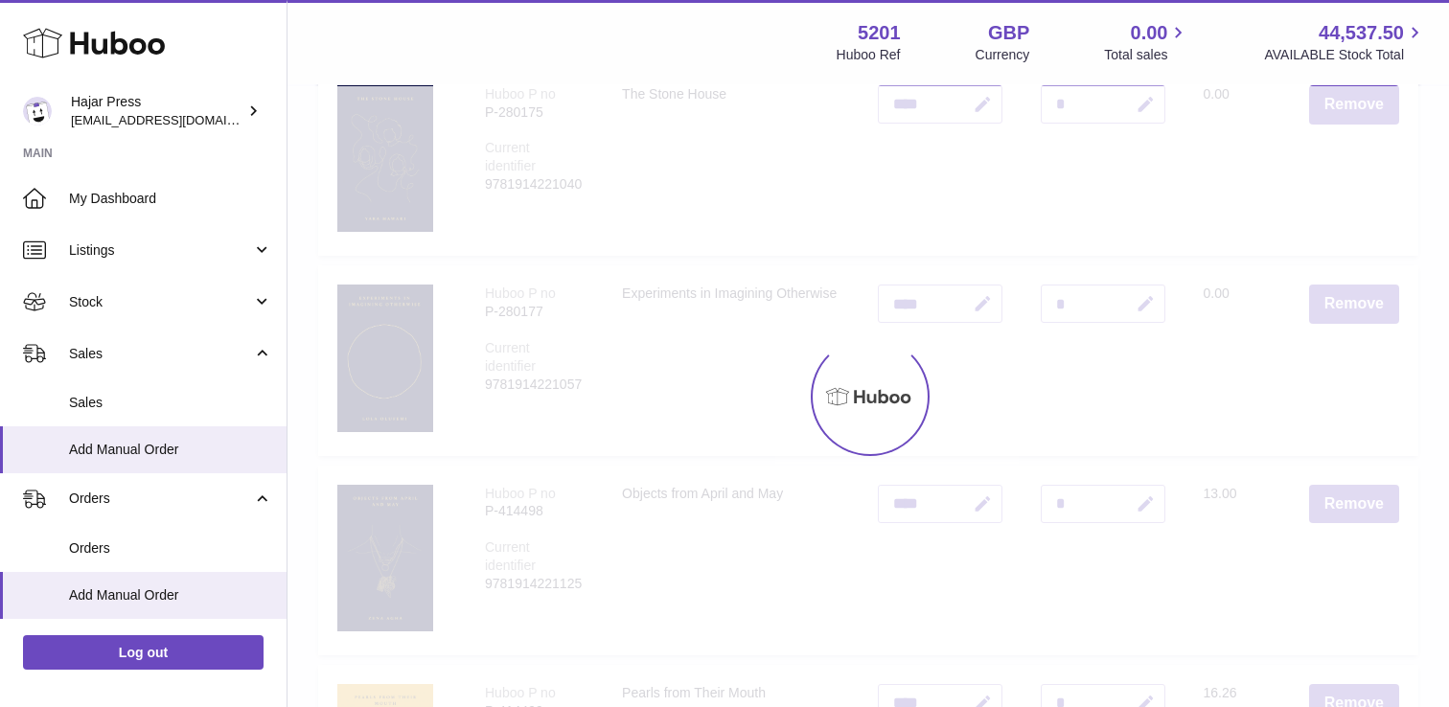
scroll to position [701, 0]
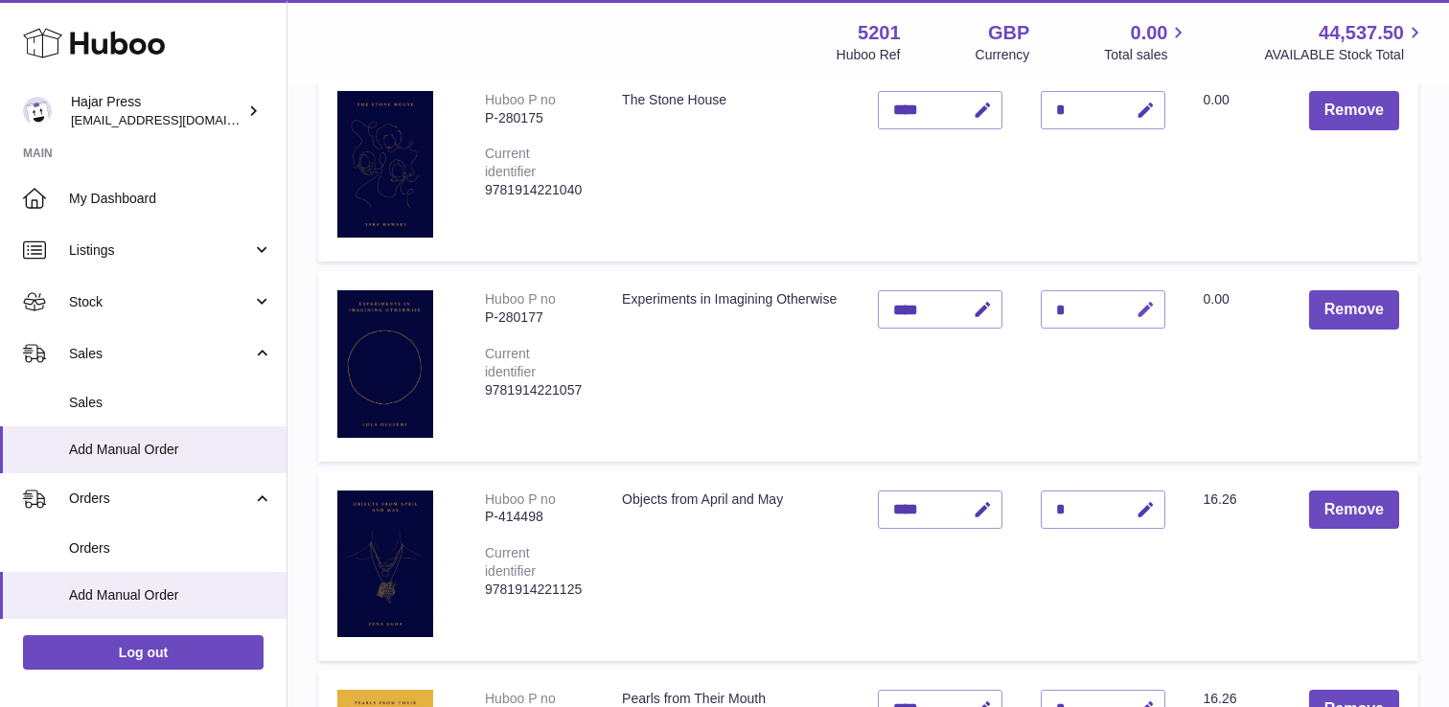
click at [1133, 315] on button "button" at bounding box center [1142, 309] width 45 height 39
type input "*"
click at [1133, 315] on button "submit" at bounding box center [1143, 309] width 36 height 31
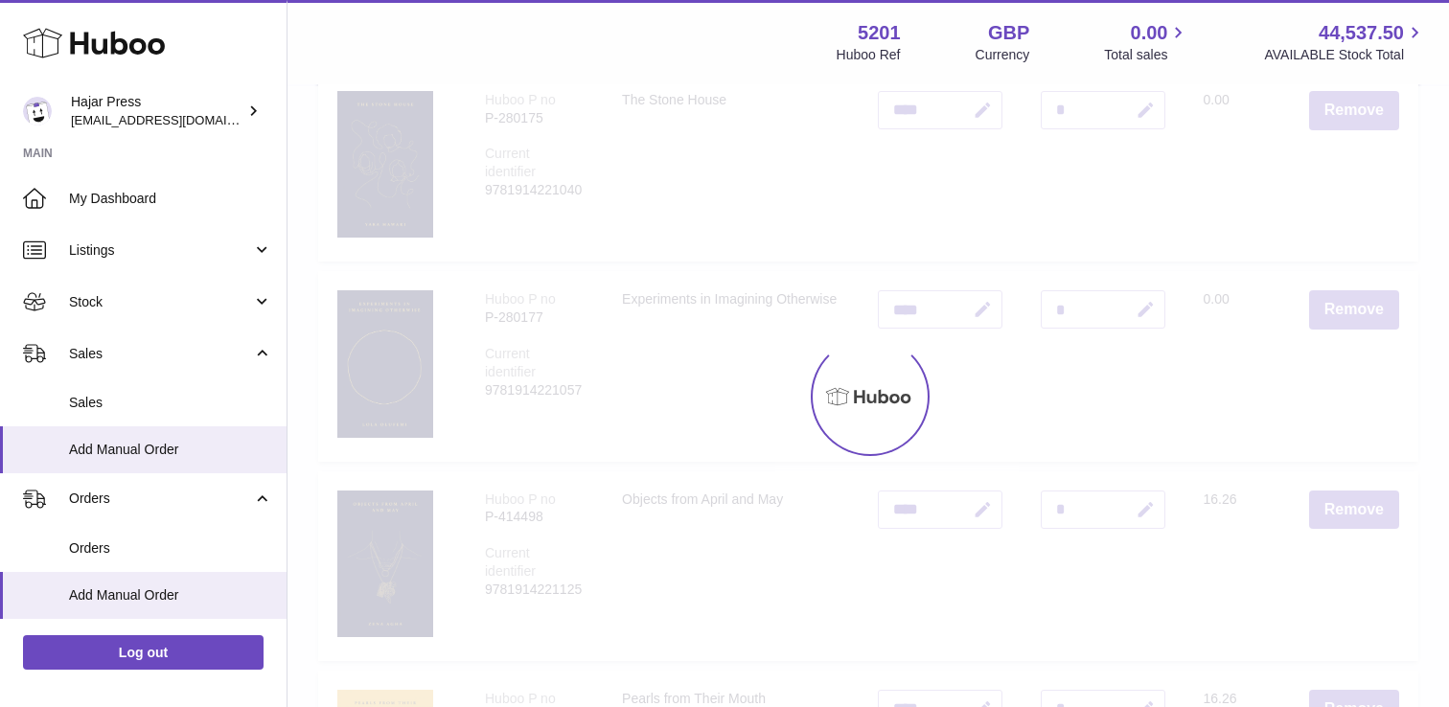
click at [977, 310] on div at bounding box center [867, 396] width 1161 height 621
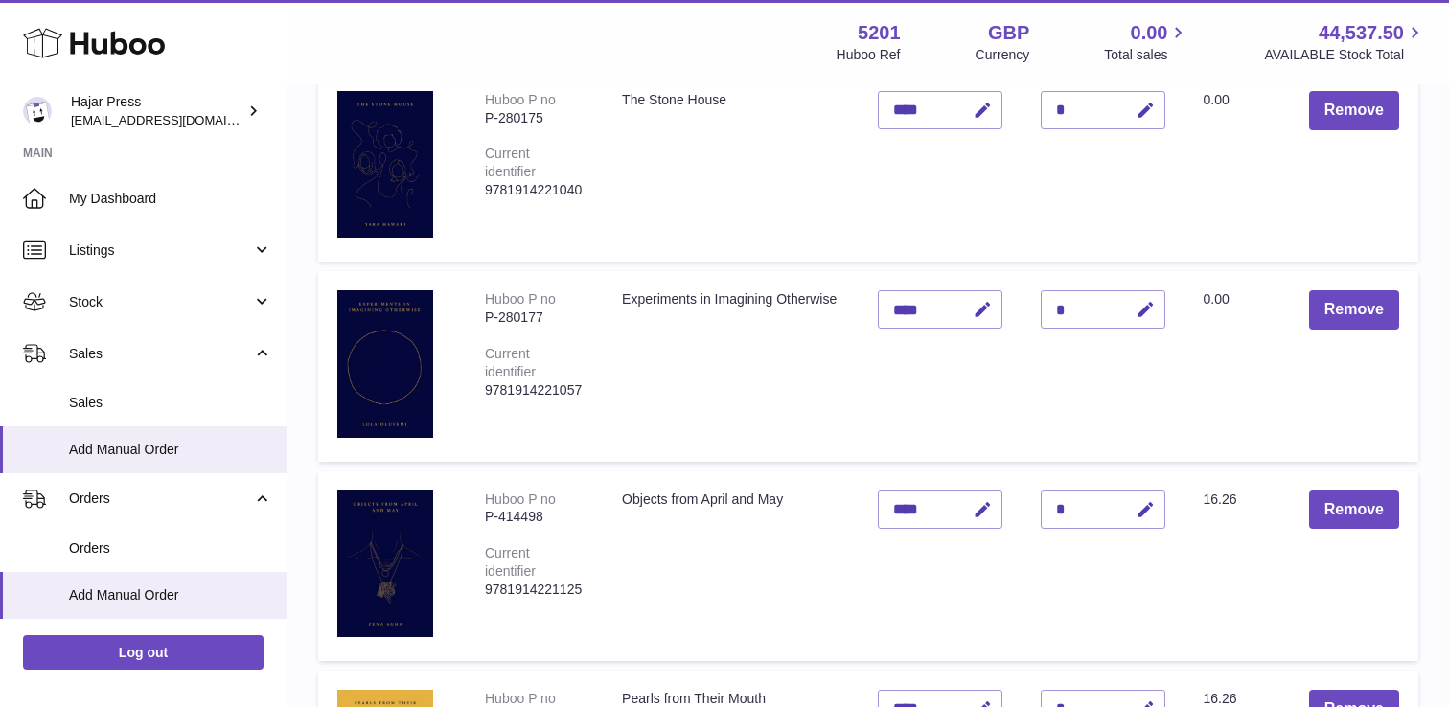
click at [977, 310] on icon "button" at bounding box center [983, 310] width 20 height 20
type input "*"
type input "****"
click at [977, 310] on icon "submit" at bounding box center [982, 309] width 17 height 17
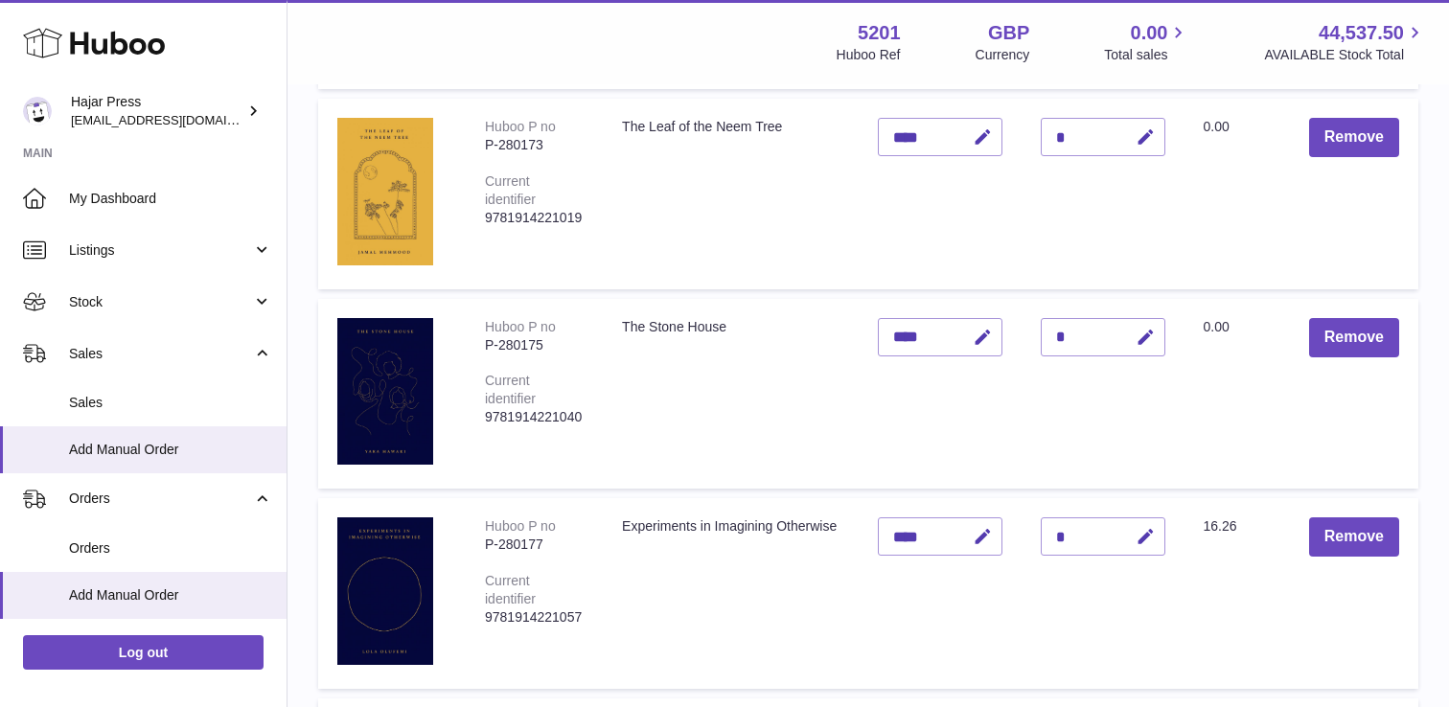
scroll to position [476, 0]
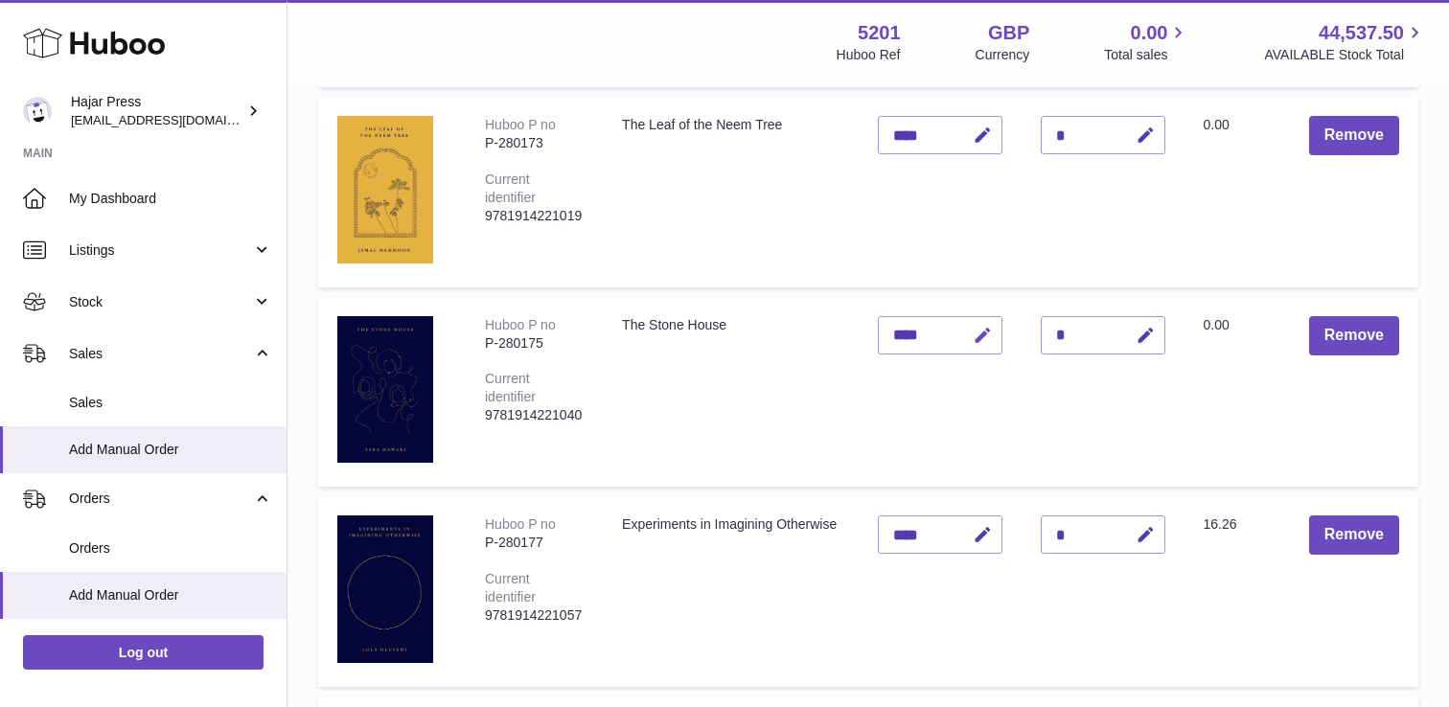
click at [982, 329] on icon "button" at bounding box center [983, 336] width 20 height 20
type input "*"
type input "****"
click at [982, 329] on icon "submit" at bounding box center [982, 335] width 17 height 17
click at [1141, 332] on icon "button" at bounding box center [1145, 336] width 20 height 20
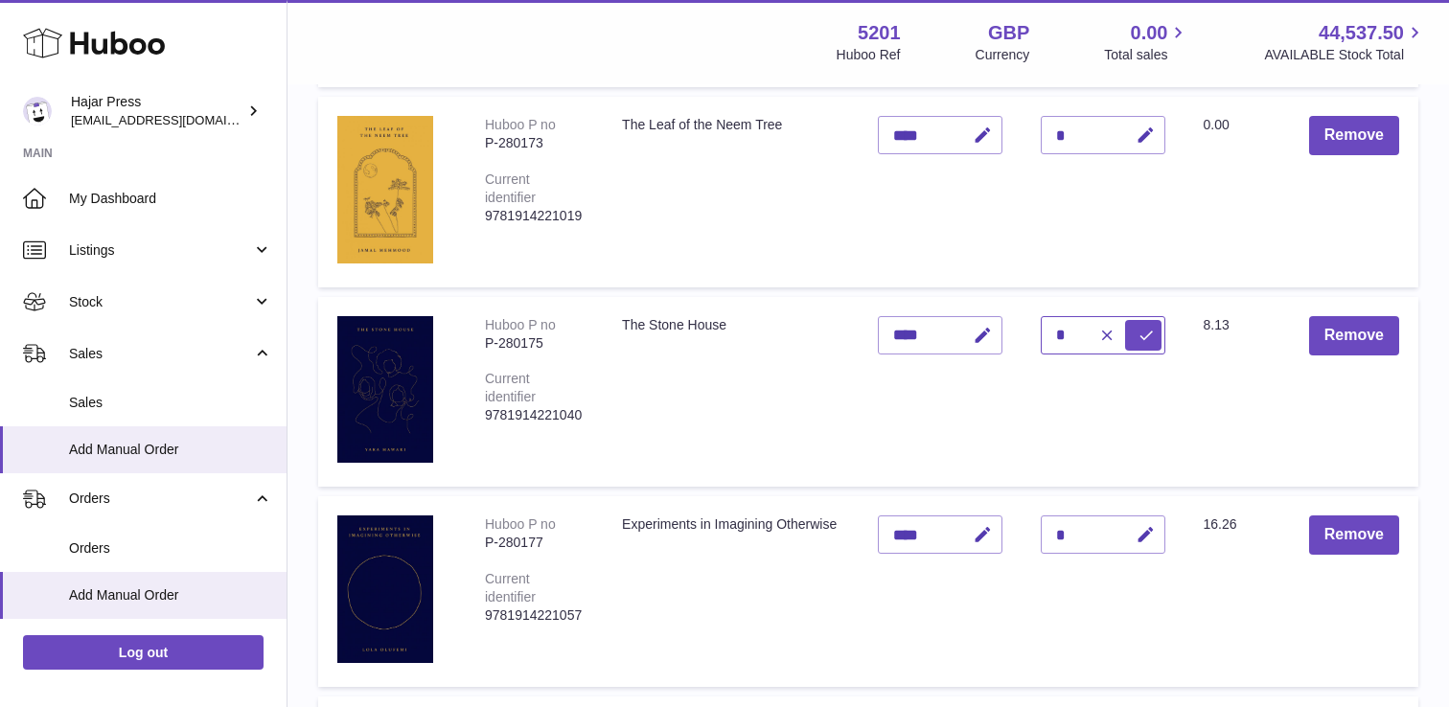
type input "*"
click at [1141, 332] on icon "submit" at bounding box center [1145, 335] width 17 height 17
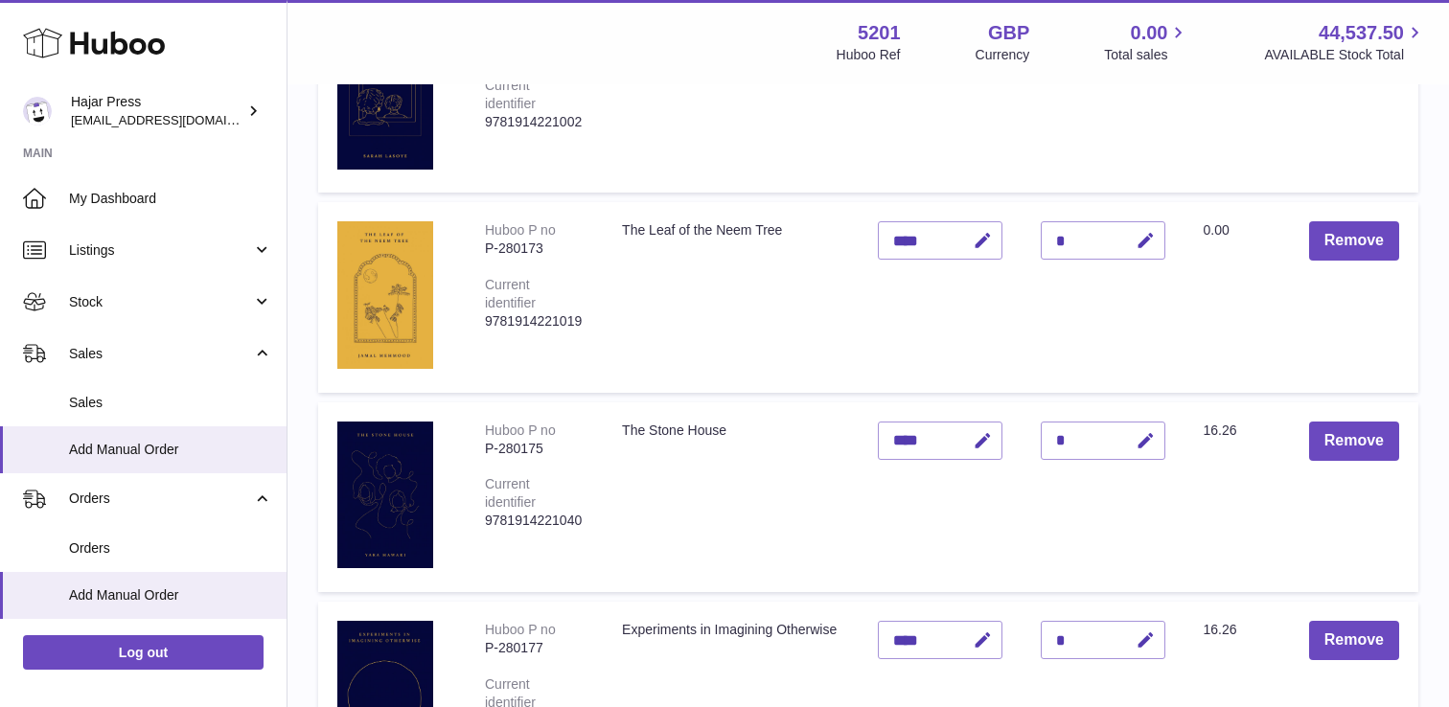
scroll to position [373, 0]
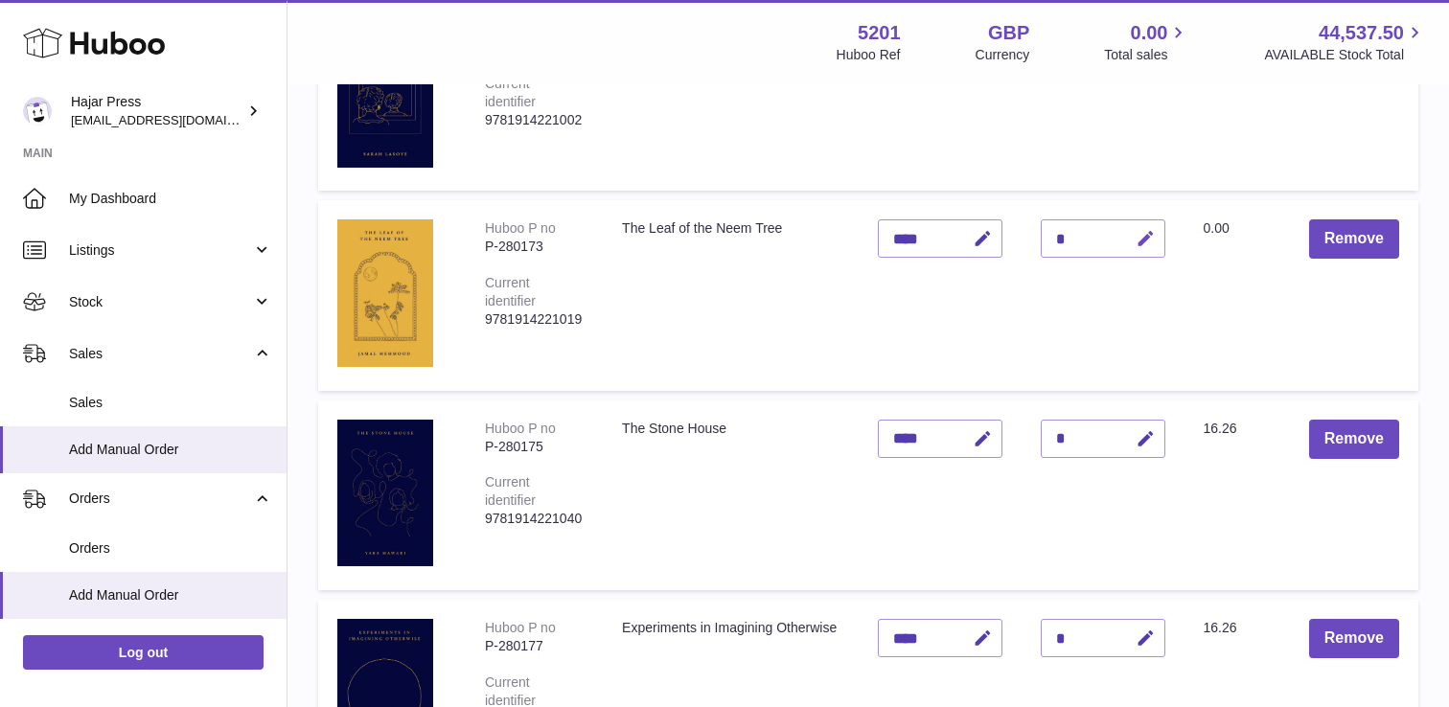
click at [1131, 241] on button "button" at bounding box center [1142, 238] width 45 height 39
type input "*"
click at [1131, 241] on button "submit" at bounding box center [1143, 238] width 36 height 31
click at [974, 245] on icon "button" at bounding box center [983, 239] width 20 height 20
type input "*"
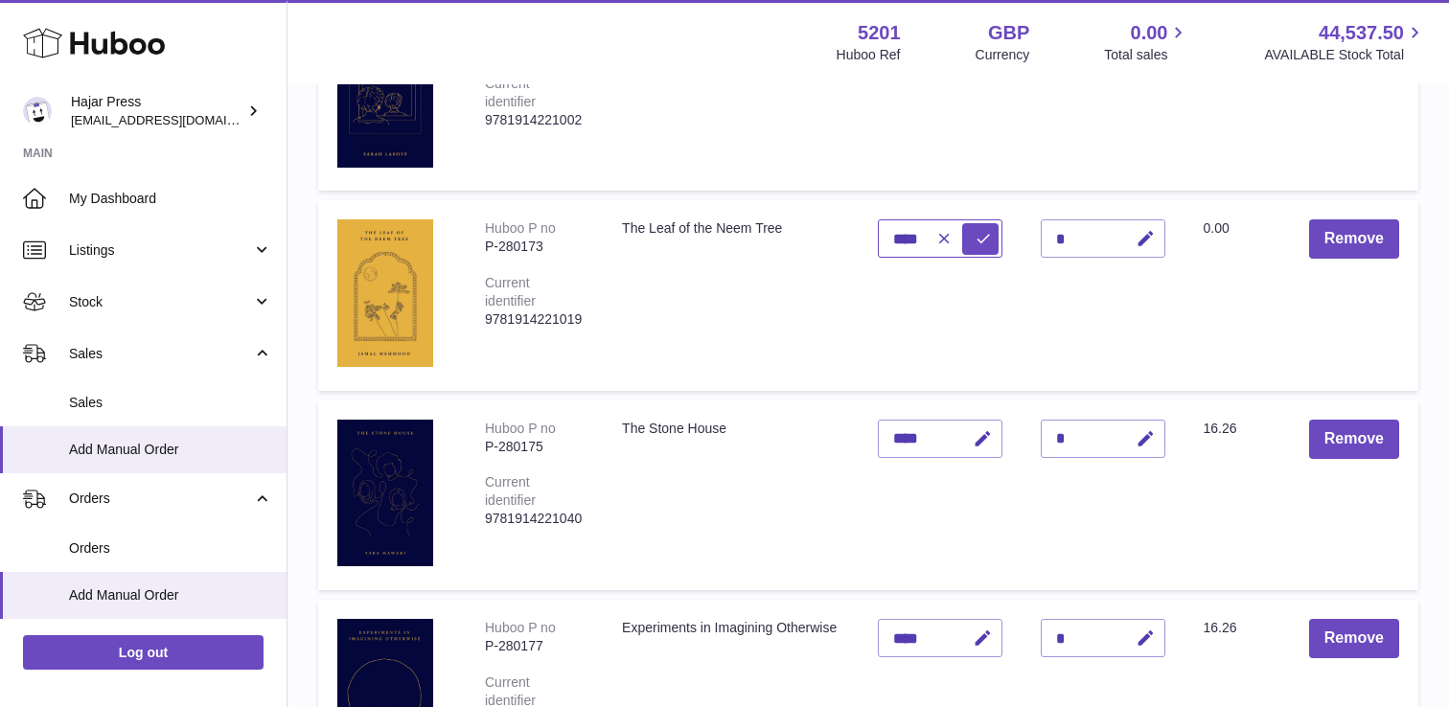
type input "****"
click at [974, 245] on icon "submit" at bounding box center [982, 238] width 17 height 17
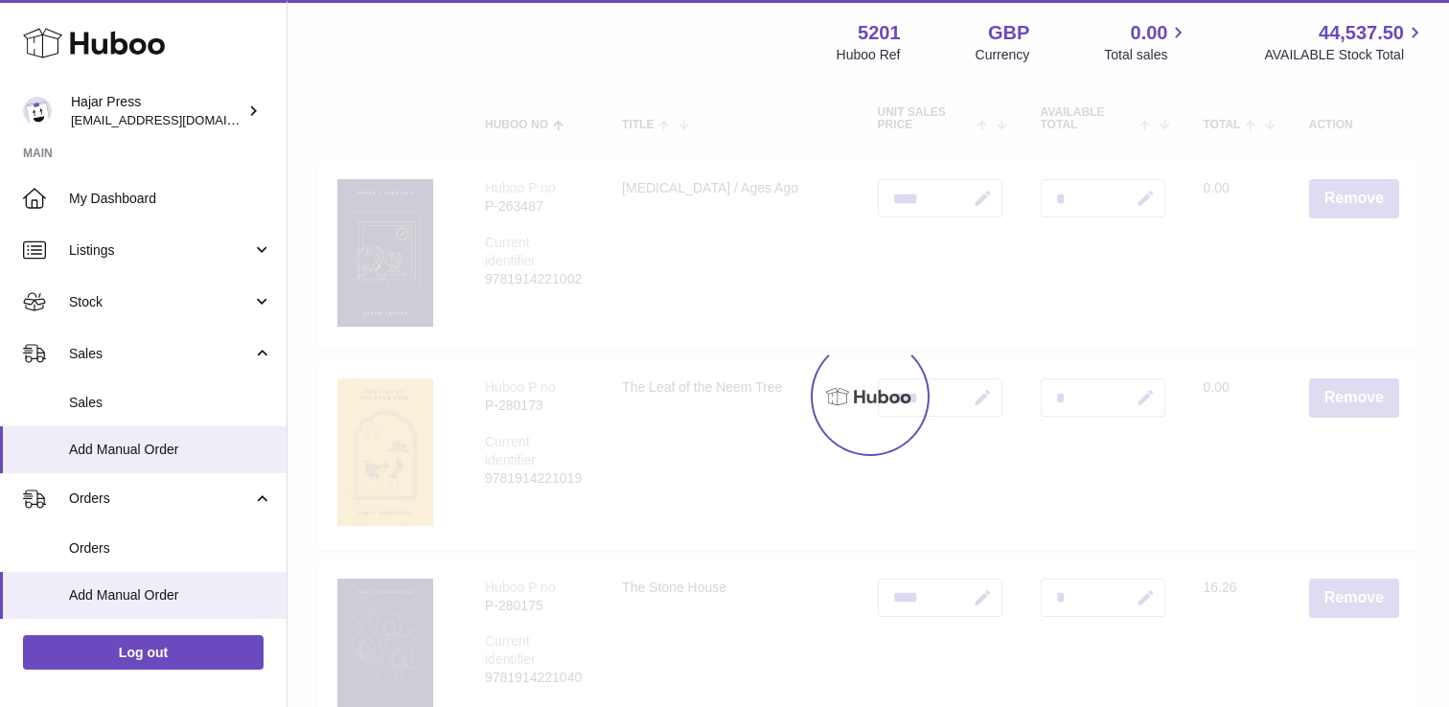
scroll to position [124, 0]
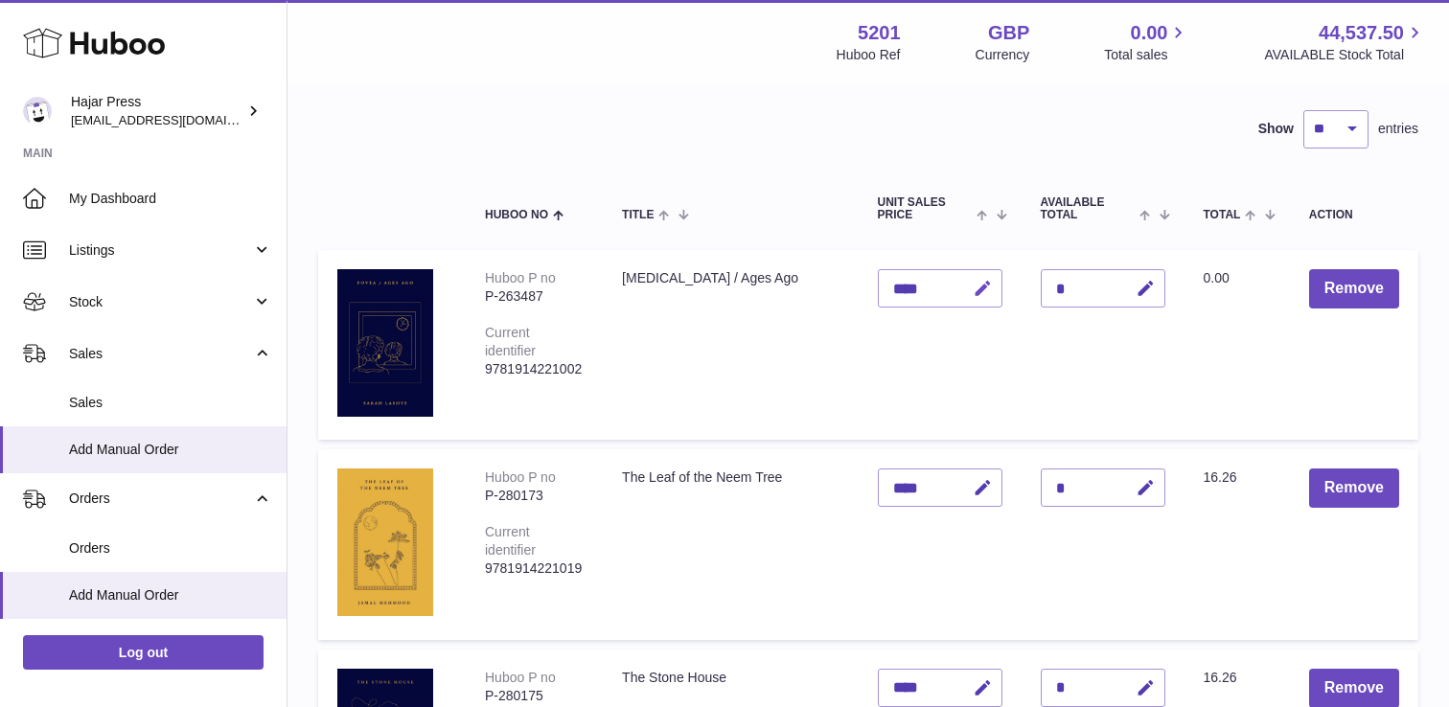
click at [990, 273] on button "button" at bounding box center [979, 288] width 45 height 39
type input "*"
click at [999, 274] on input "***" at bounding box center [940, 288] width 125 height 38
click at [1009, 295] on td "Unit Sales Price ***" at bounding box center [939, 345] width 163 height 190
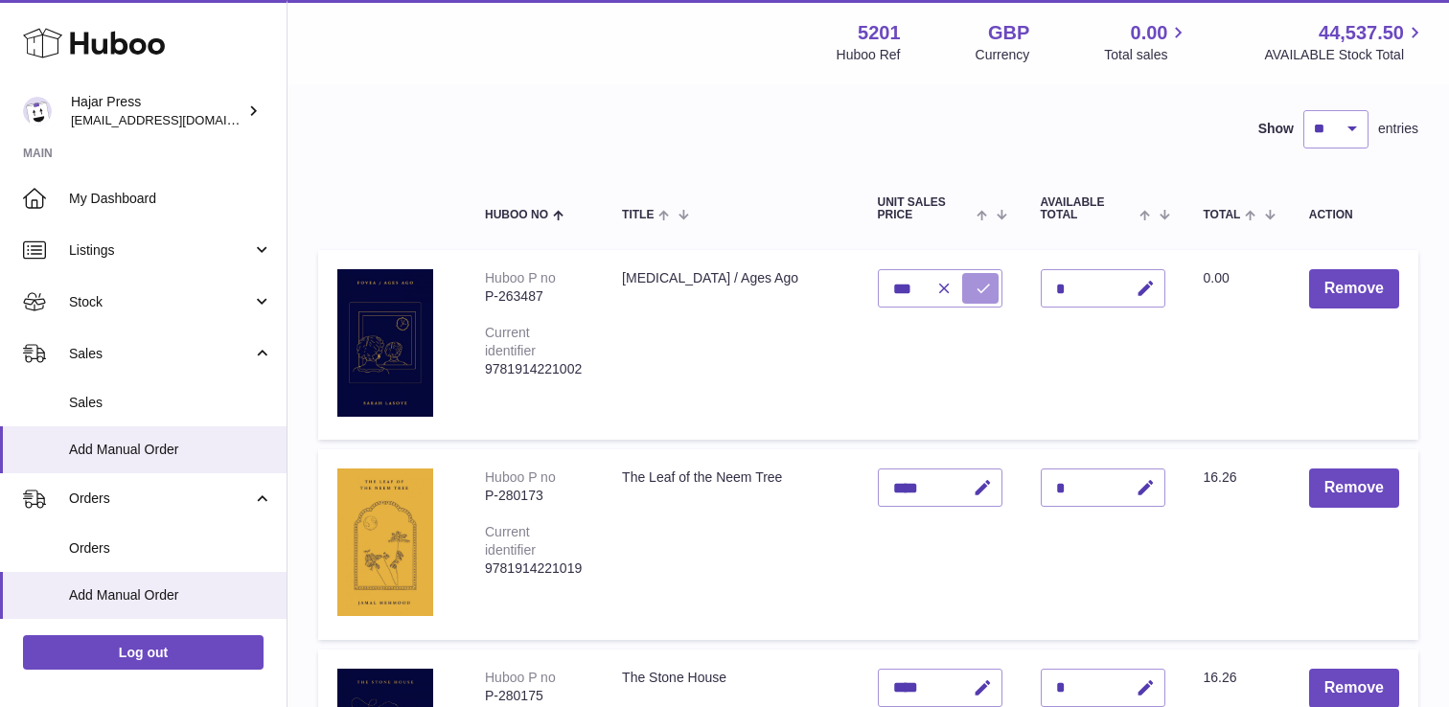
click at [971, 287] on button "submit" at bounding box center [980, 288] width 36 height 31
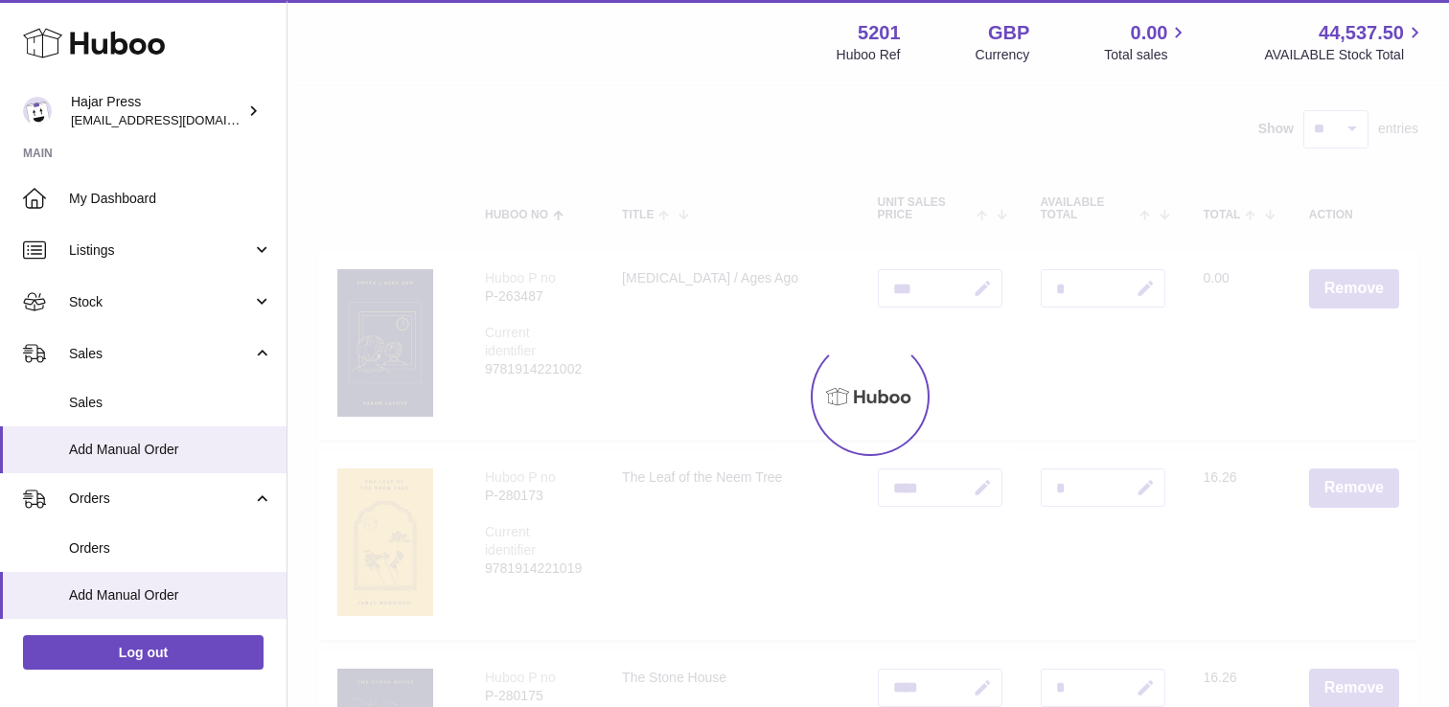
type input "****"
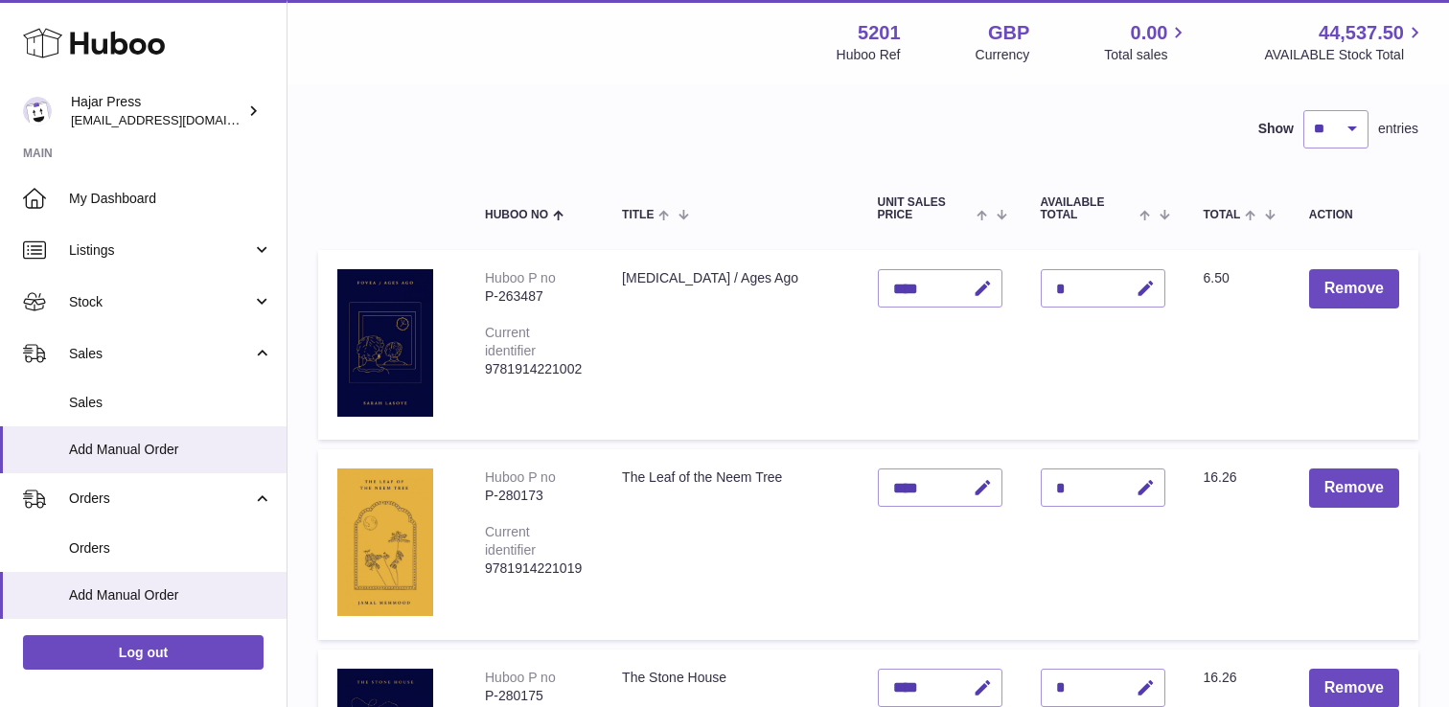
click at [1144, 285] on icon "button" at bounding box center [1145, 289] width 20 height 20
type input "*"
click at [1144, 285] on icon "submit" at bounding box center [1145, 288] width 17 height 17
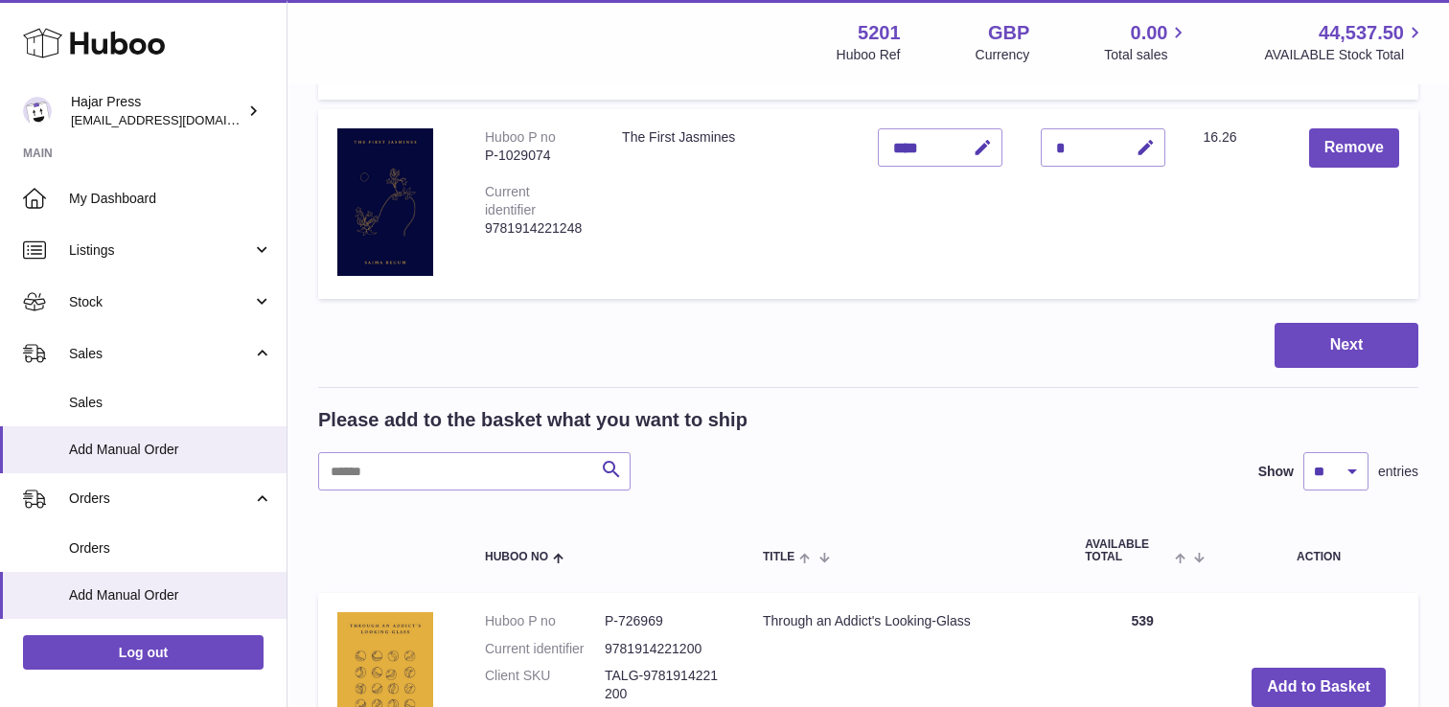
scroll to position [2902, 0]
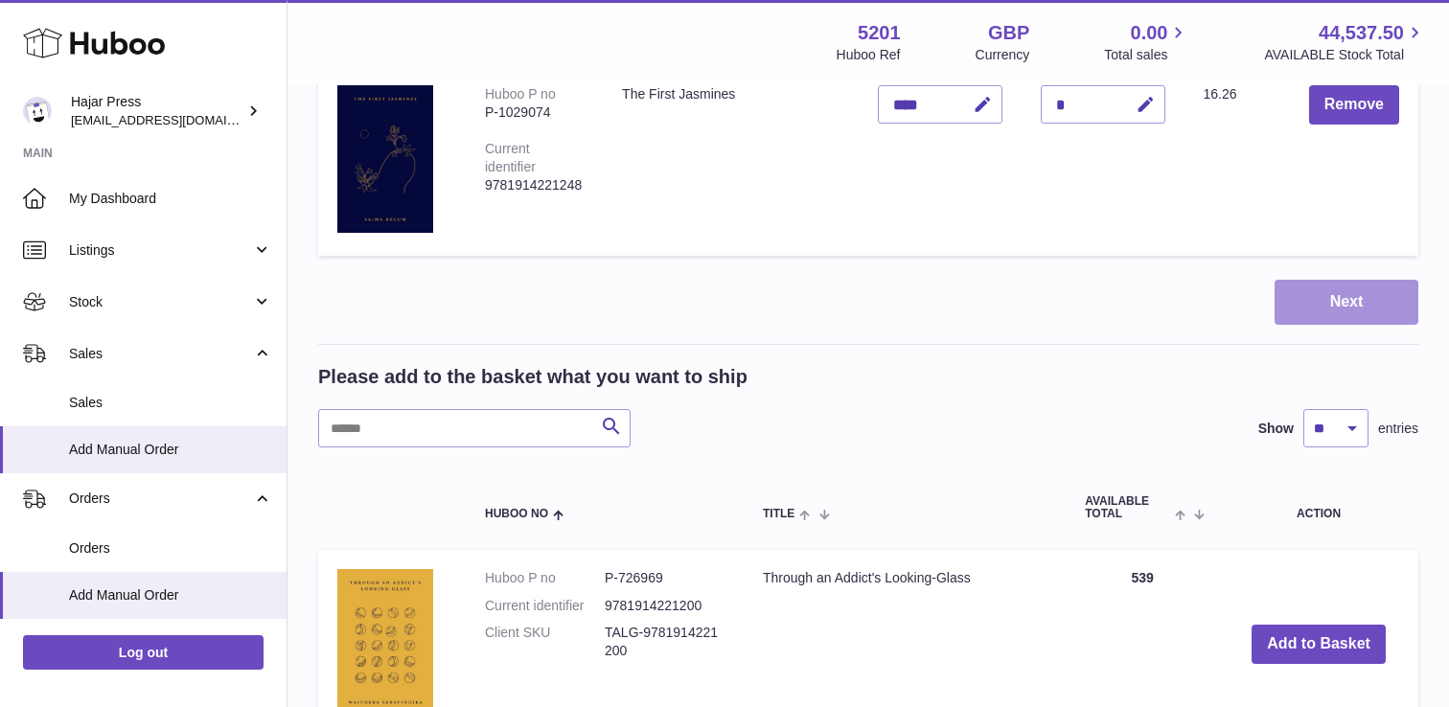
click at [1298, 284] on button "Next" at bounding box center [1346, 302] width 144 height 45
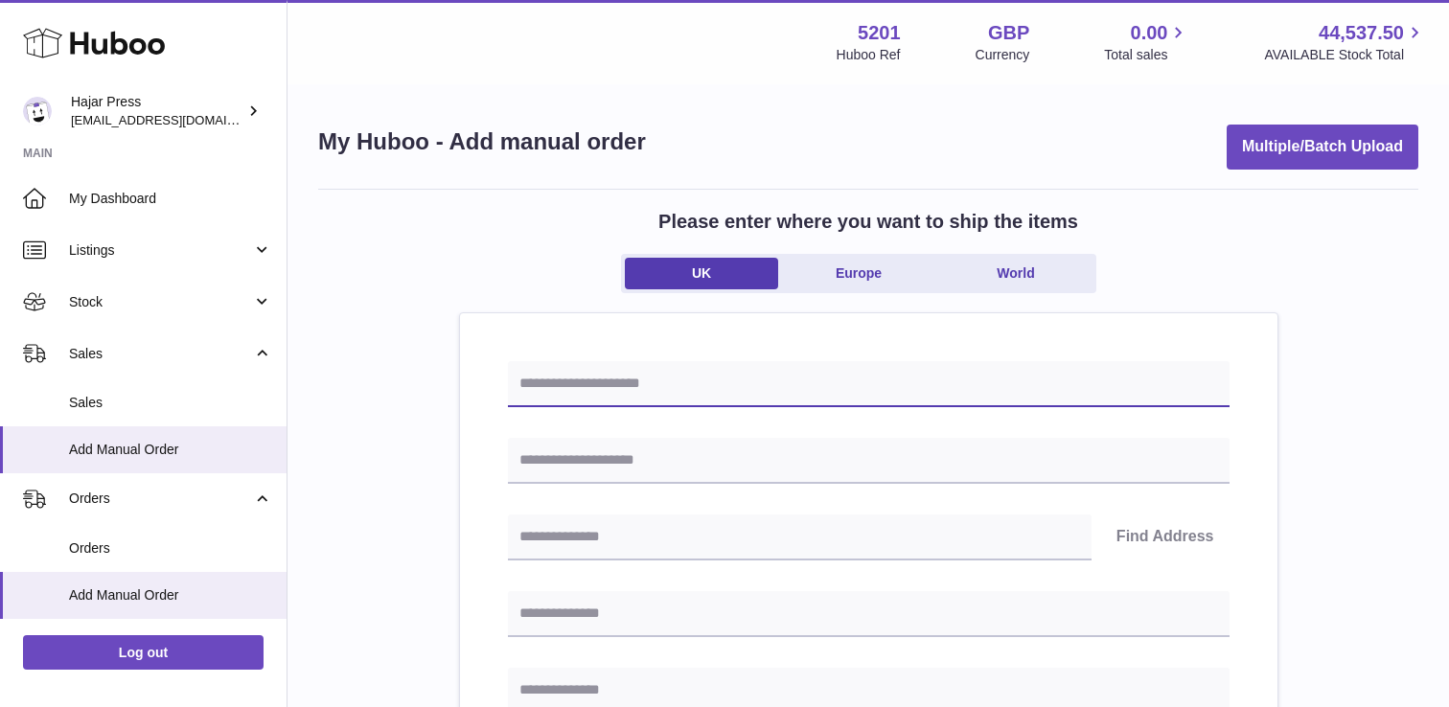
click at [562, 385] on input "text" at bounding box center [868, 384] width 721 height 46
paste input "*********"
type input "*********"
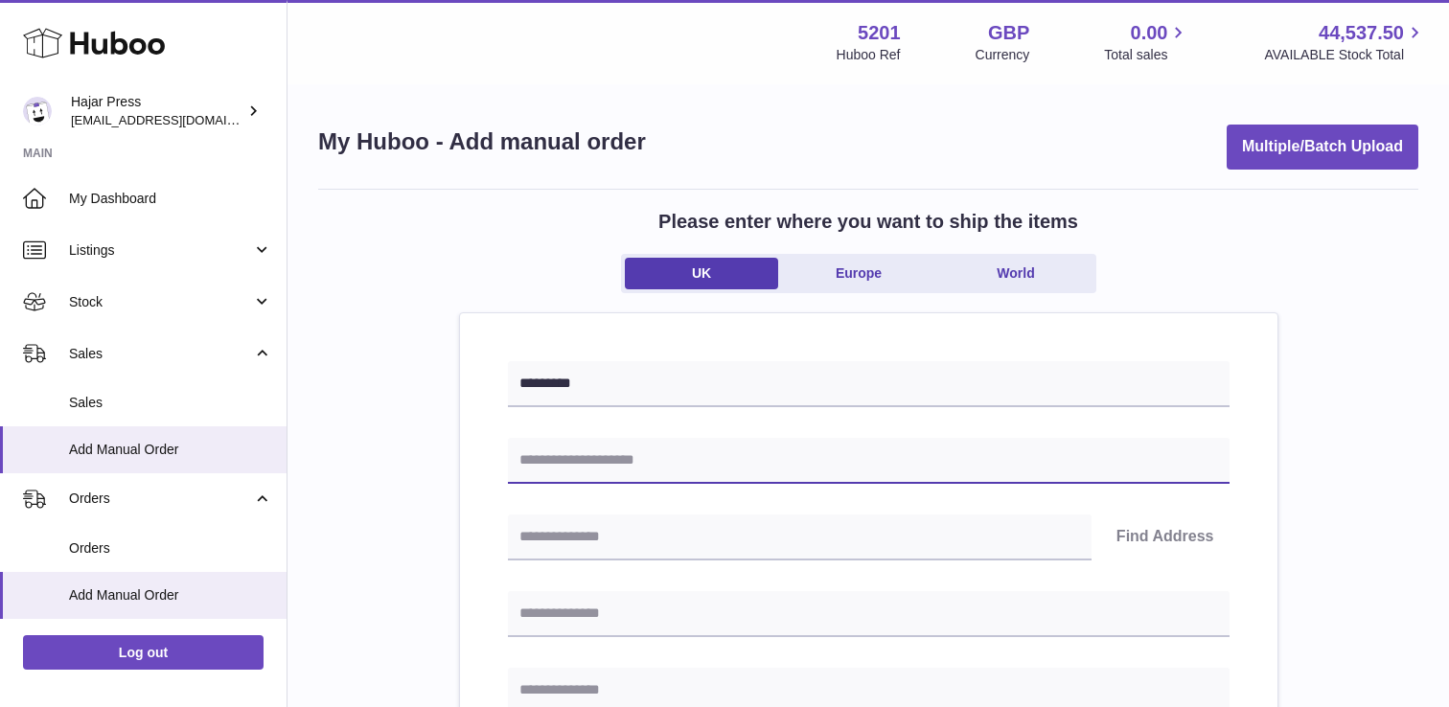
click at [530, 462] on input "text" at bounding box center [868, 461] width 721 height 46
paste input "**********"
type input "**********"
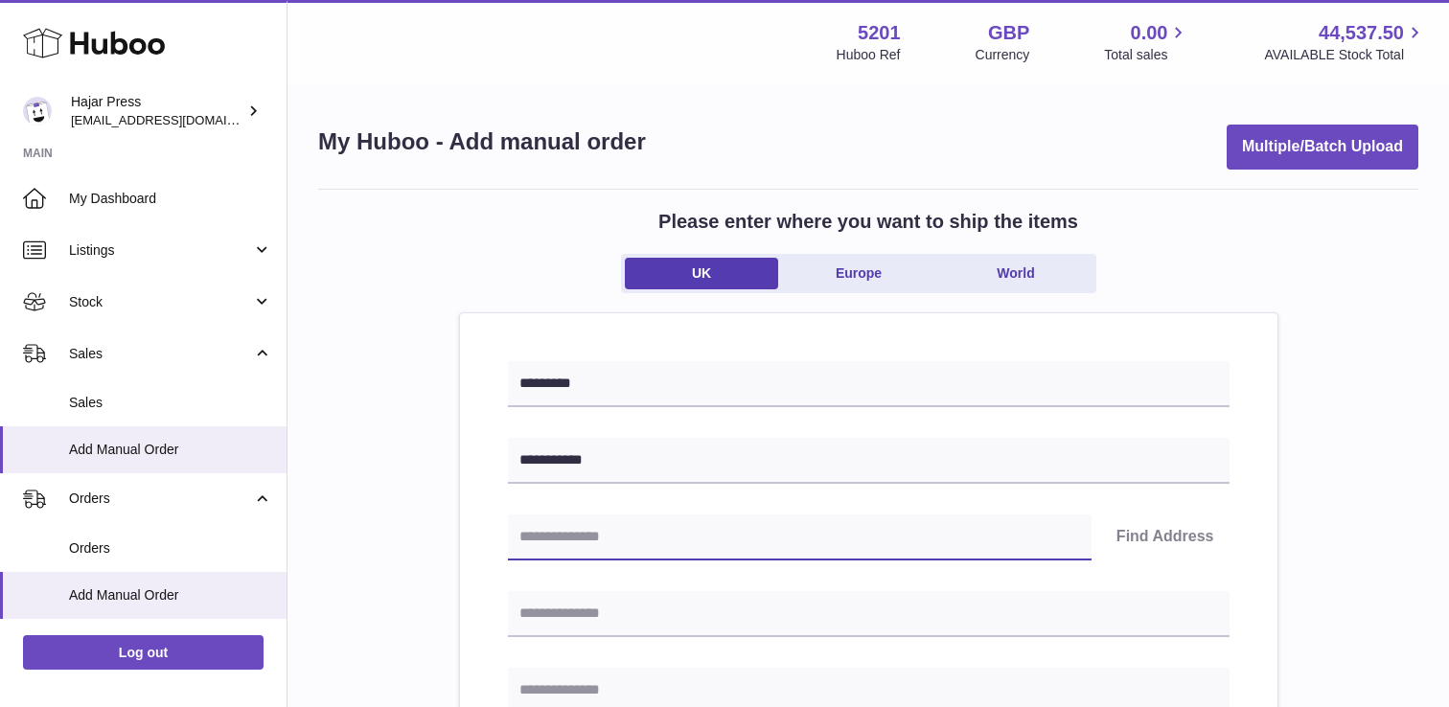
click at [584, 532] on input "text" at bounding box center [800, 538] width 584 height 46
paste input "*******"
type input "*******"
click at [1120, 529] on button "Find Address" at bounding box center [1165, 538] width 128 height 46
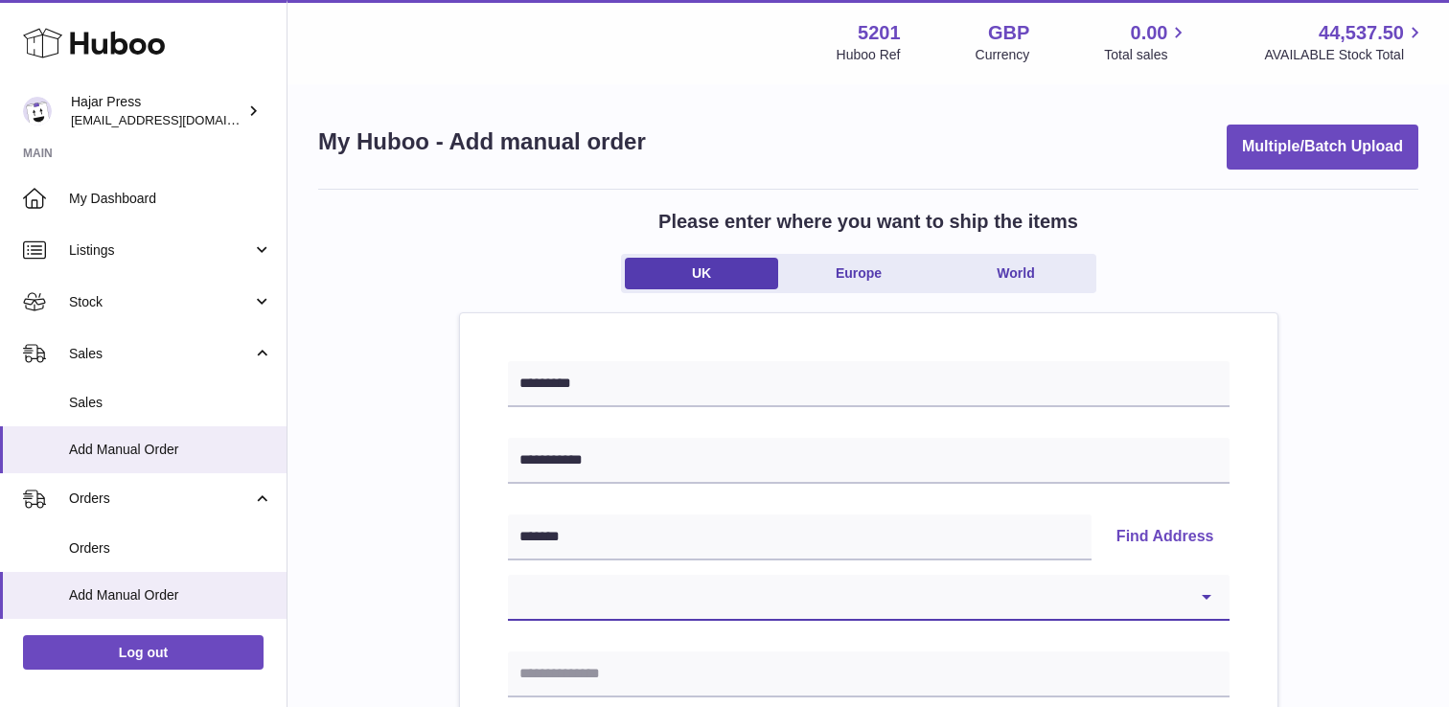
click at [553, 608] on select "**********" at bounding box center [868, 598] width 721 height 46
select select "**"
type input "**********"
type input "******"
type input "*******"
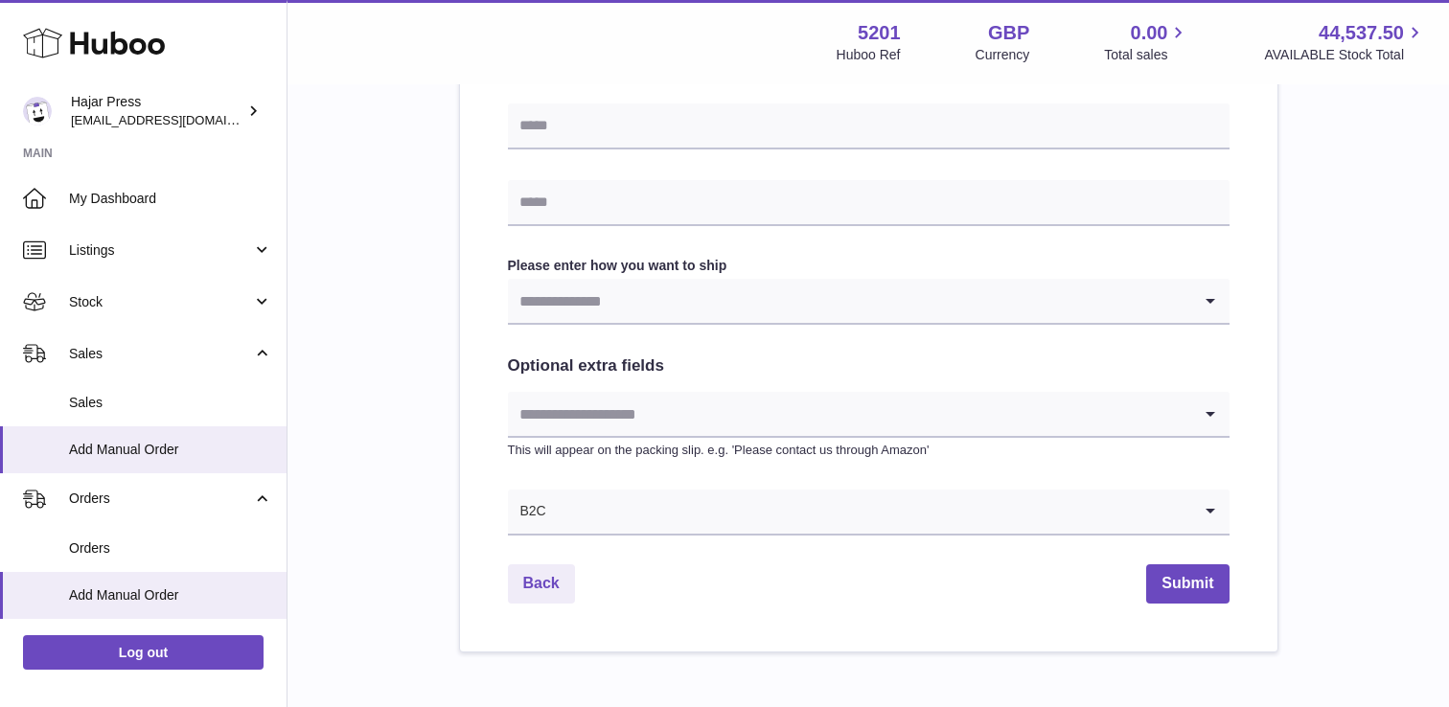
scroll to position [946, 0]
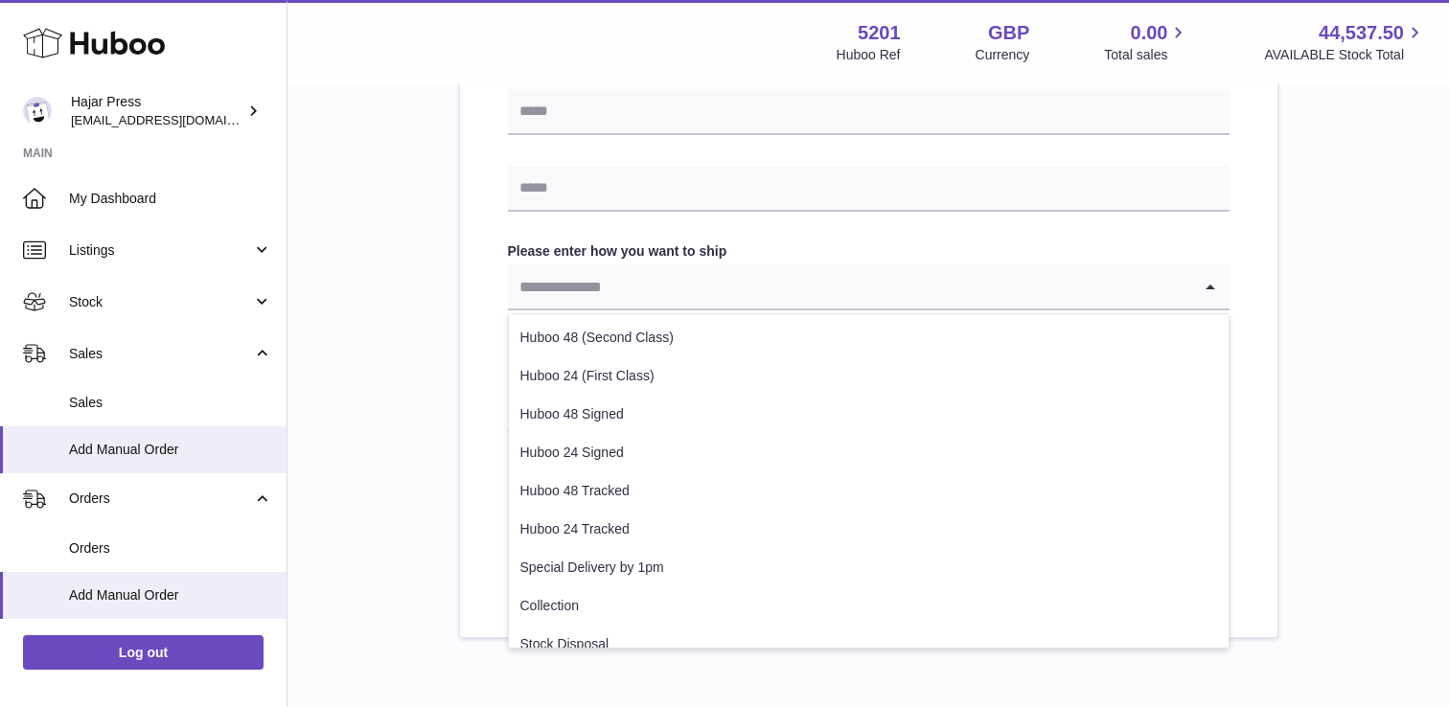
click at [591, 280] on input "Search for option" at bounding box center [849, 286] width 683 height 44
click at [589, 197] on input "text" at bounding box center [868, 189] width 721 height 46
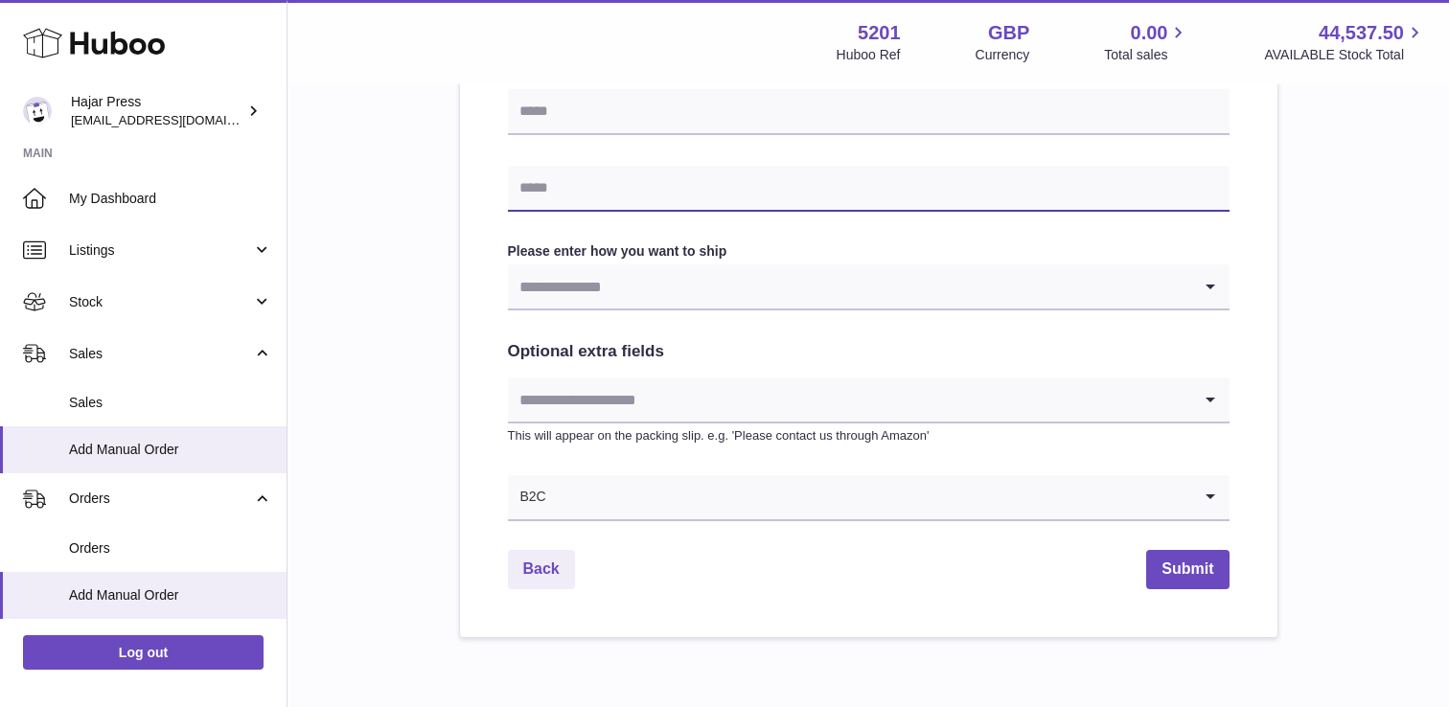
paste input "**********"
type input "**********"
click at [512, 284] on input "Search for option" at bounding box center [849, 286] width 683 height 44
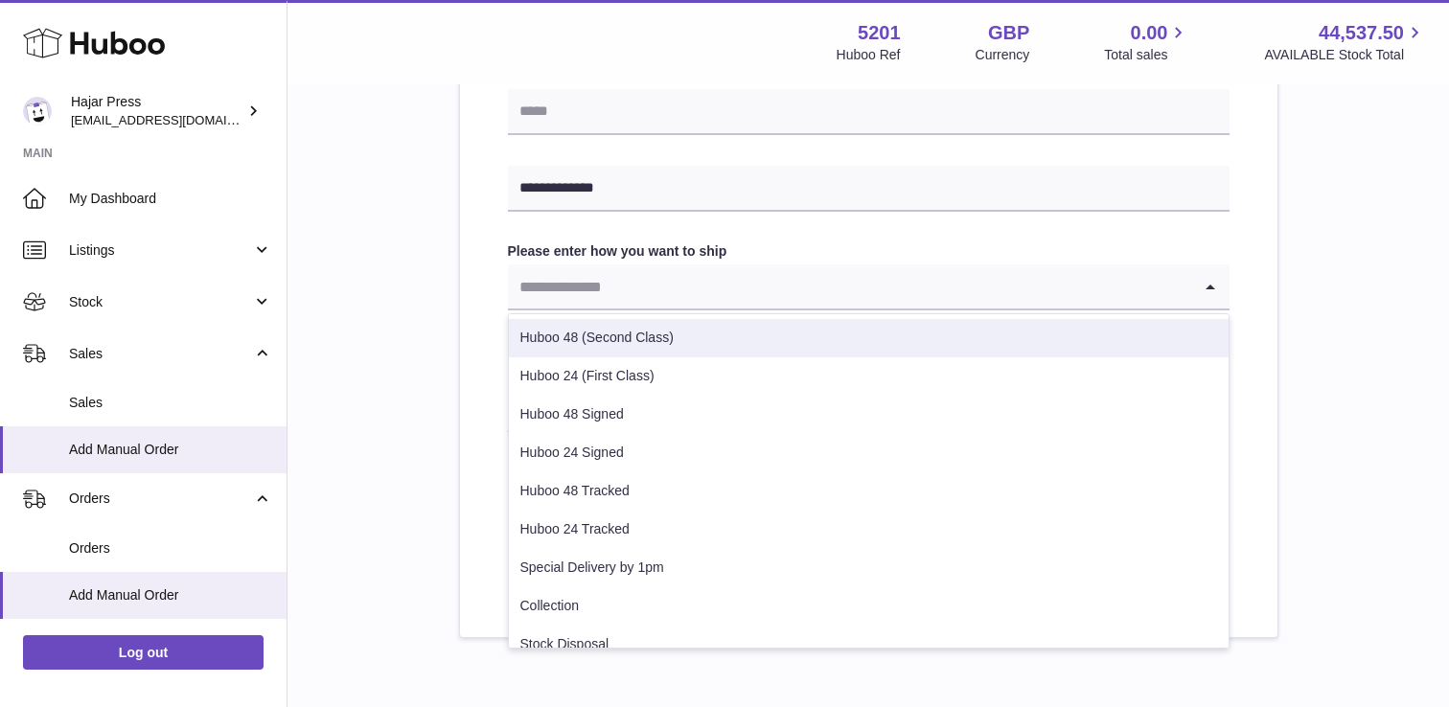
click at [528, 334] on li "Huboo 48 (Second Class)" at bounding box center [869, 338] width 720 height 38
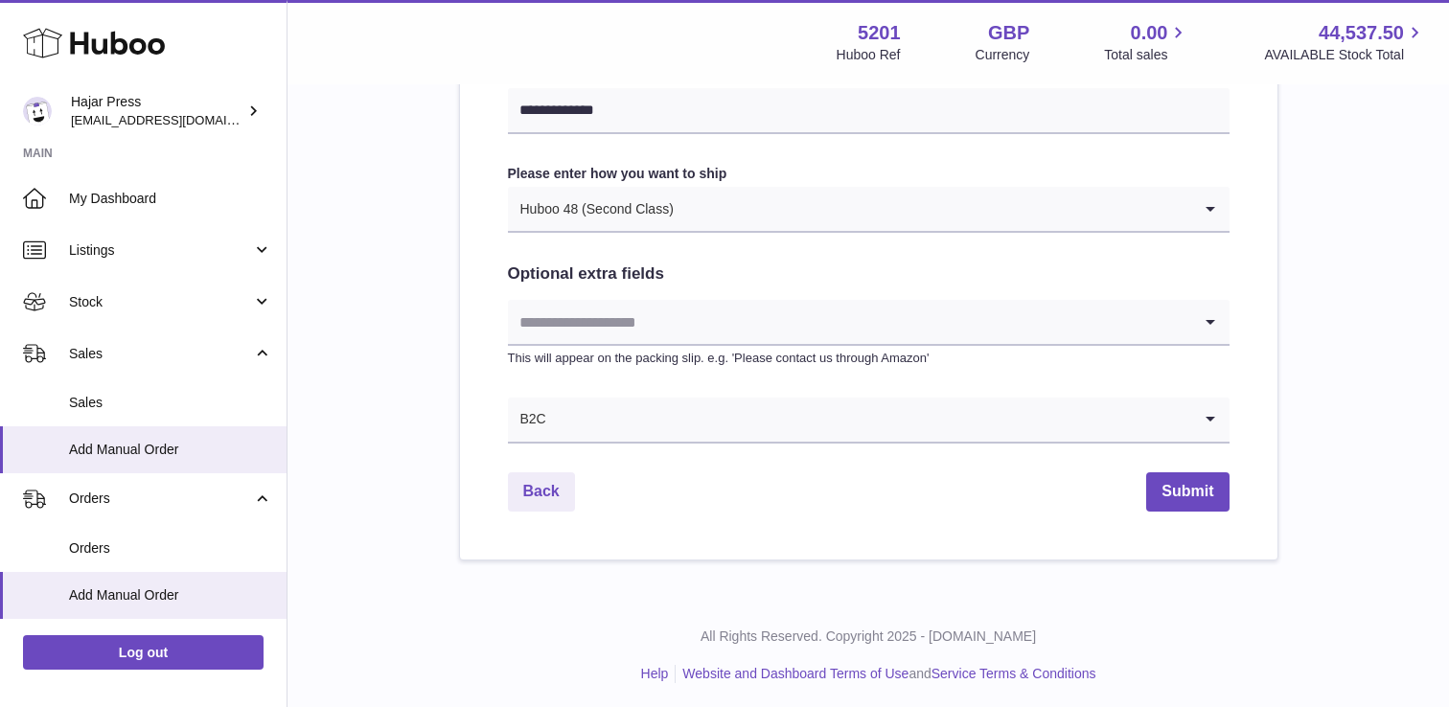
scroll to position [1027, 0]
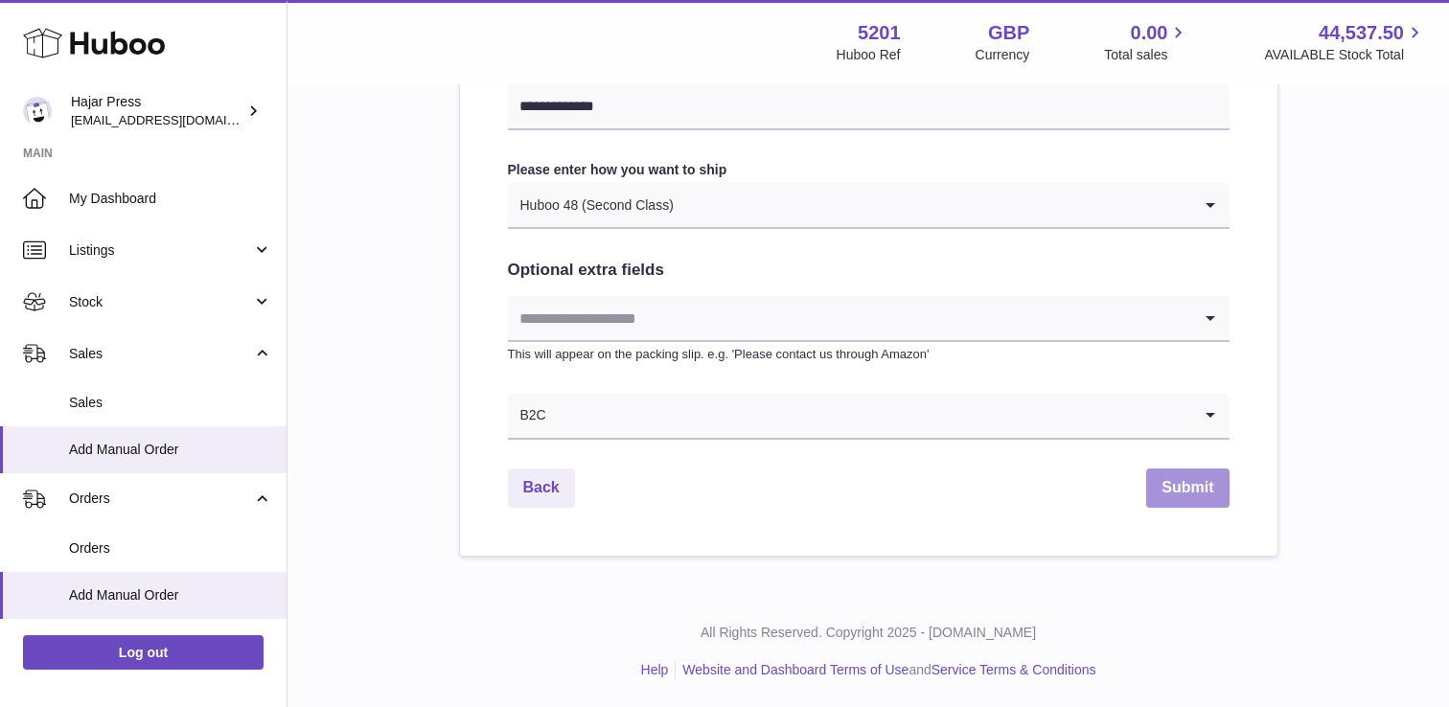
click at [1204, 480] on button "Submit" at bounding box center [1187, 488] width 82 height 39
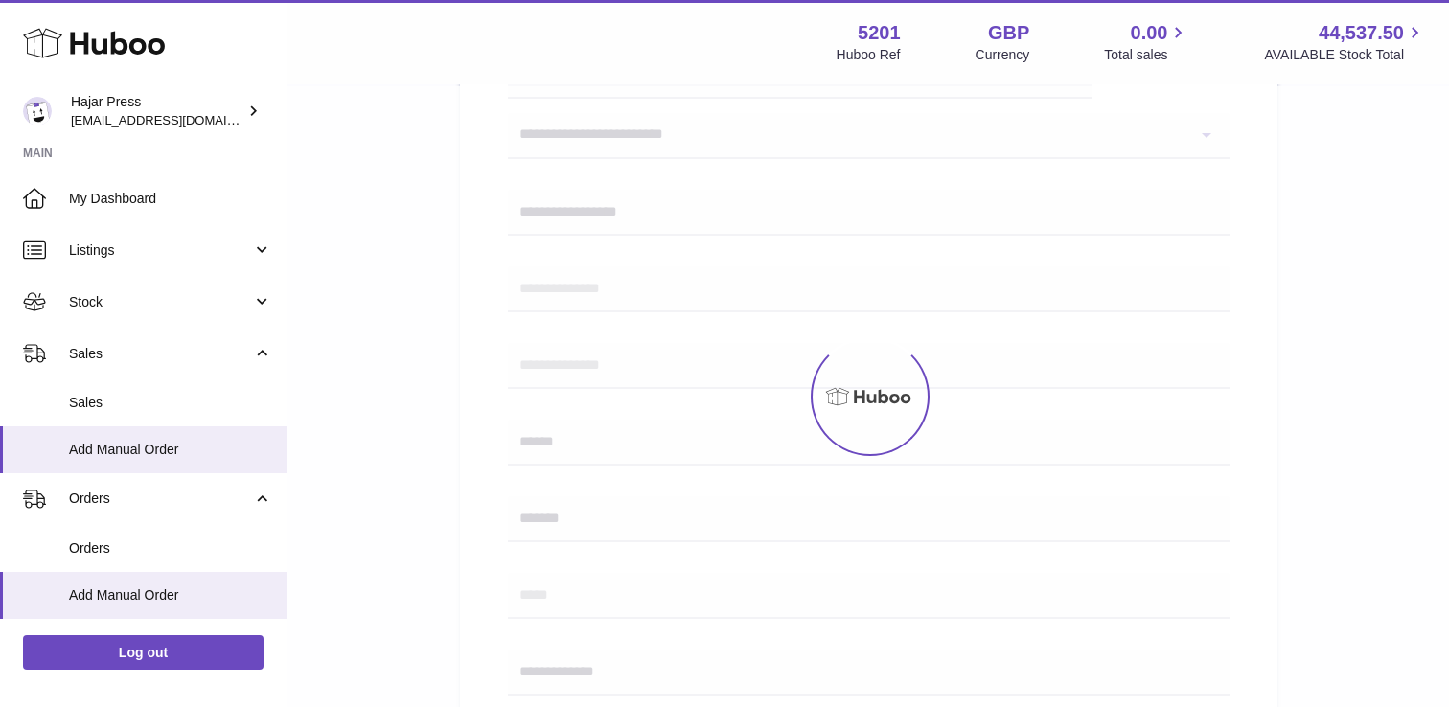
scroll to position [460, 0]
select select "**"
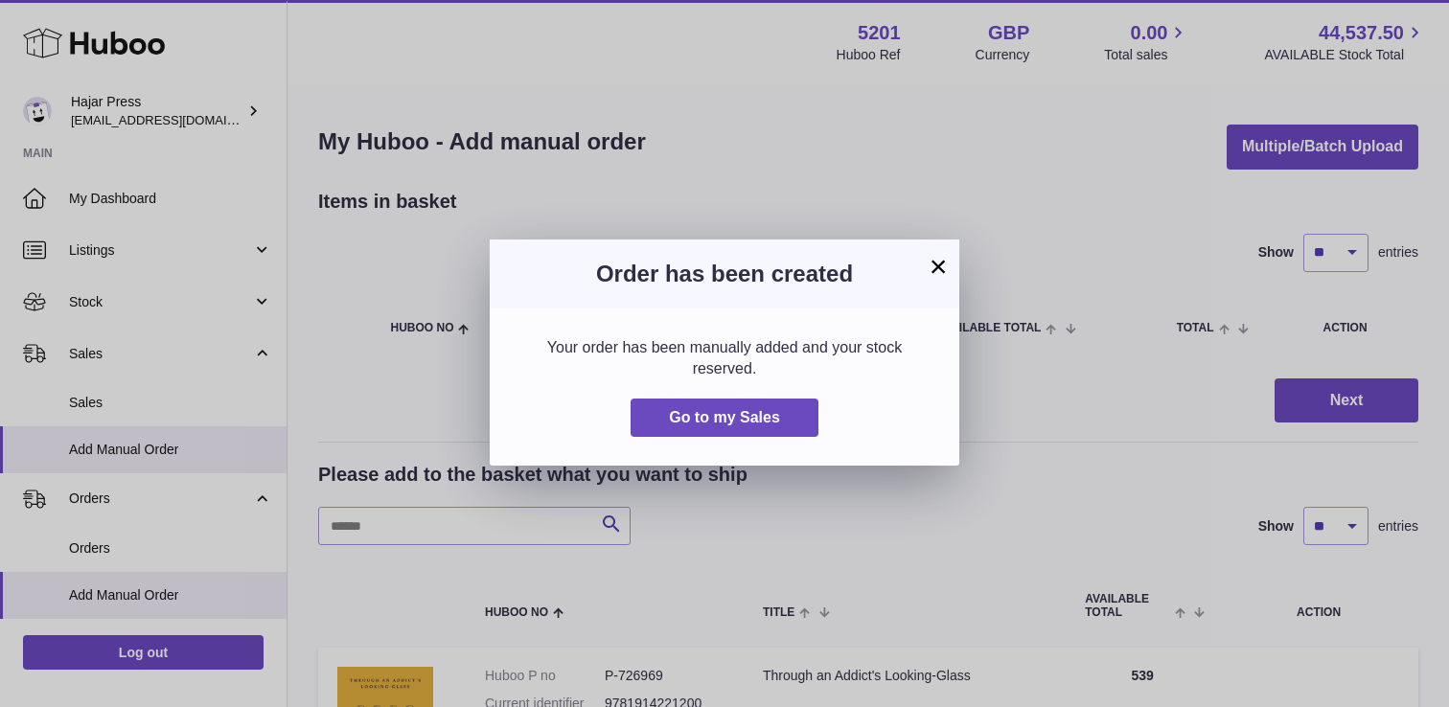
click at [763, 440] on div "Your order has been manually added and your stock reserved. Go to my Sales" at bounding box center [724, 387] width 469 height 157
click at [742, 423] on span "Go to my Sales" at bounding box center [724, 417] width 111 height 16
